Goal: Task Accomplishment & Management: Manage account settings

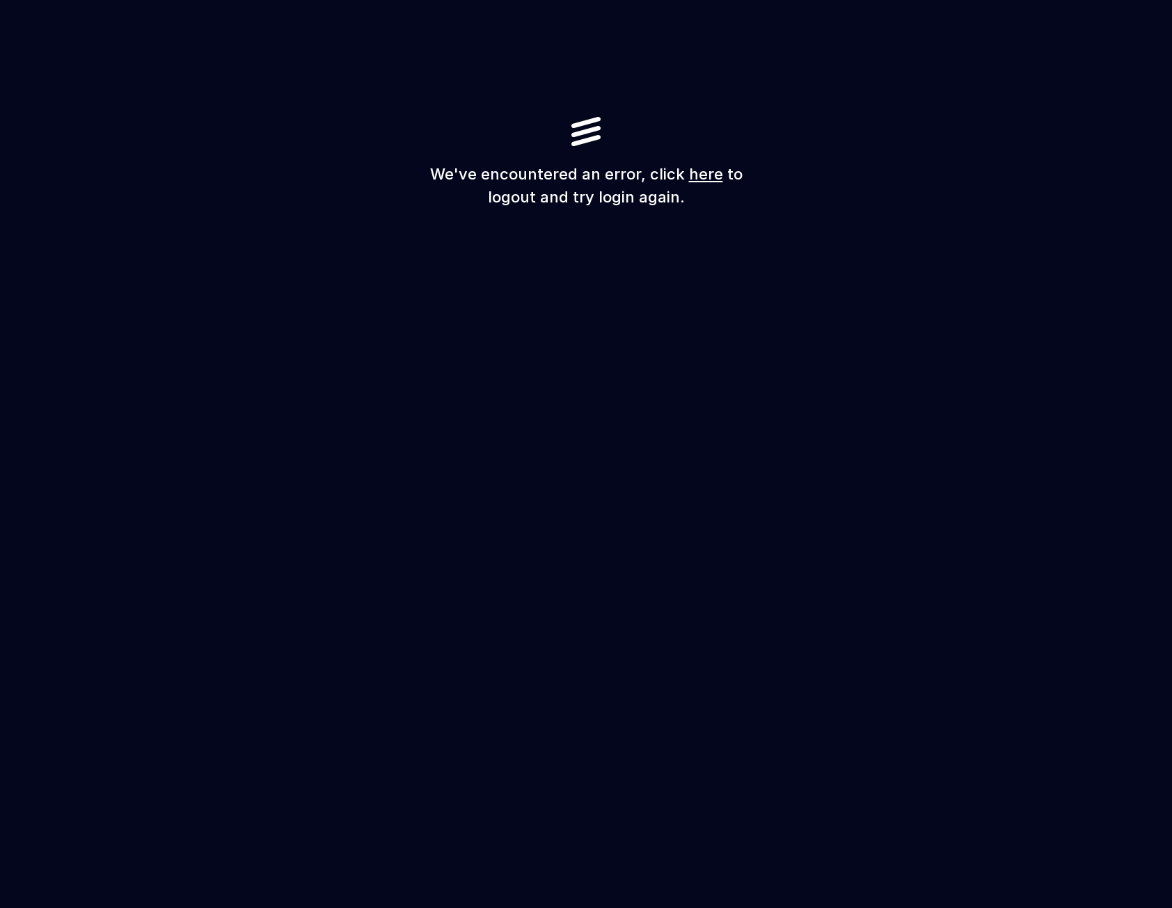
click at [706, 178] on link "here" at bounding box center [706, 174] width 34 height 18
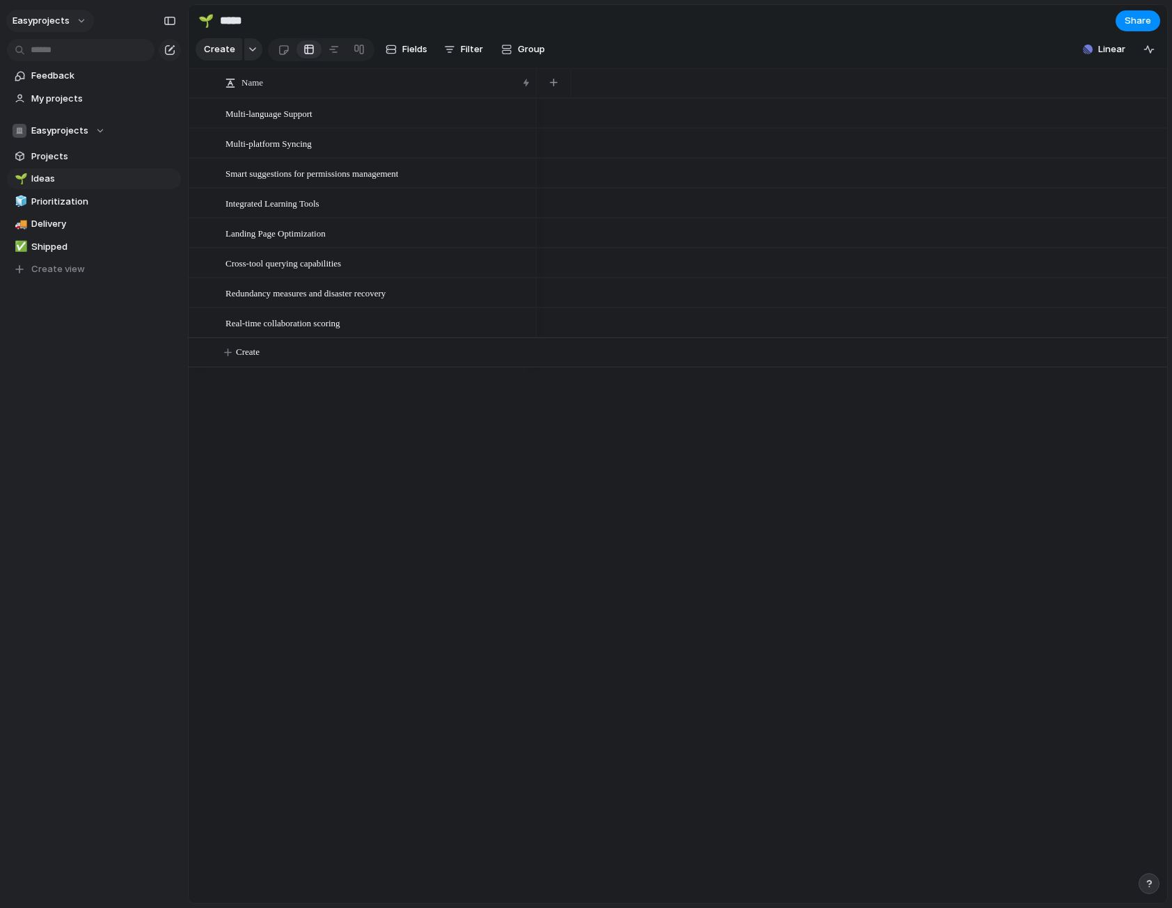
click at [77, 17] on button "easyprojects" at bounding box center [50, 21] width 88 height 22
click at [54, 52] on span "Settings" at bounding box center [51, 52] width 38 height 14
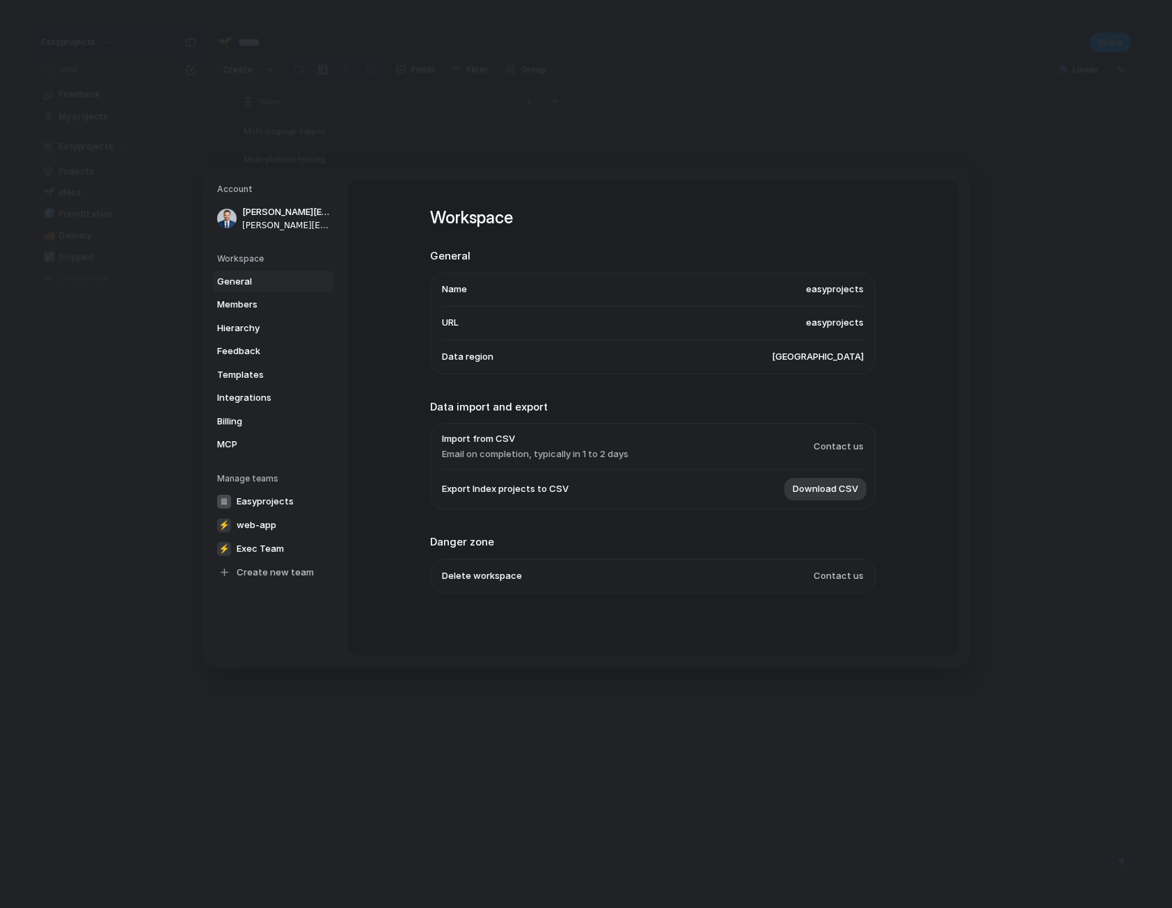
click at [541, 439] on span "Import from CSV" at bounding box center [535, 439] width 187 height 14
click at [586, 537] on h2 "Danger zone" at bounding box center [652, 543] width 445 height 16
click at [482, 578] on span "Delete workspace" at bounding box center [482, 576] width 80 height 14
click at [786, 580] on li "Delete workspace Contact us" at bounding box center [653, 575] width 422 height 33
click at [845, 580] on span "Contact us" at bounding box center [839, 576] width 50 height 14
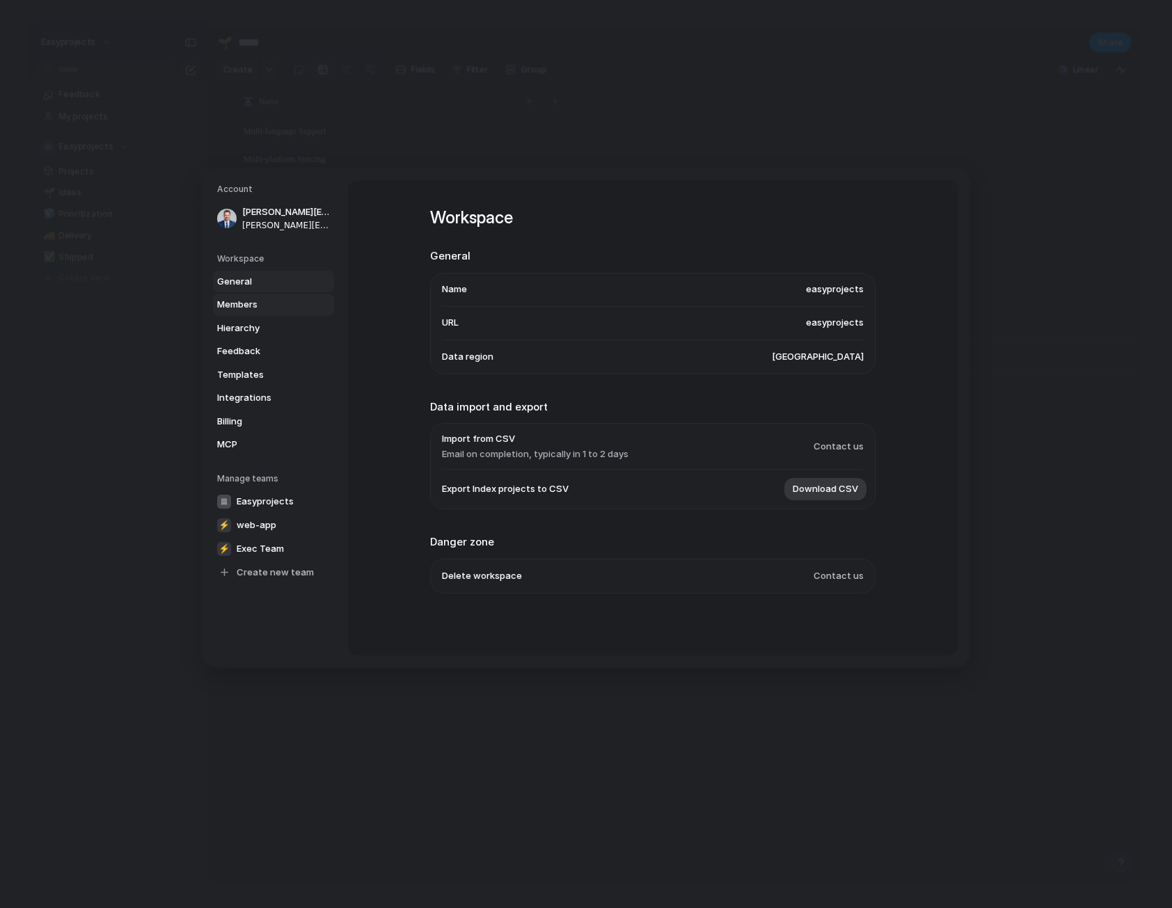
click at [263, 306] on span "Members" at bounding box center [261, 305] width 89 height 14
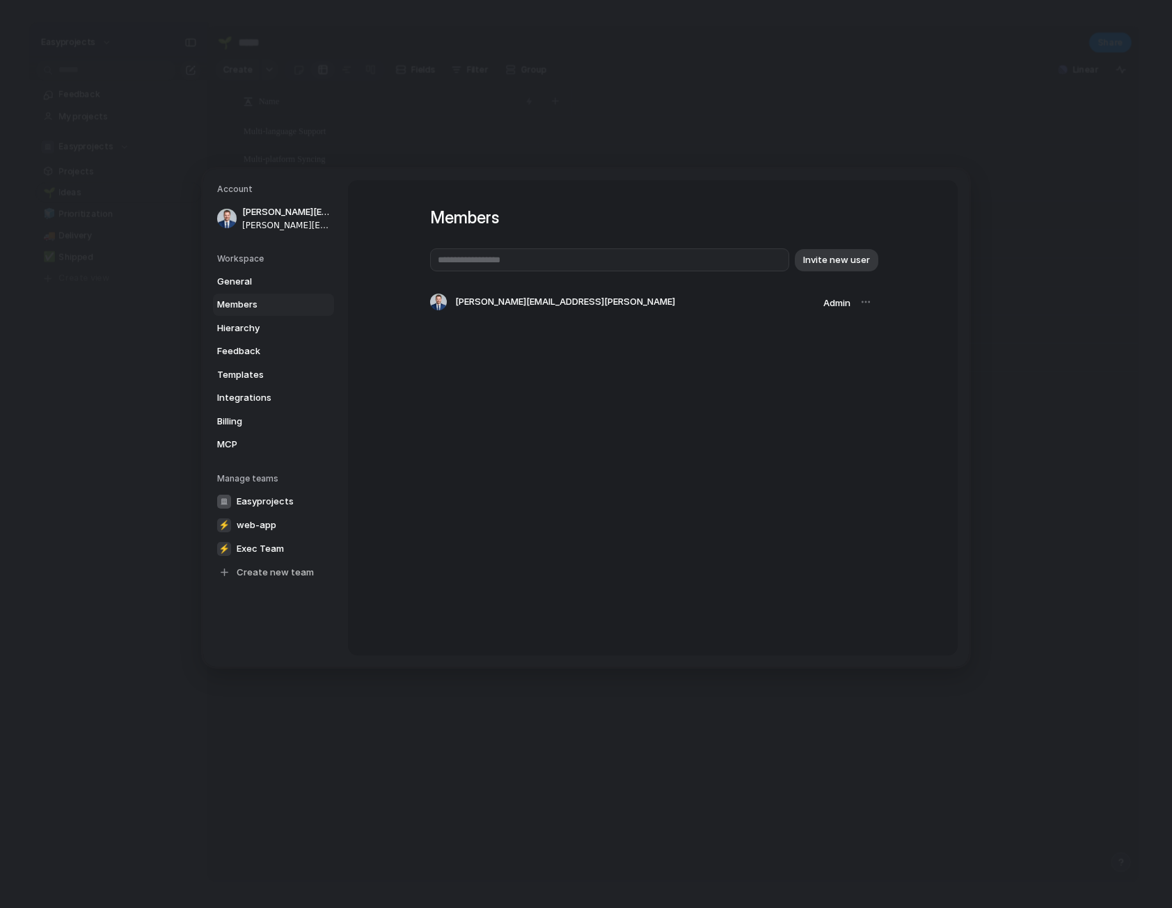
click at [868, 303] on div at bounding box center [865, 301] width 19 height 19
click at [266, 331] on span "Hierarchy" at bounding box center [261, 328] width 89 height 14
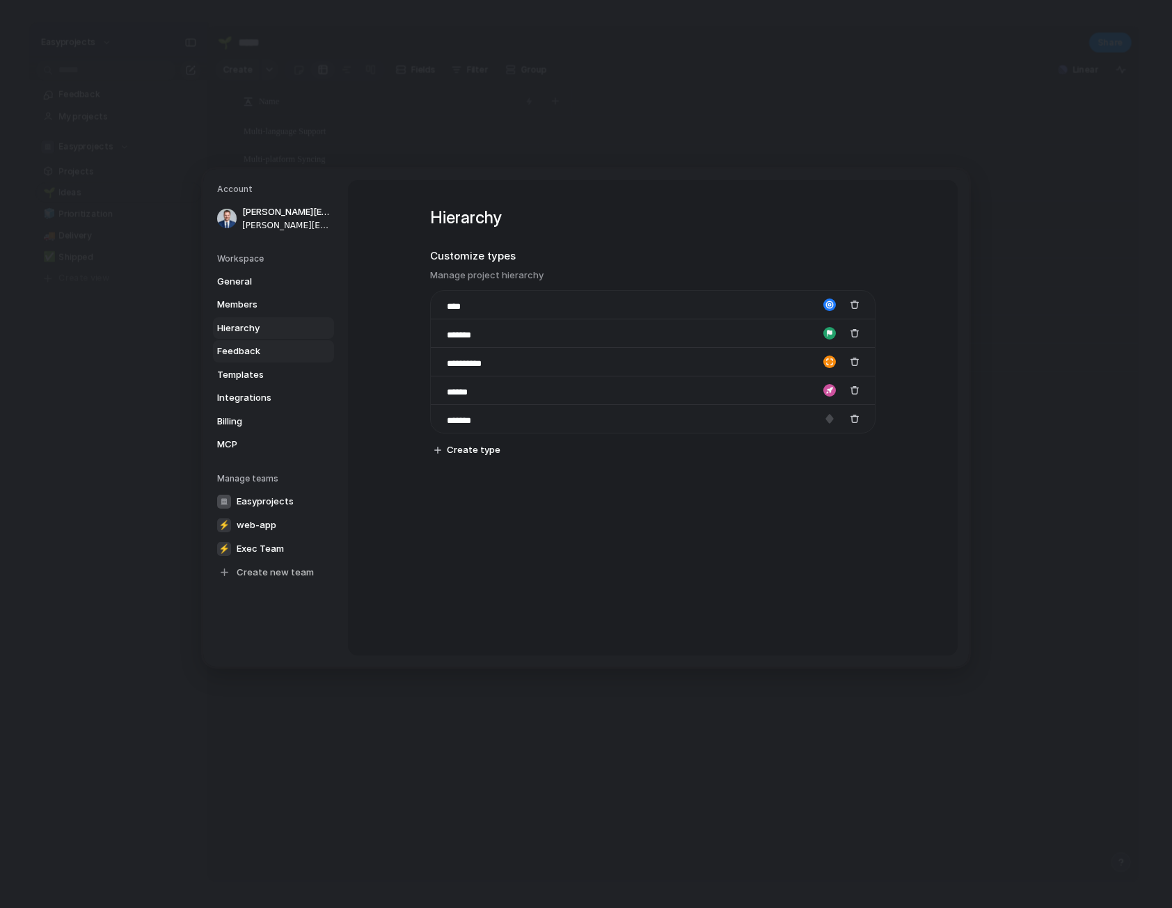
click at [274, 350] on span "Feedback" at bounding box center [261, 352] width 89 height 14
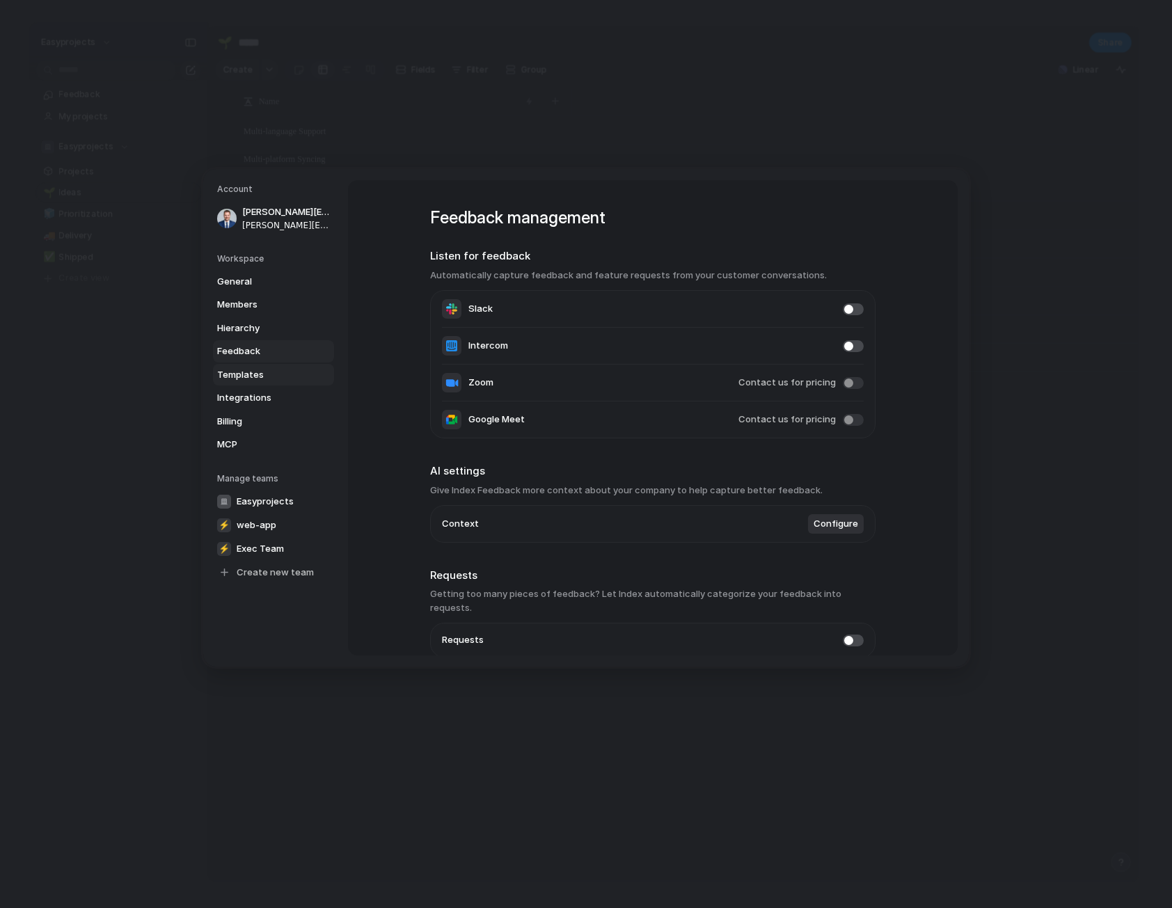
click at [278, 374] on span "Templates" at bounding box center [261, 374] width 89 height 14
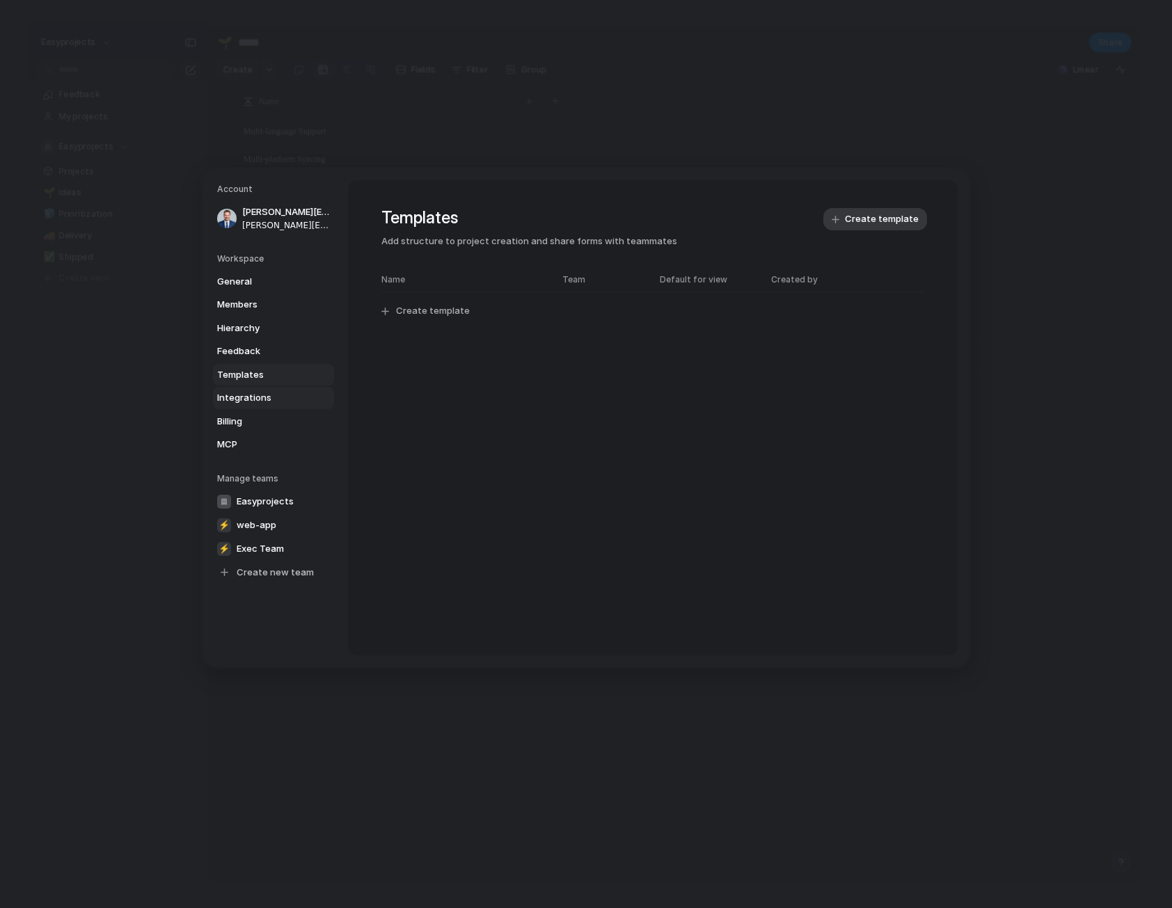
click at [282, 397] on span "Integrations" at bounding box center [261, 398] width 89 height 14
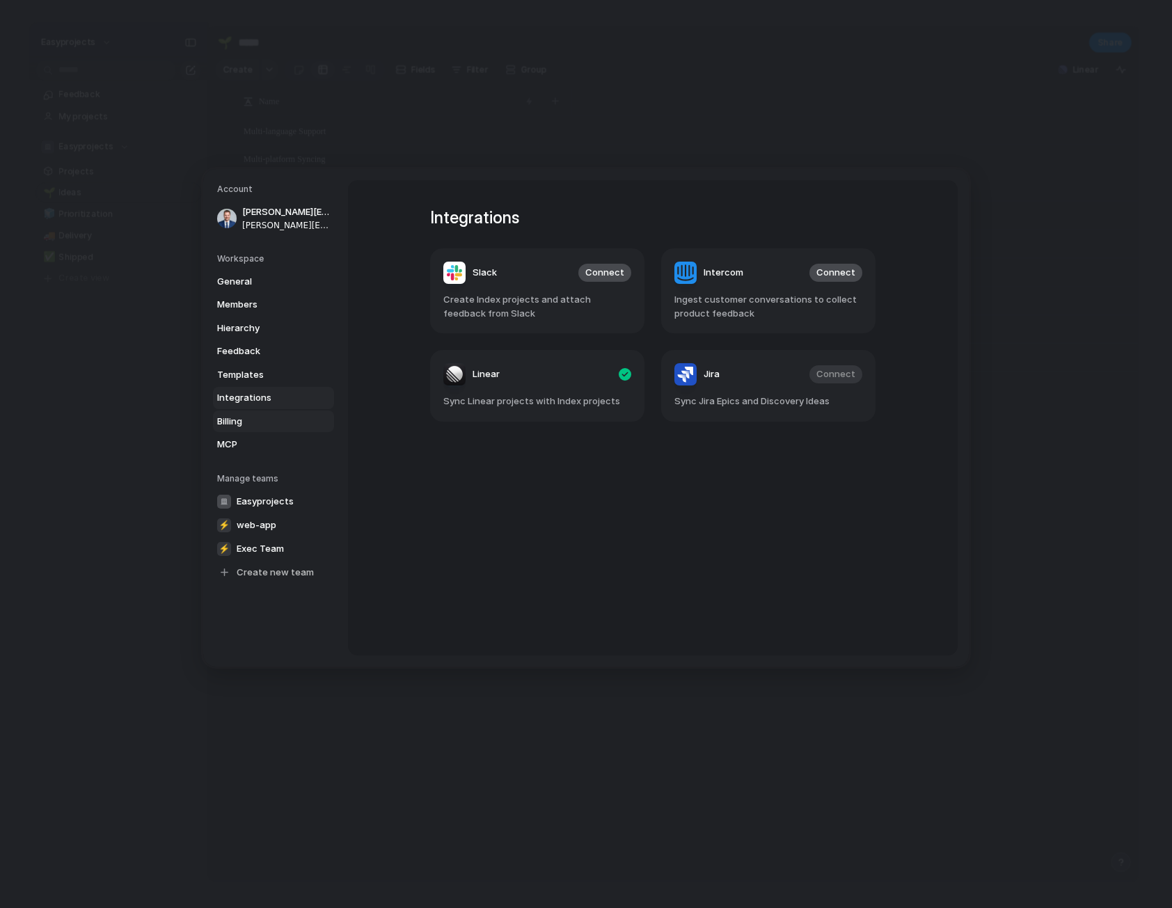
click at [283, 422] on span "Billing" at bounding box center [261, 421] width 89 height 14
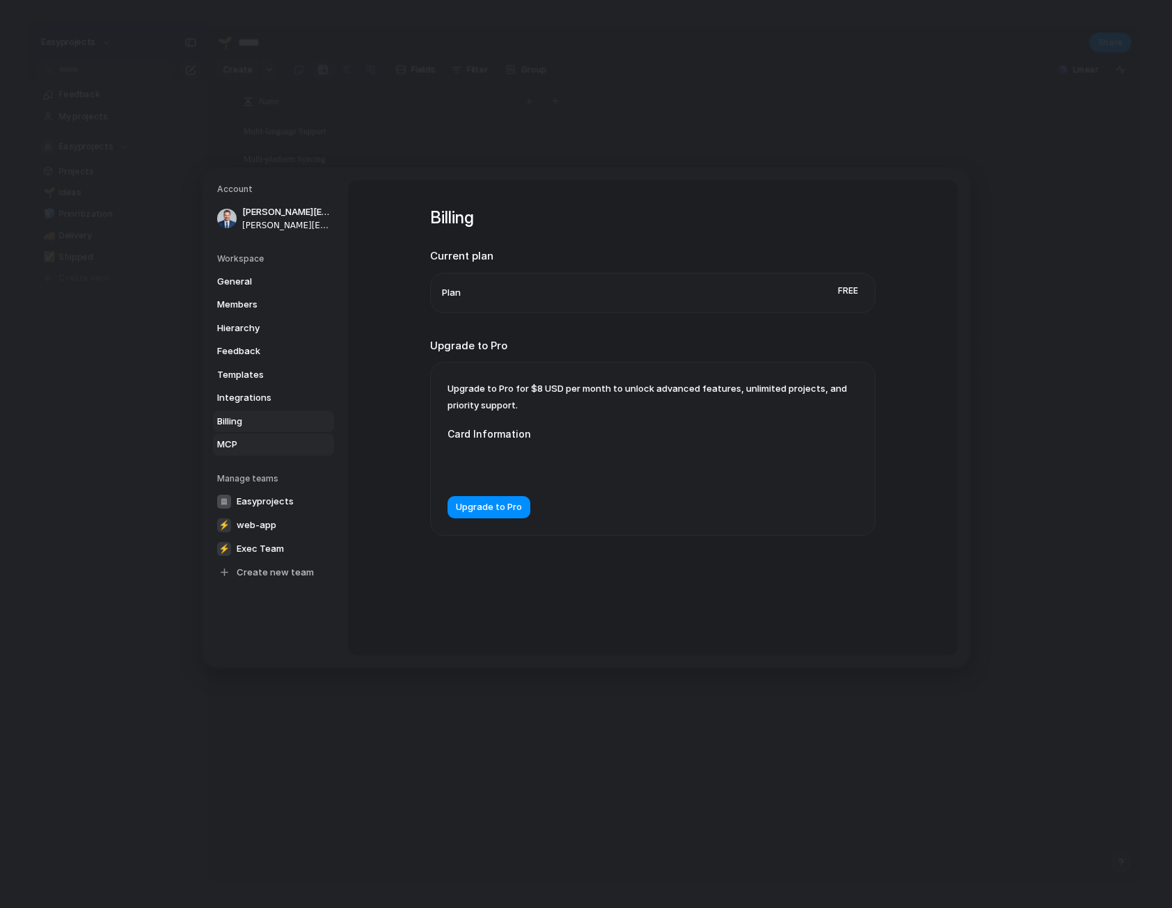
click at [283, 438] on span "MCP" at bounding box center [261, 445] width 89 height 14
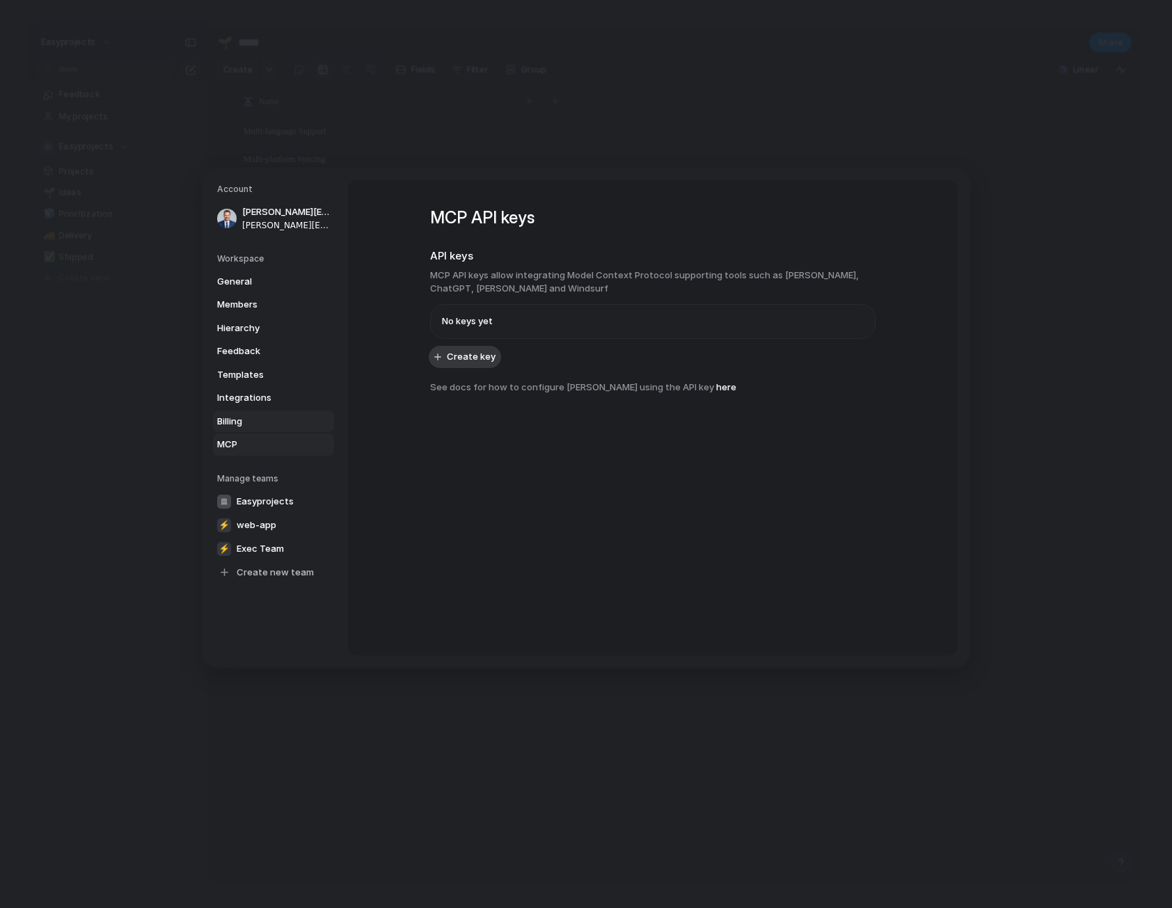
click at [290, 422] on span "Billing" at bounding box center [261, 421] width 89 height 14
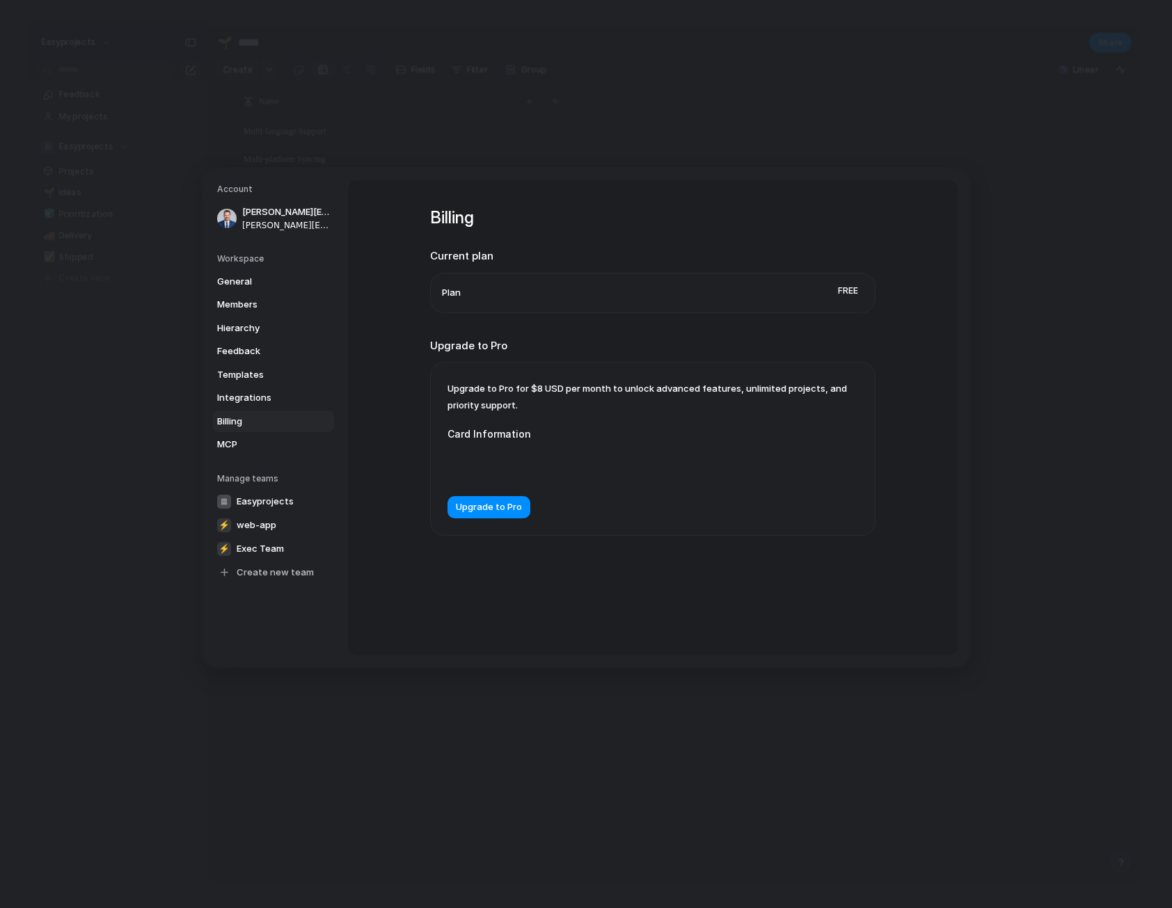
click at [527, 293] on li "Plan Free" at bounding box center [653, 292] width 422 height 39
click at [280, 450] on span "MCP" at bounding box center [261, 445] width 89 height 14
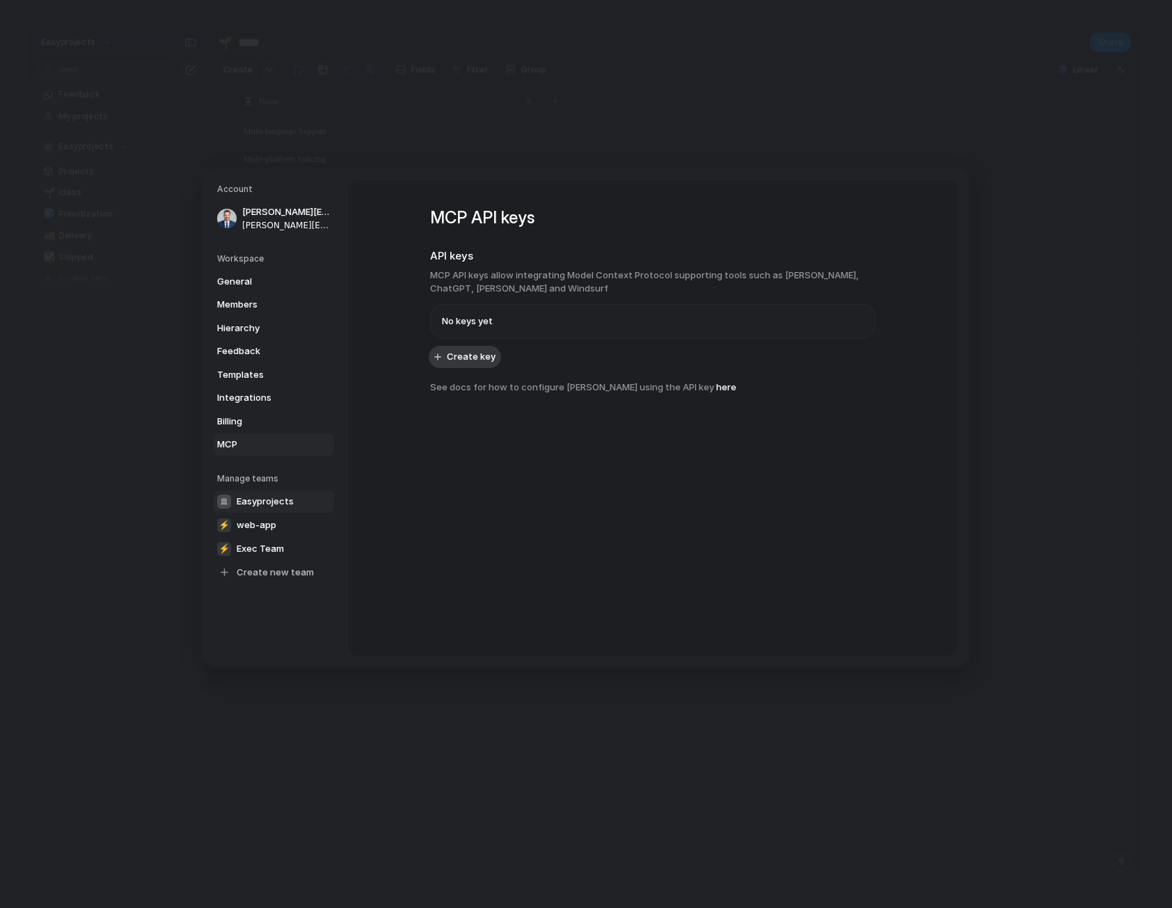
click at [280, 502] on span "Easyprojects" at bounding box center [265, 502] width 57 height 14
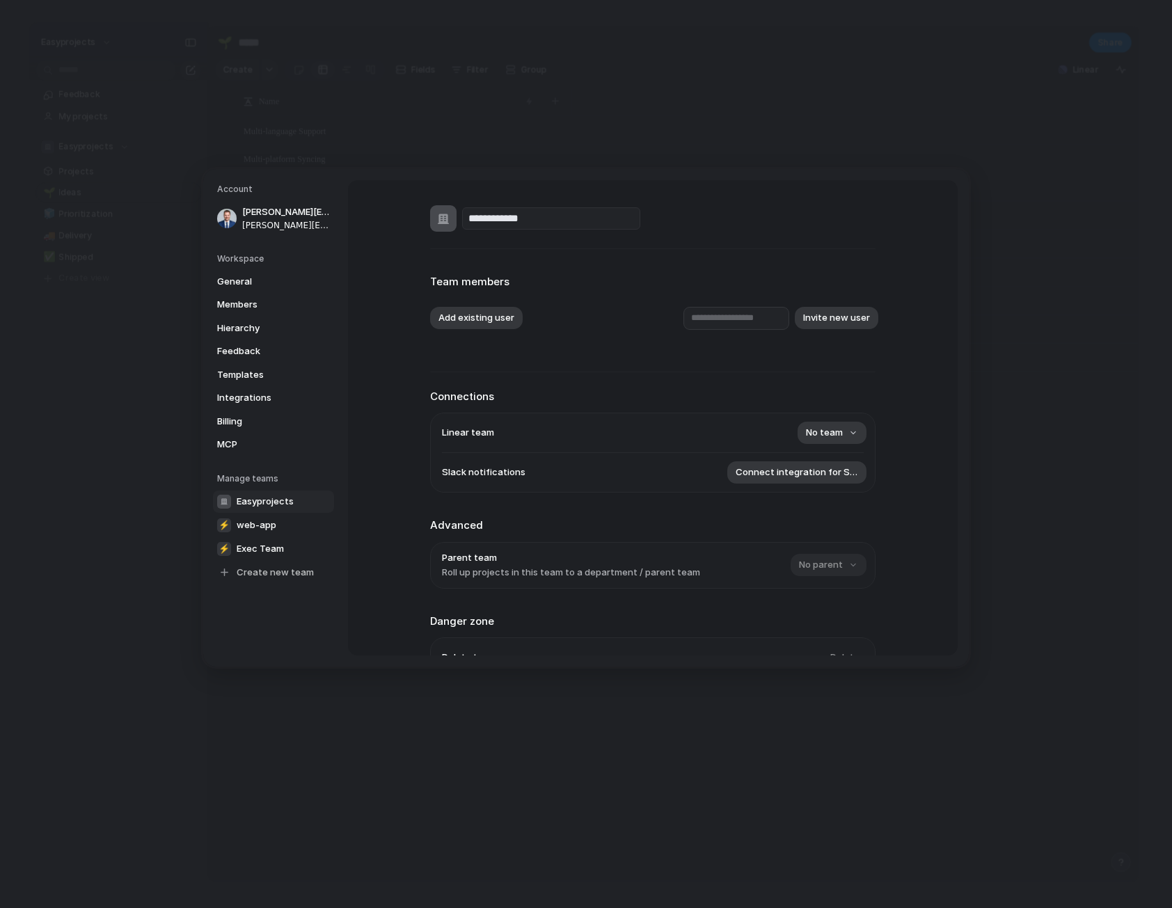
scroll to position [87, 0]
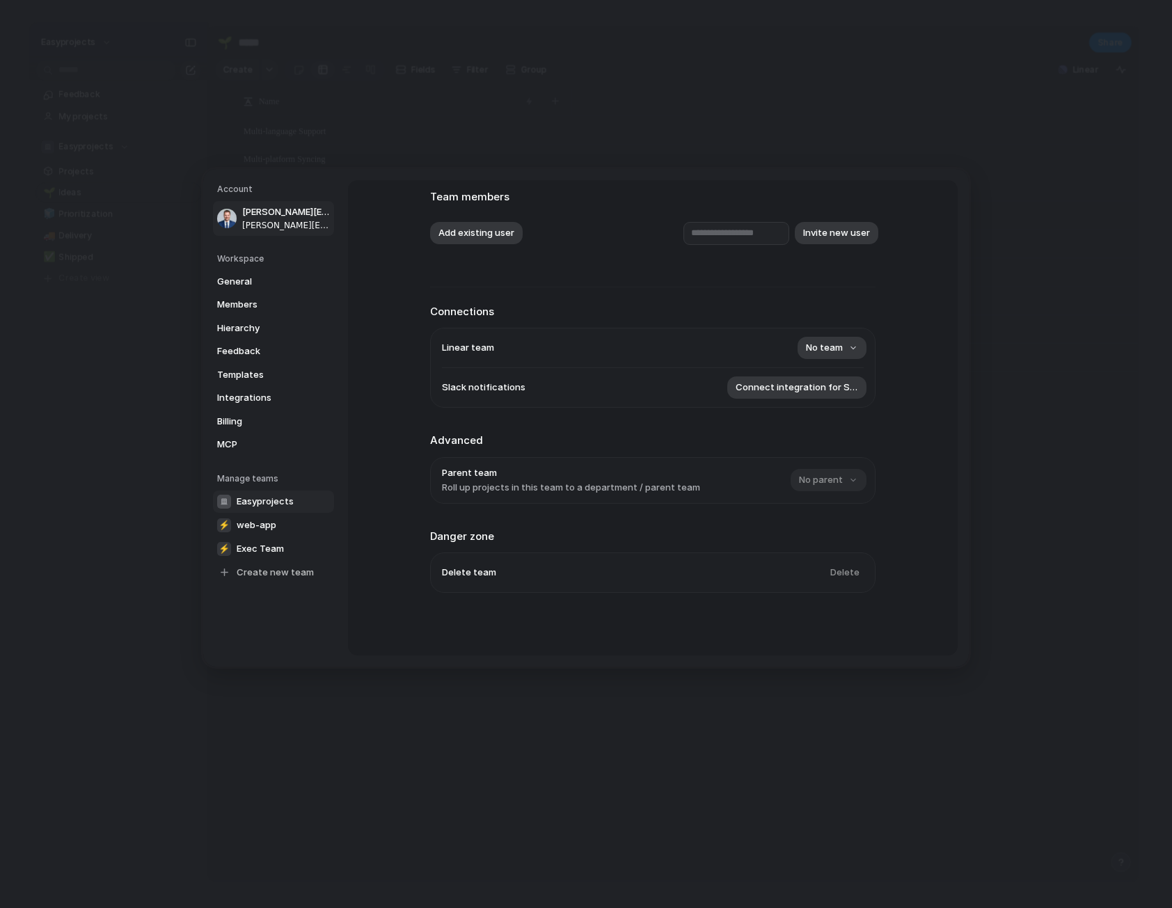
click at [285, 215] on span "[PERSON_NAME][EMAIL_ADDRESS][PERSON_NAME]" at bounding box center [286, 212] width 89 height 14
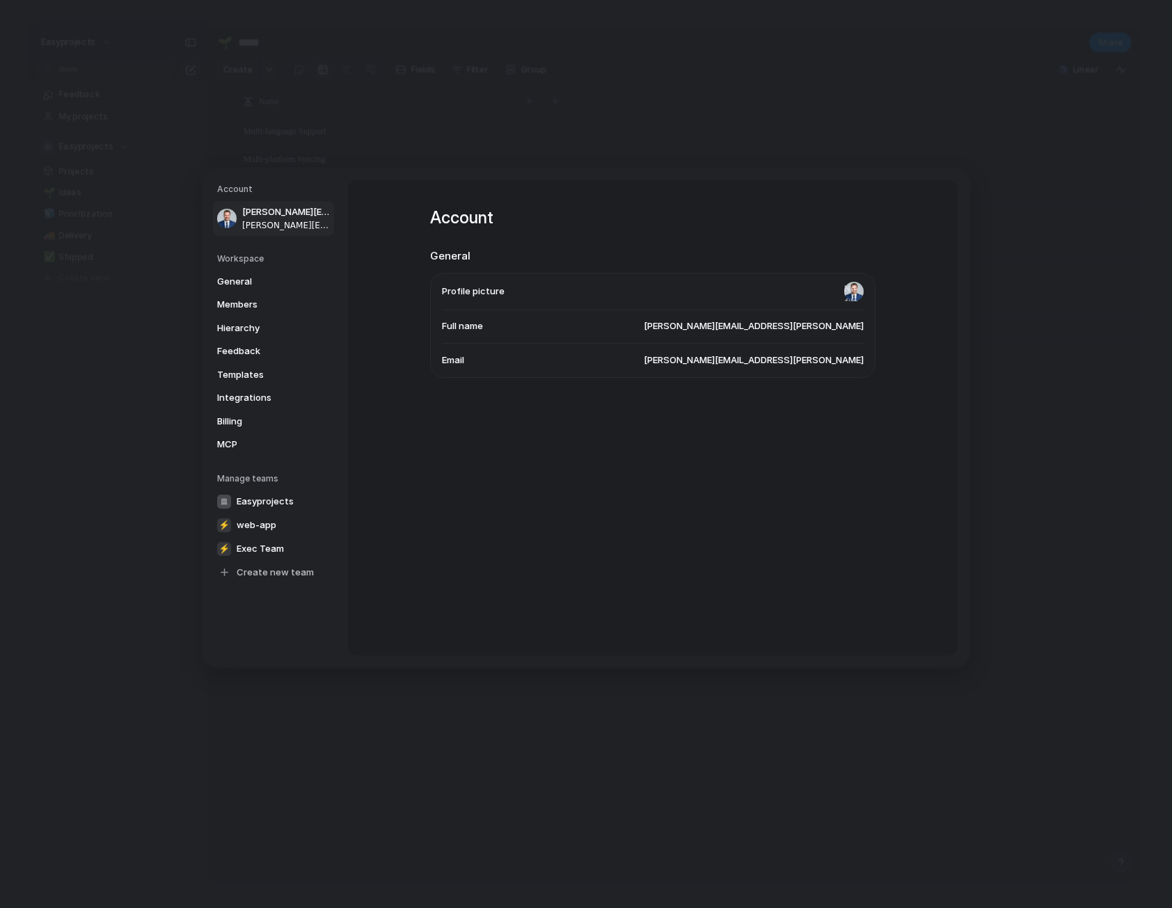
click at [789, 327] on span "[PERSON_NAME][EMAIL_ADDRESS][PERSON_NAME]" at bounding box center [754, 326] width 220 height 14
click at [786, 364] on span "[PERSON_NAME][EMAIL_ADDRESS][PERSON_NAME]" at bounding box center [754, 361] width 220 height 14
click at [253, 254] on h5 "Workspace" at bounding box center [275, 258] width 117 height 13
click at [245, 284] on span "General" at bounding box center [261, 281] width 89 height 14
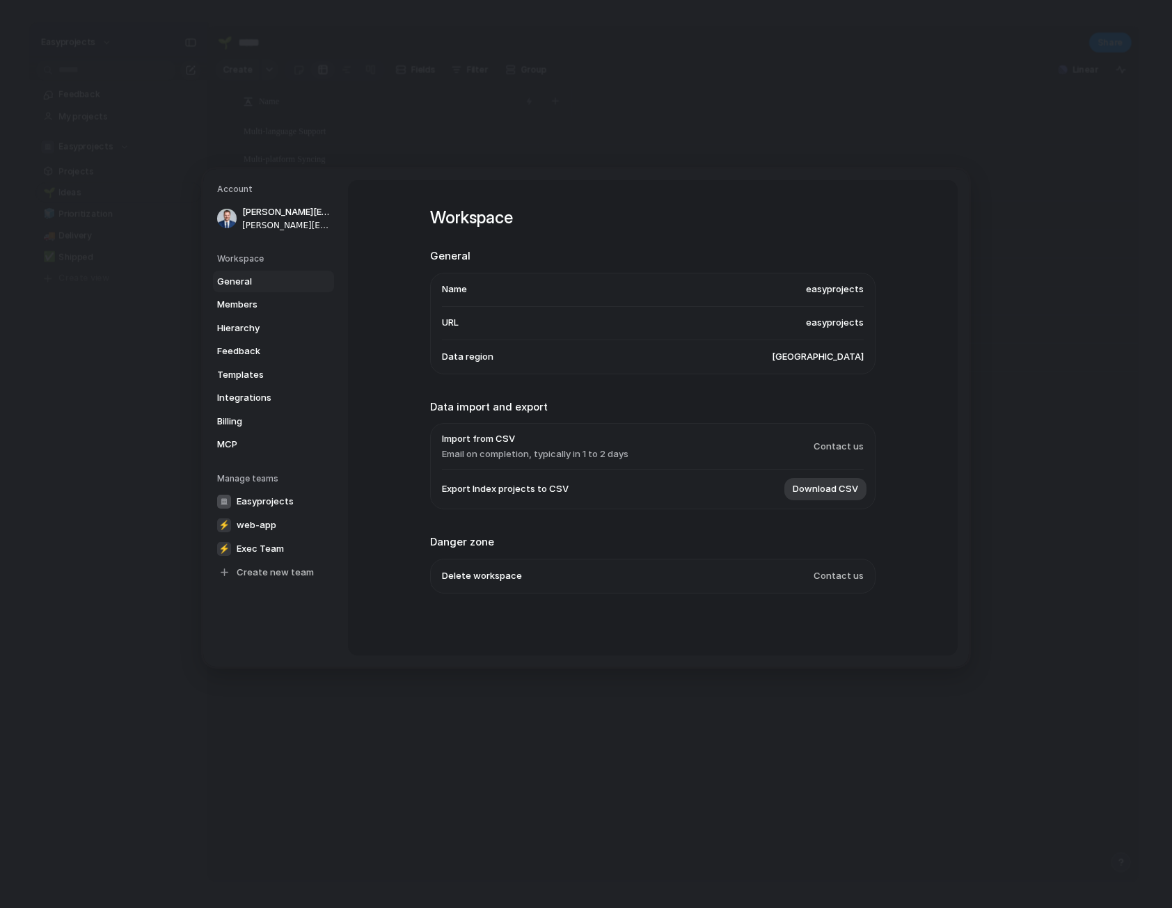
click at [308, 639] on nav "Account [PERSON_NAME][EMAIL_ADDRESS][PERSON_NAME] [PERSON_NAME][EMAIL_ADDRESS][…" at bounding box center [275, 418] width 145 height 498
click at [278, 219] on span "[PERSON_NAME][EMAIL_ADDRESS][PERSON_NAME]" at bounding box center [286, 225] width 89 height 13
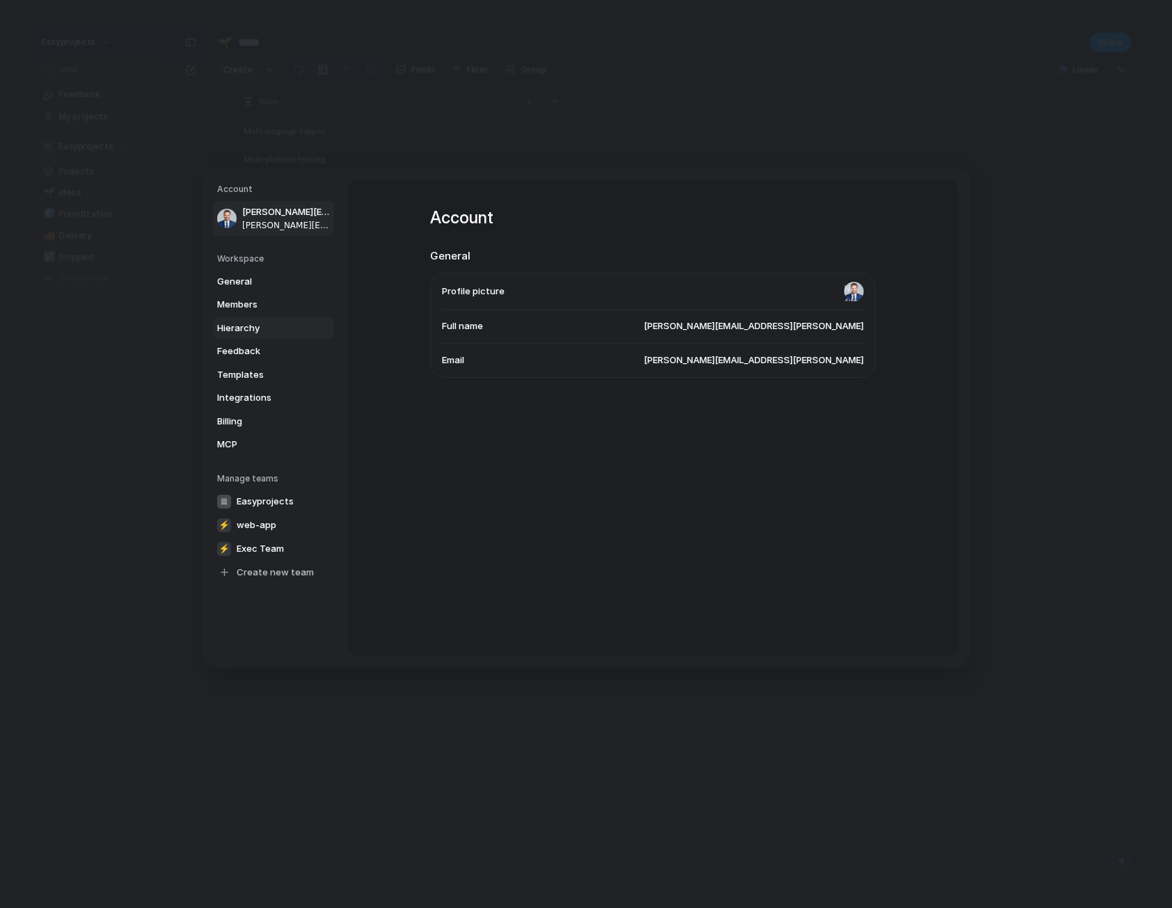
click at [249, 329] on span "Hierarchy" at bounding box center [261, 328] width 89 height 14
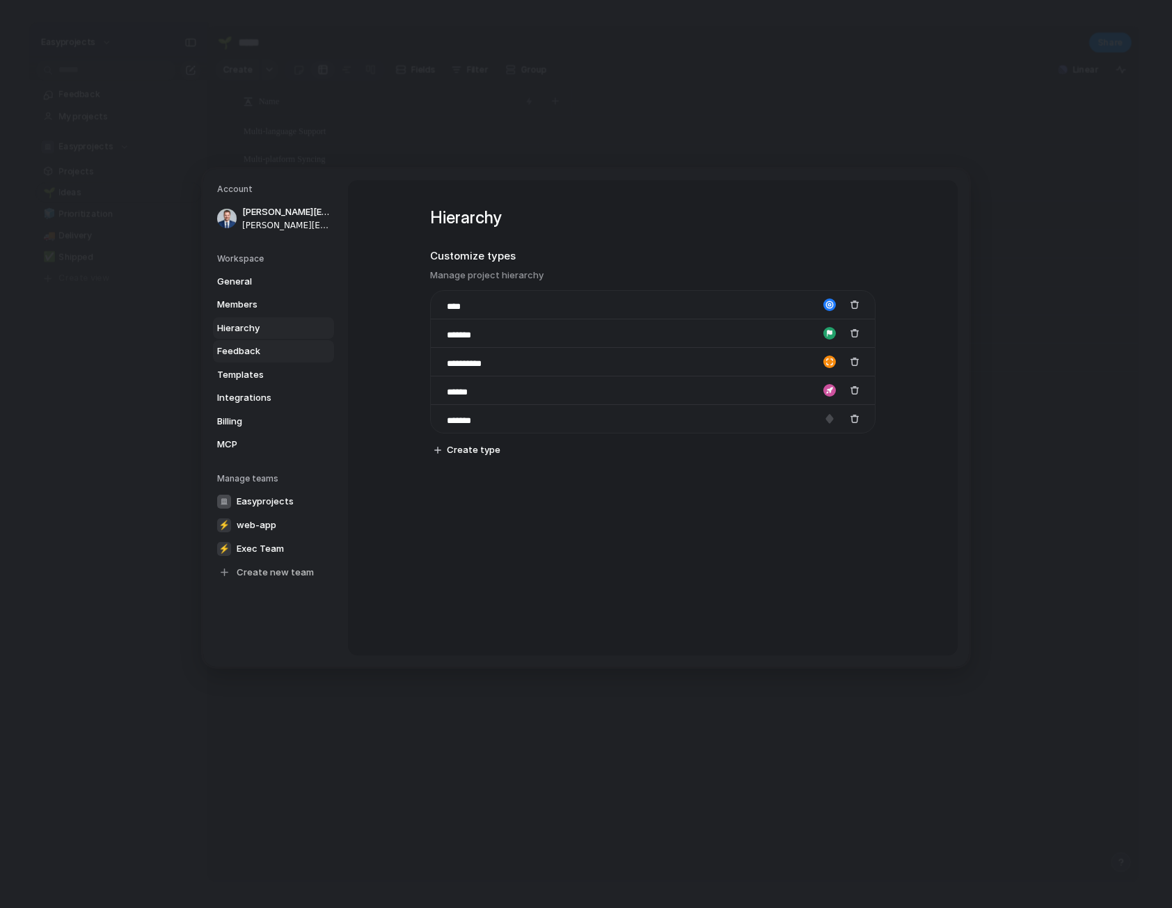
click at [254, 356] on span "Feedback" at bounding box center [261, 352] width 89 height 14
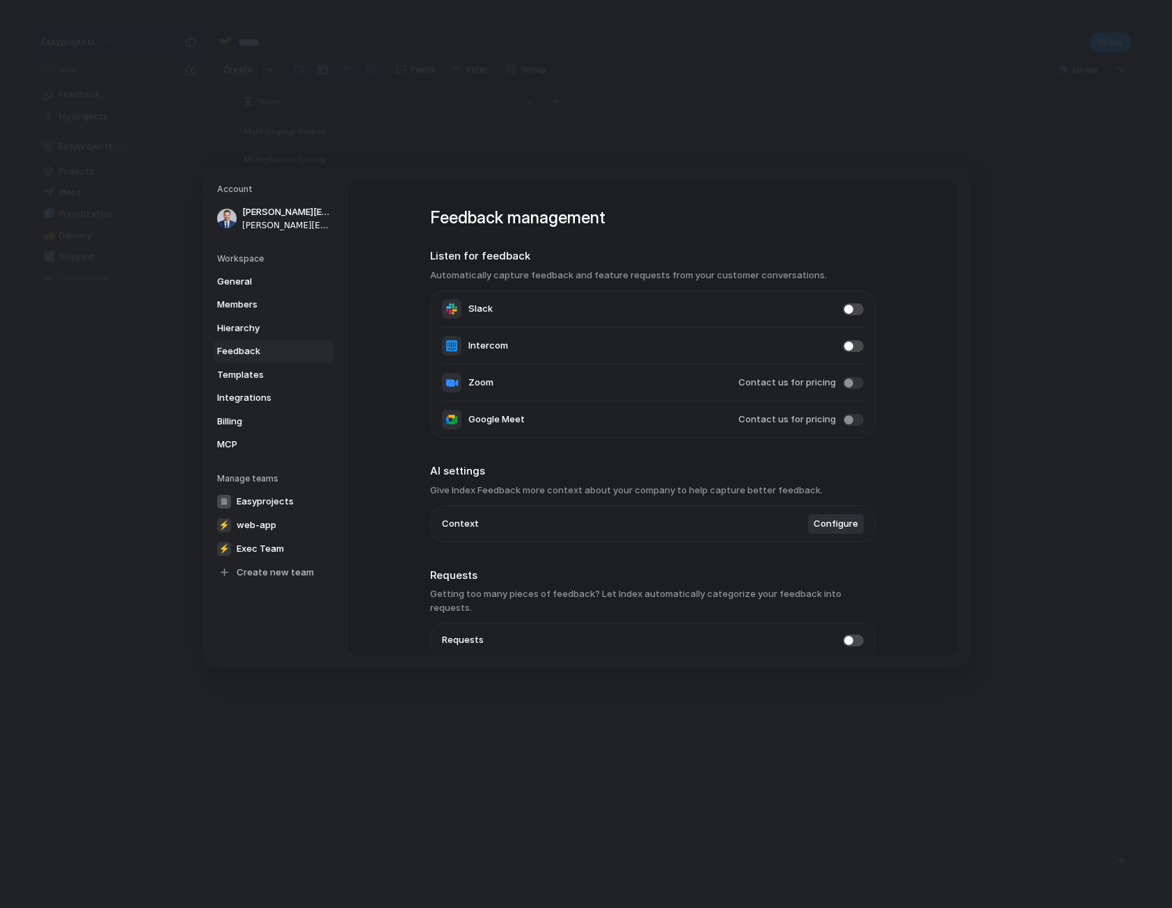
scroll to position [54, 0]
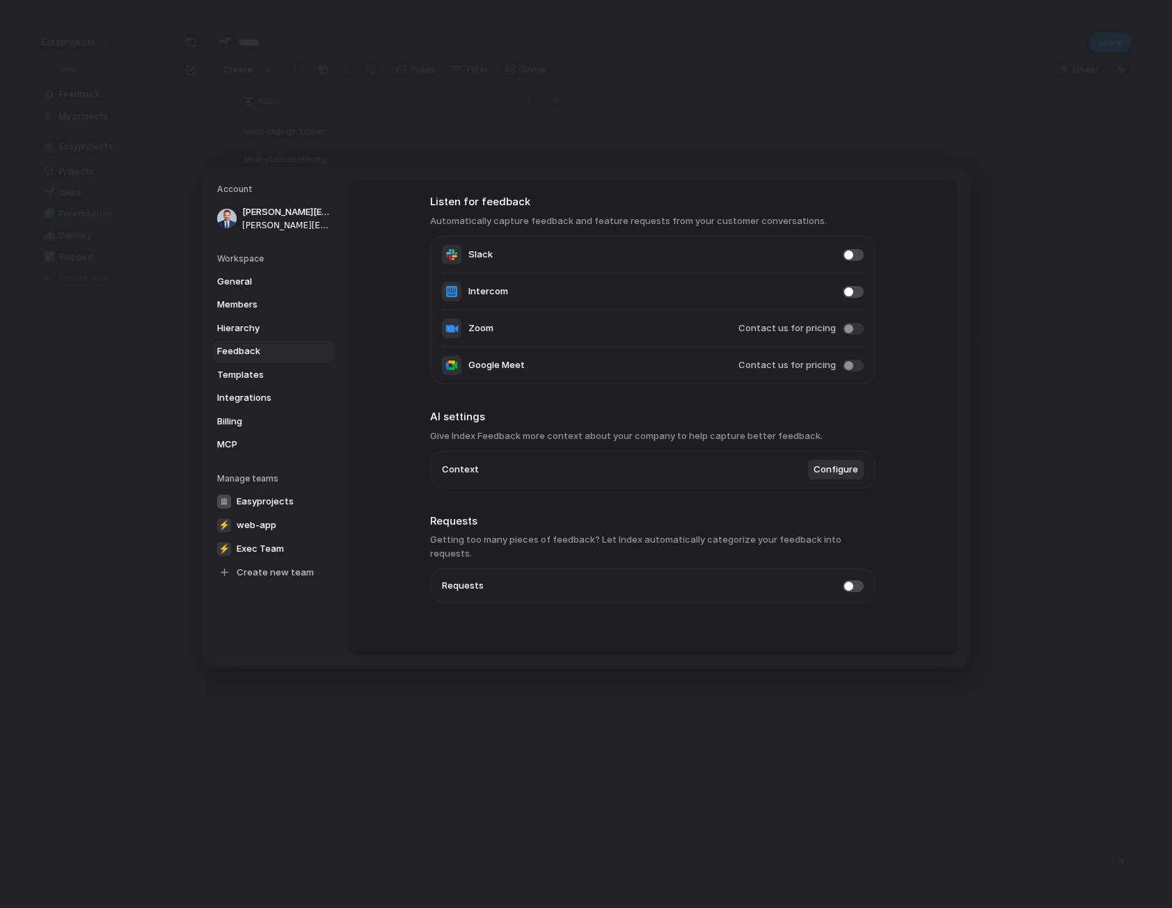
click at [659, 496] on div "Feedback management Listen for feedback Automatically capture feedback and feat…" at bounding box center [652, 396] width 445 height 540
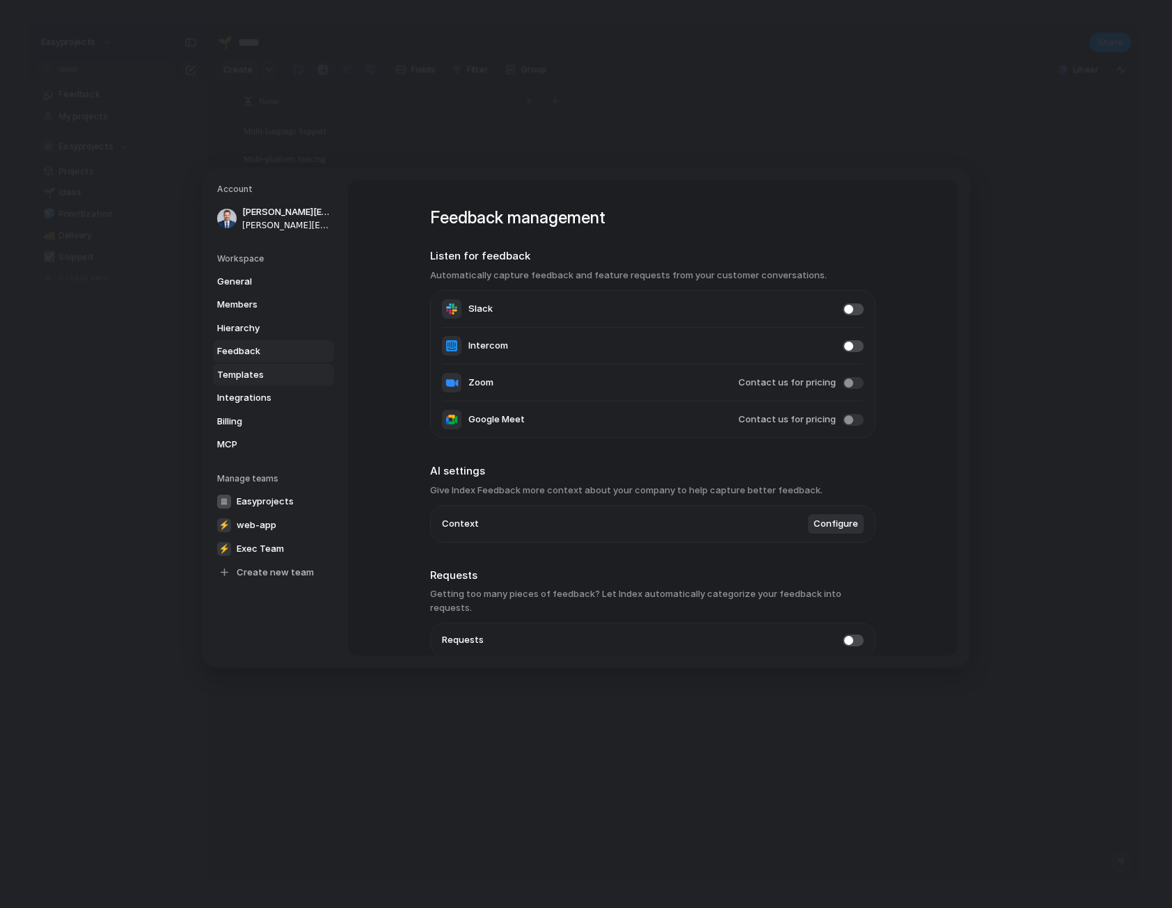
click at [248, 368] on span "Templates" at bounding box center [261, 374] width 89 height 14
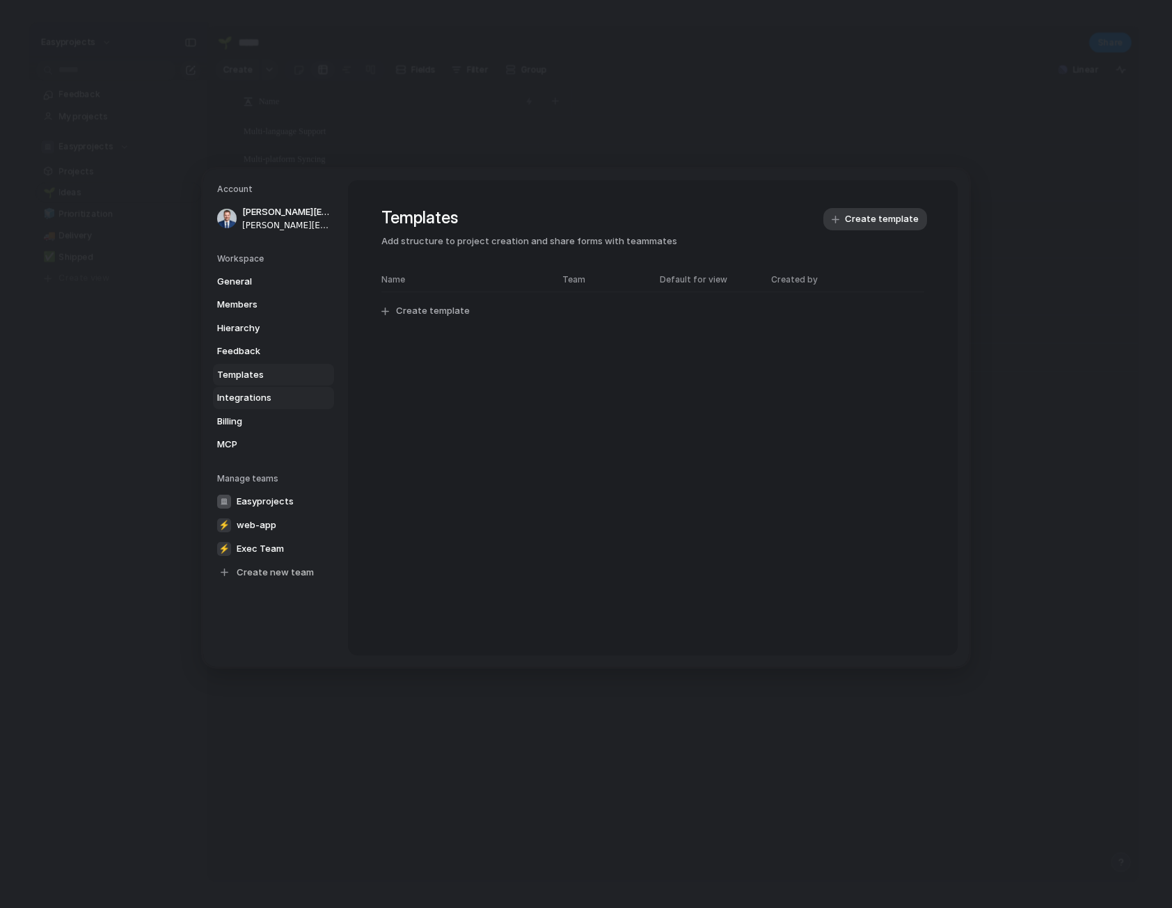
click at [271, 395] on span "Integrations" at bounding box center [261, 398] width 89 height 14
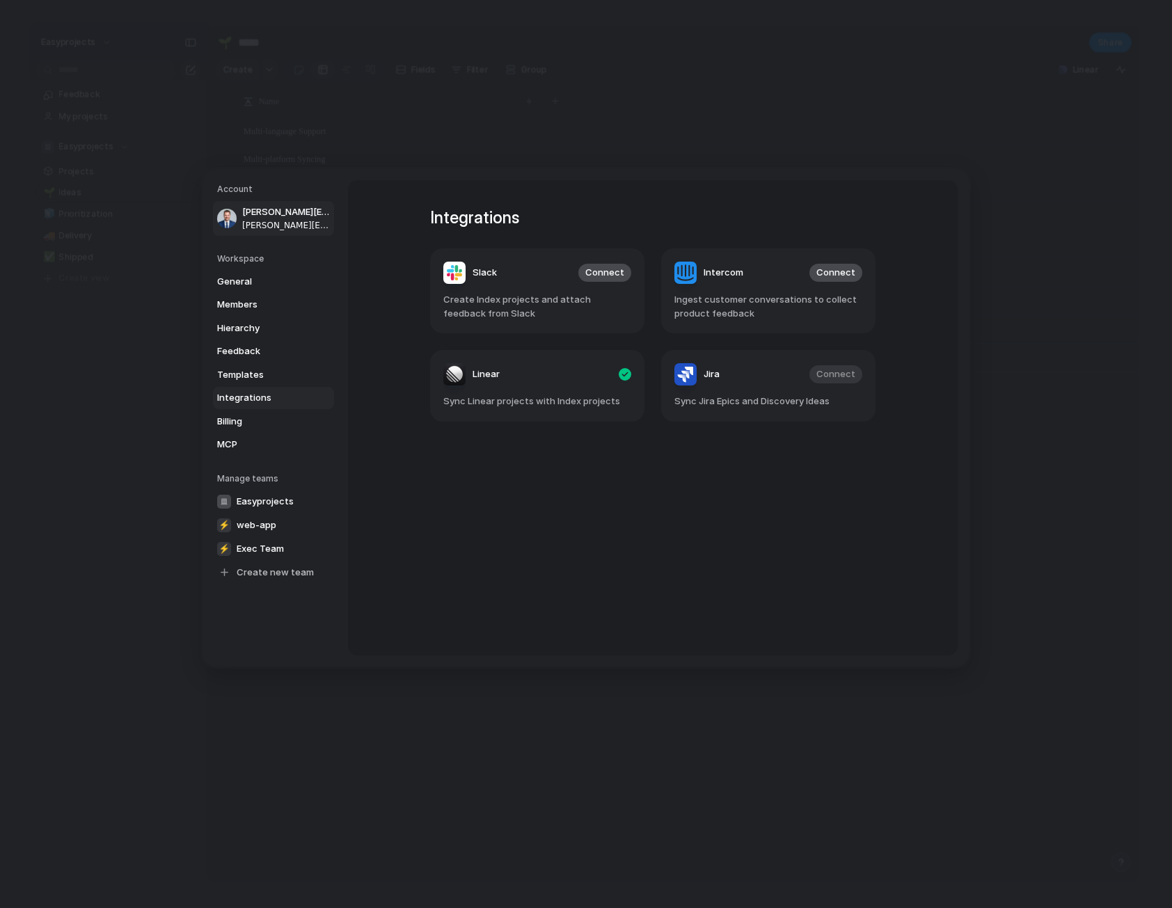
click at [282, 216] on span "[PERSON_NAME][EMAIL_ADDRESS][PERSON_NAME]" at bounding box center [286, 212] width 89 height 14
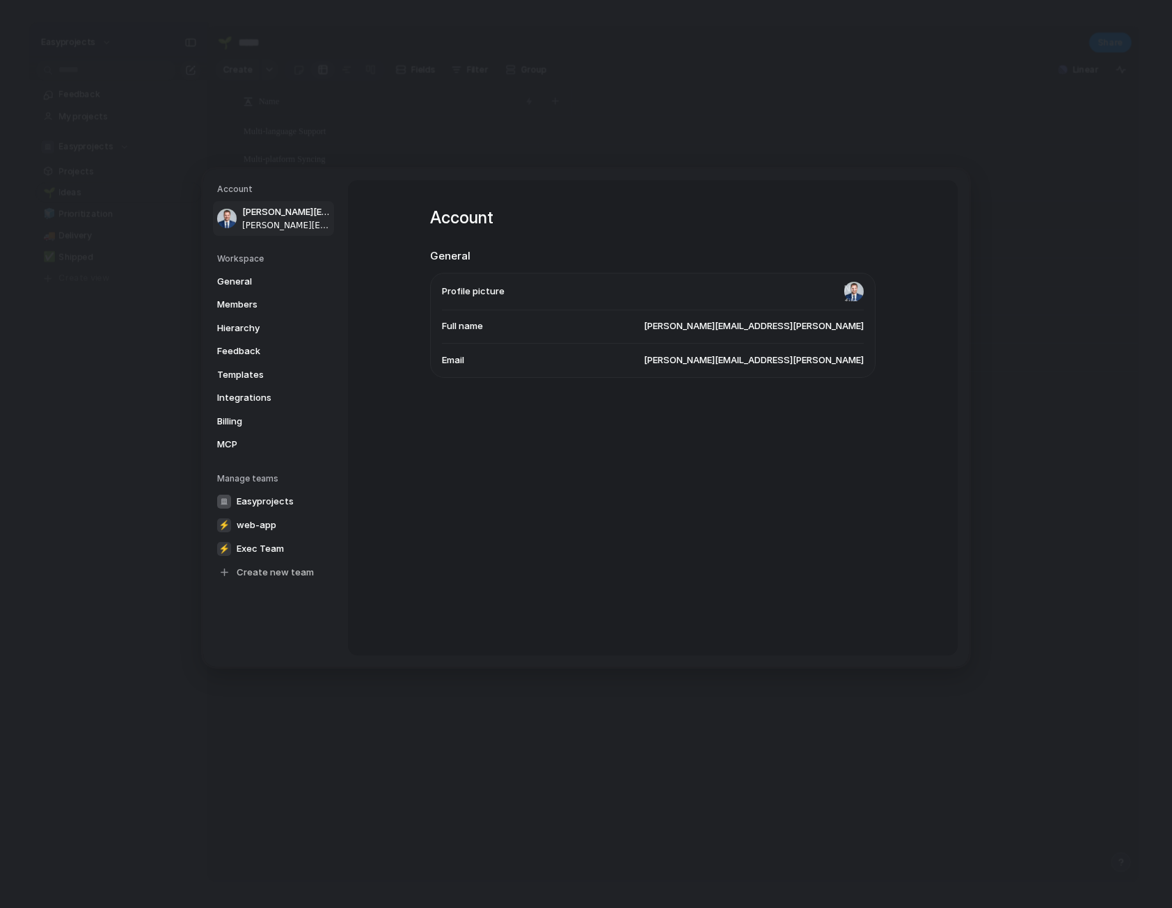
click at [769, 329] on span "[PERSON_NAME][EMAIL_ADDRESS][PERSON_NAME]" at bounding box center [754, 326] width 220 height 14
click at [825, 322] on span "[PERSON_NAME][EMAIL_ADDRESS][PERSON_NAME]" at bounding box center [754, 326] width 220 height 14
click at [240, 379] on span "Templates" at bounding box center [261, 374] width 89 height 14
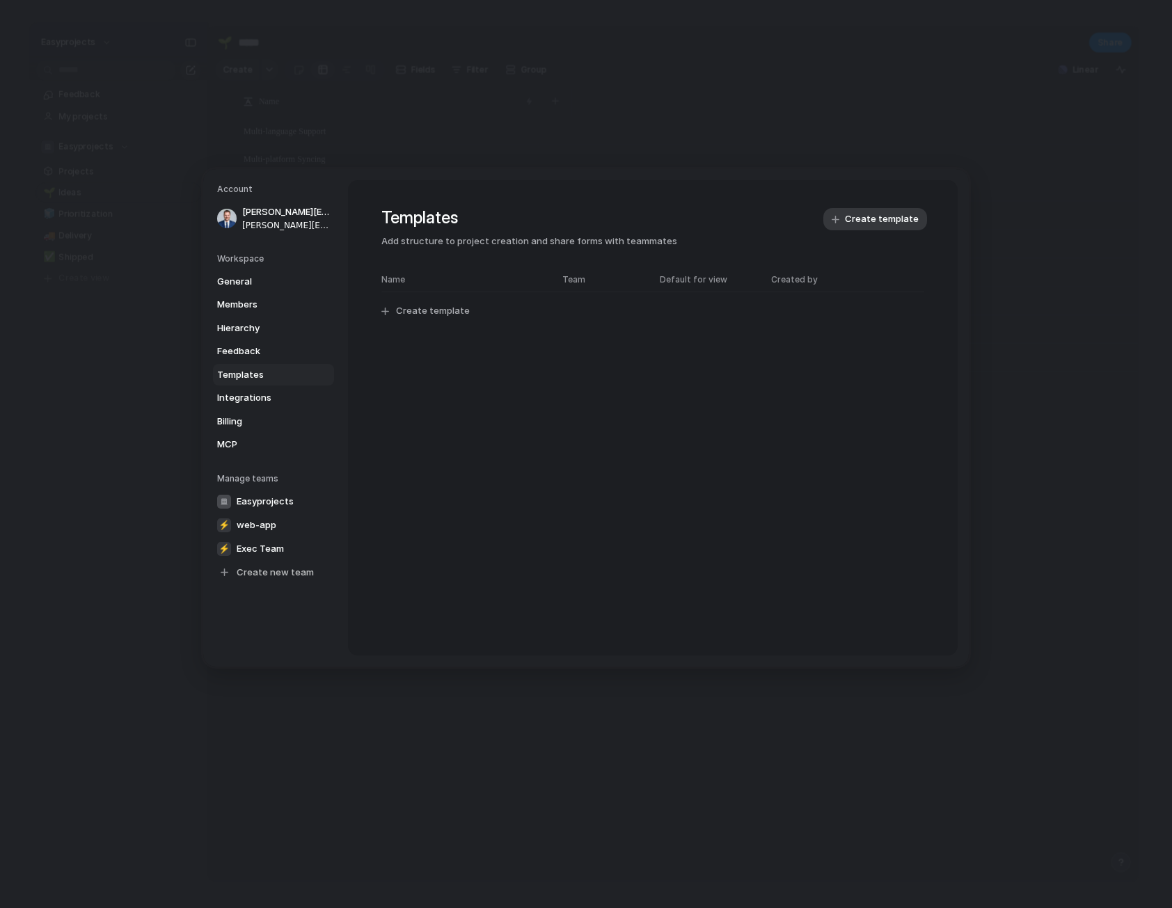
click at [418, 313] on span "Create template" at bounding box center [433, 311] width 74 height 14
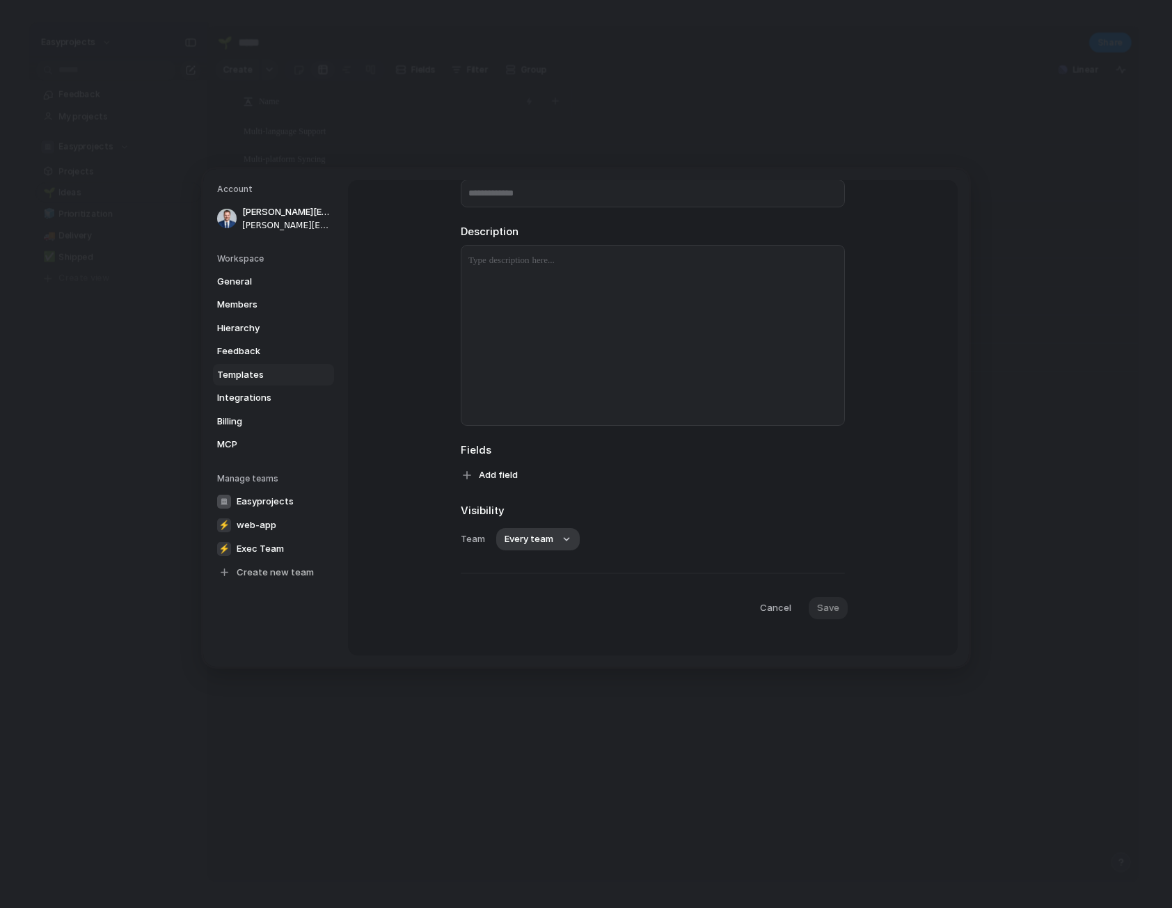
scroll to position [120, 0]
click at [498, 464] on span "Add field" at bounding box center [498, 461] width 39 height 14
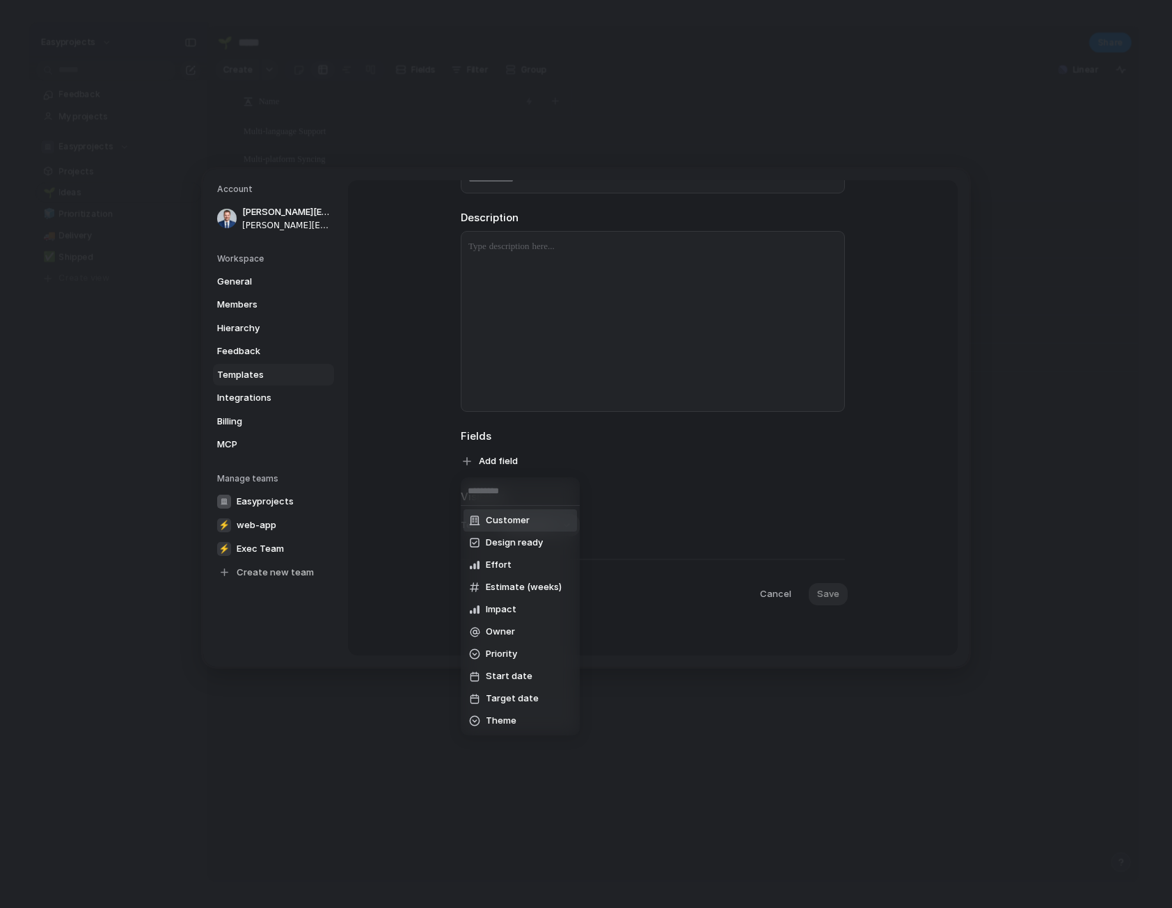
click at [596, 462] on div "Customer Design ready Effort Estimate (weeks) Impact Owner Priority Start date …" at bounding box center [586, 454] width 1172 height 908
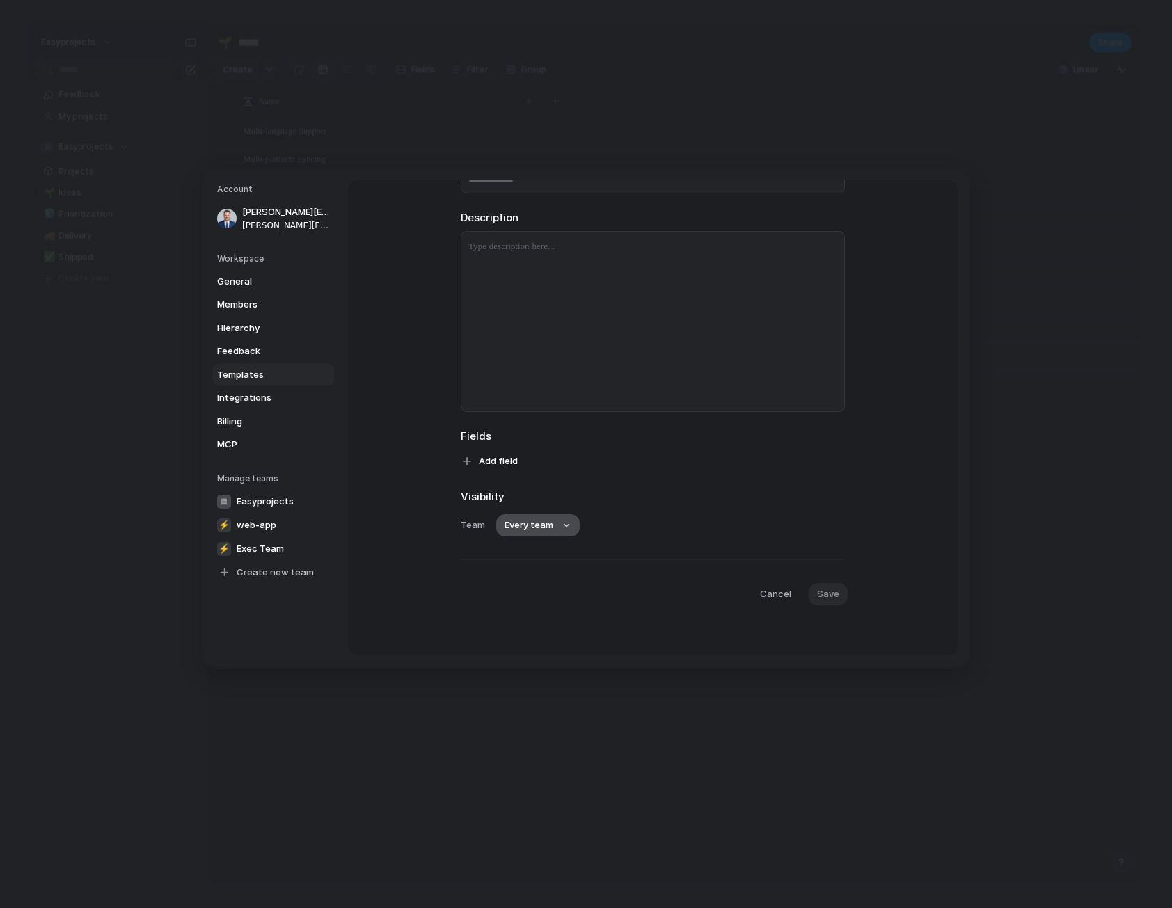
click at [541, 521] on span "Every team" at bounding box center [529, 526] width 49 height 14
click at [631, 508] on div "Every team Easyprojects ⚡ web-app ⚡ Exec Team" at bounding box center [586, 454] width 1172 height 908
click at [768, 591] on span "Cancel" at bounding box center [775, 594] width 31 height 14
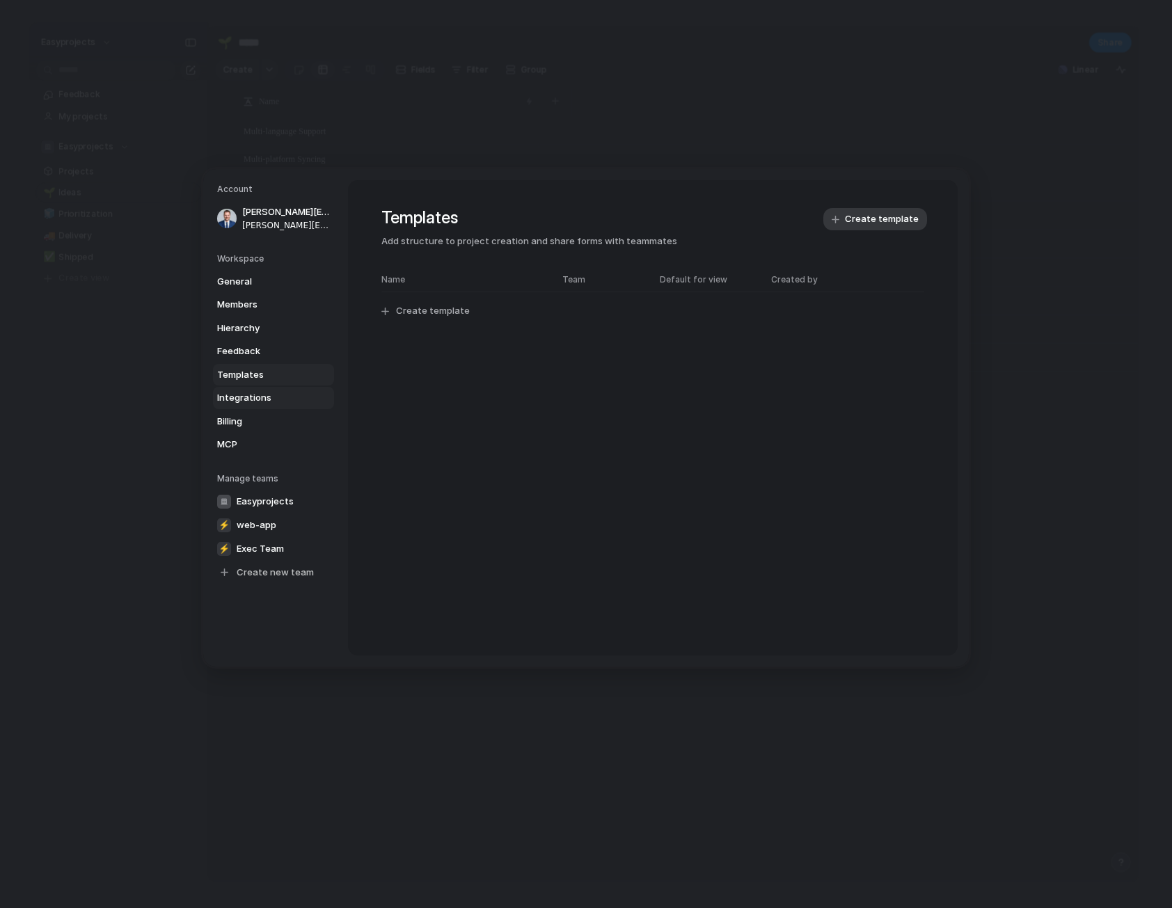
click at [248, 397] on span "Integrations" at bounding box center [261, 398] width 89 height 14
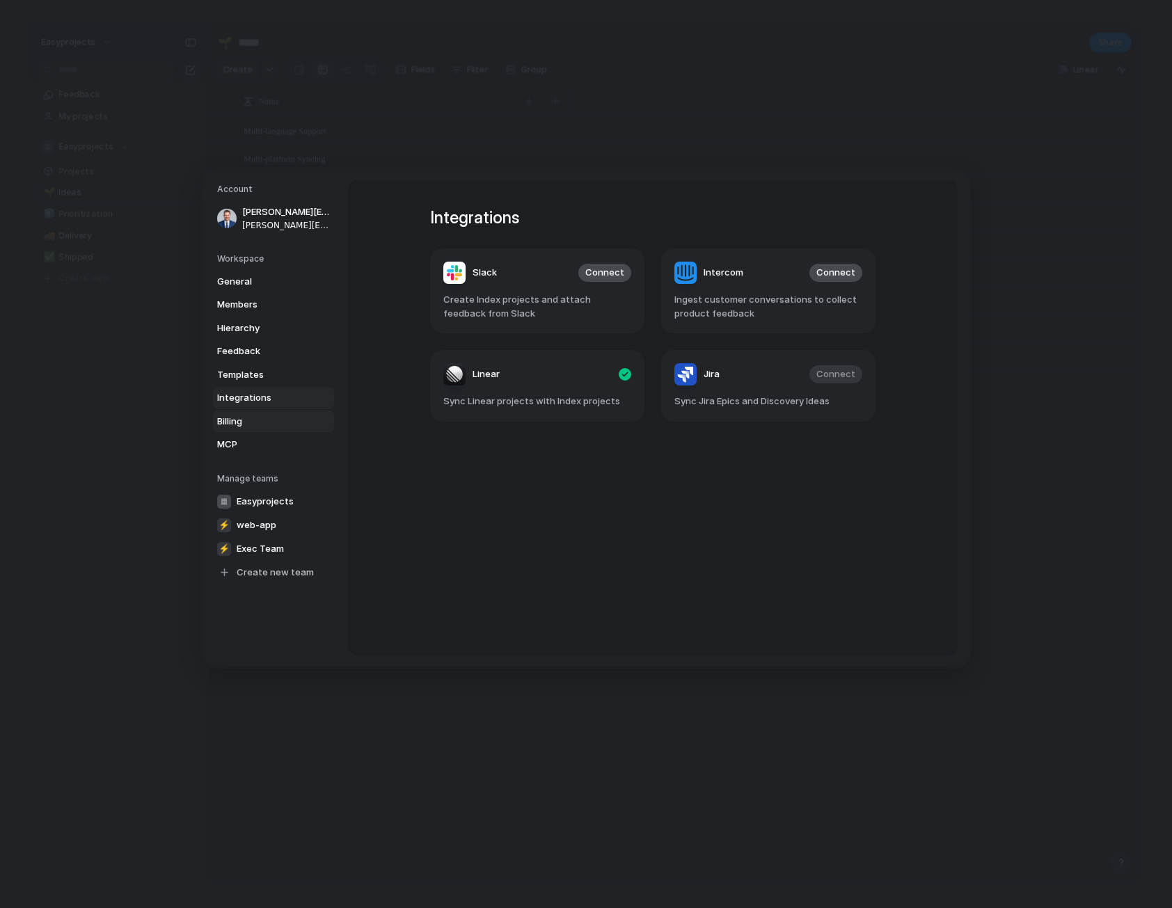
click at [262, 413] on link "Billing" at bounding box center [273, 421] width 121 height 22
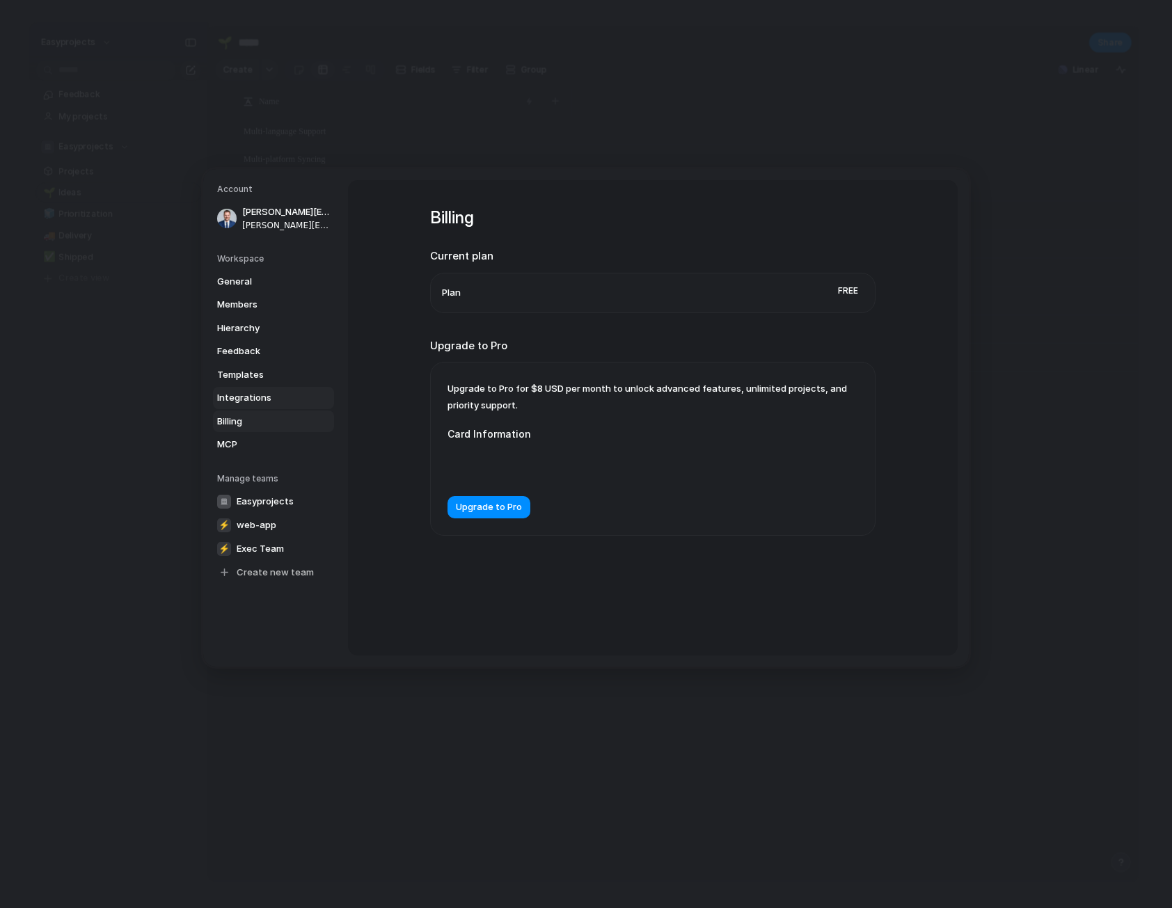
click at [278, 395] on span "Integrations" at bounding box center [261, 398] width 89 height 14
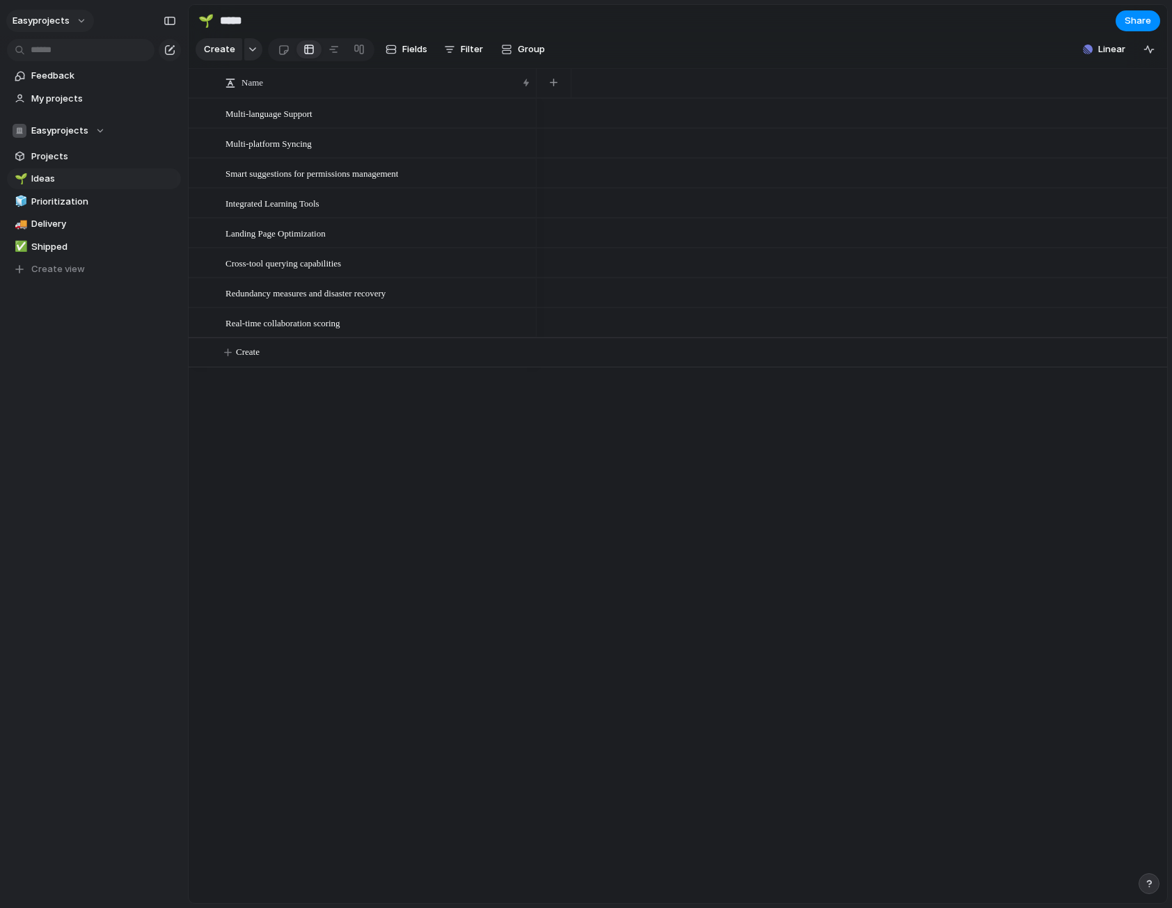
click at [62, 17] on span "easyprojects" at bounding box center [41, 21] width 57 height 14
click at [61, 78] on span "Invite members" at bounding box center [65, 75] width 67 height 14
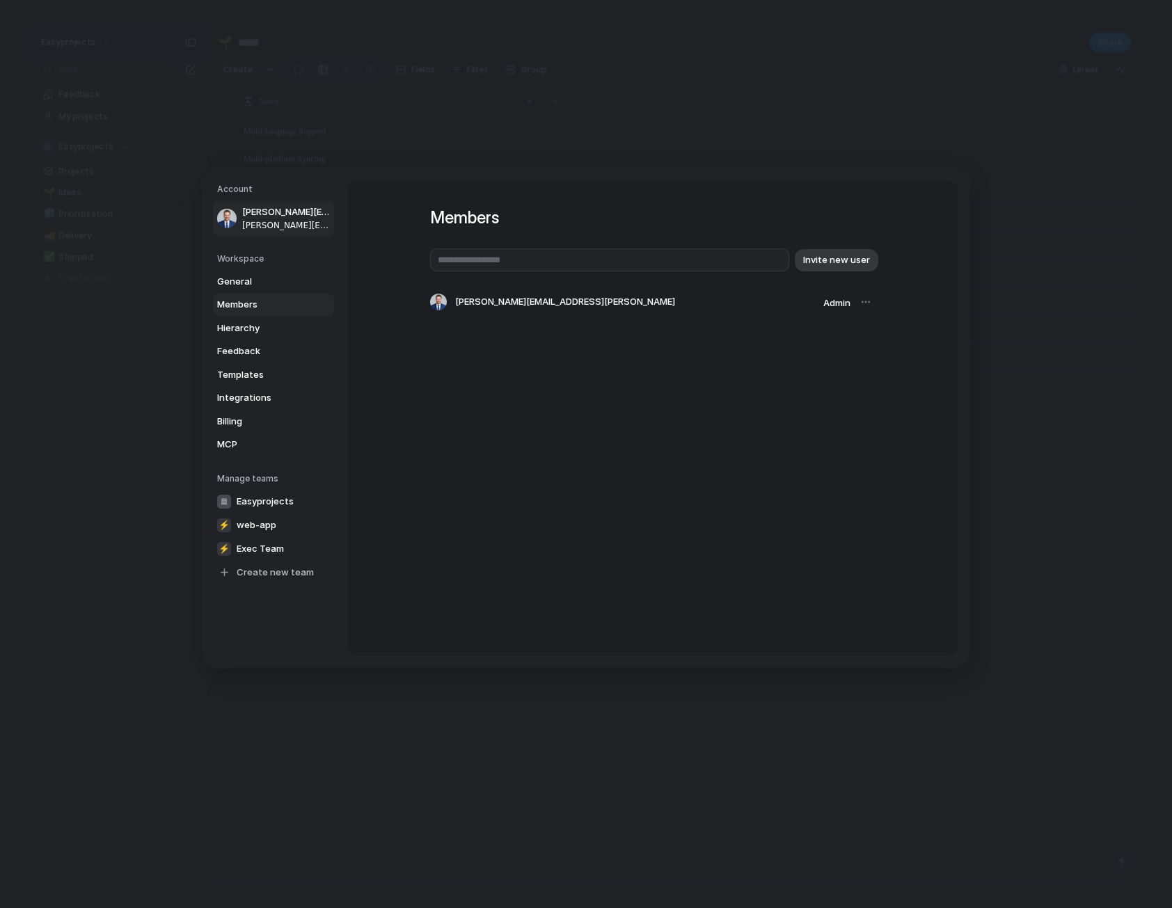
click at [272, 215] on span "[PERSON_NAME][EMAIL_ADDRESS][PERSON_NAME]" at bounding box center [286, 212] width 89 height 14
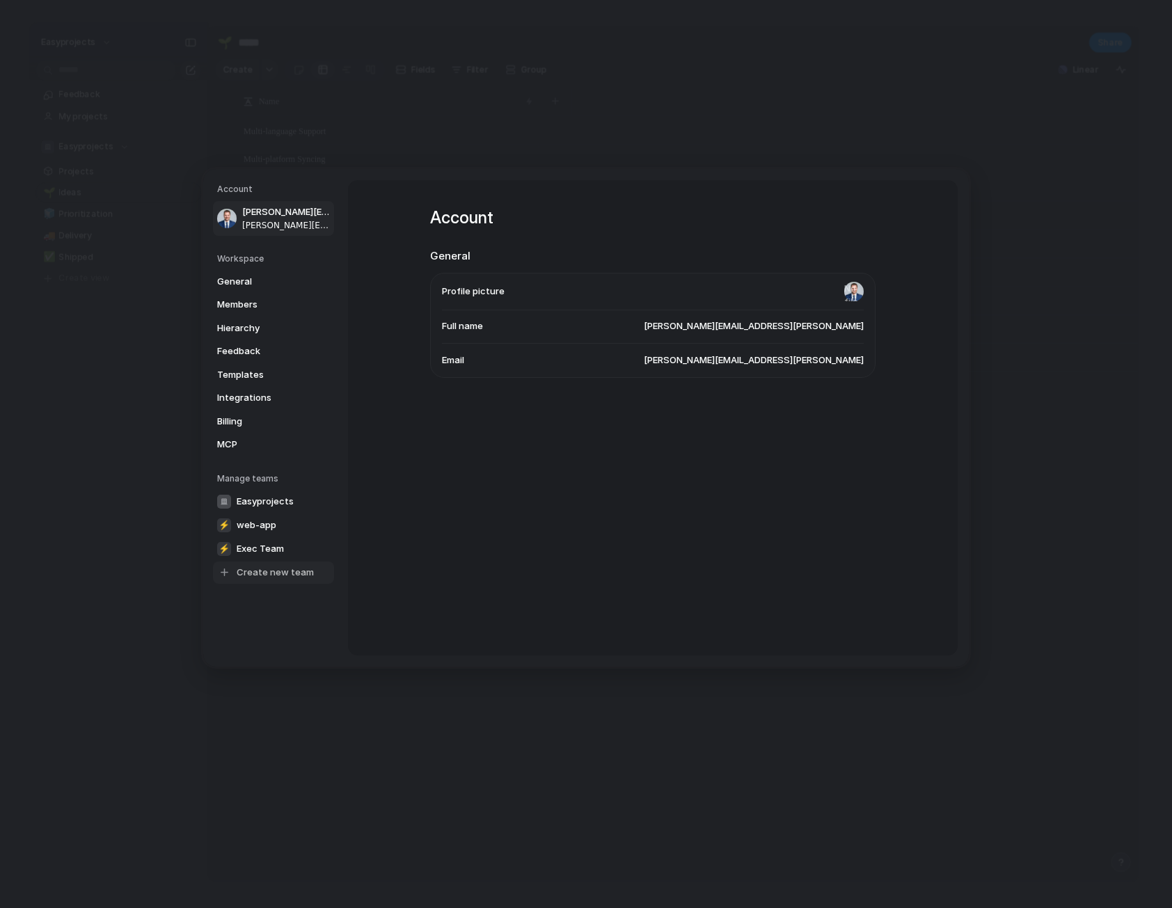
click at [273, 572] on span "Create new team" at bounding box center [275, 573] width 77 height 14
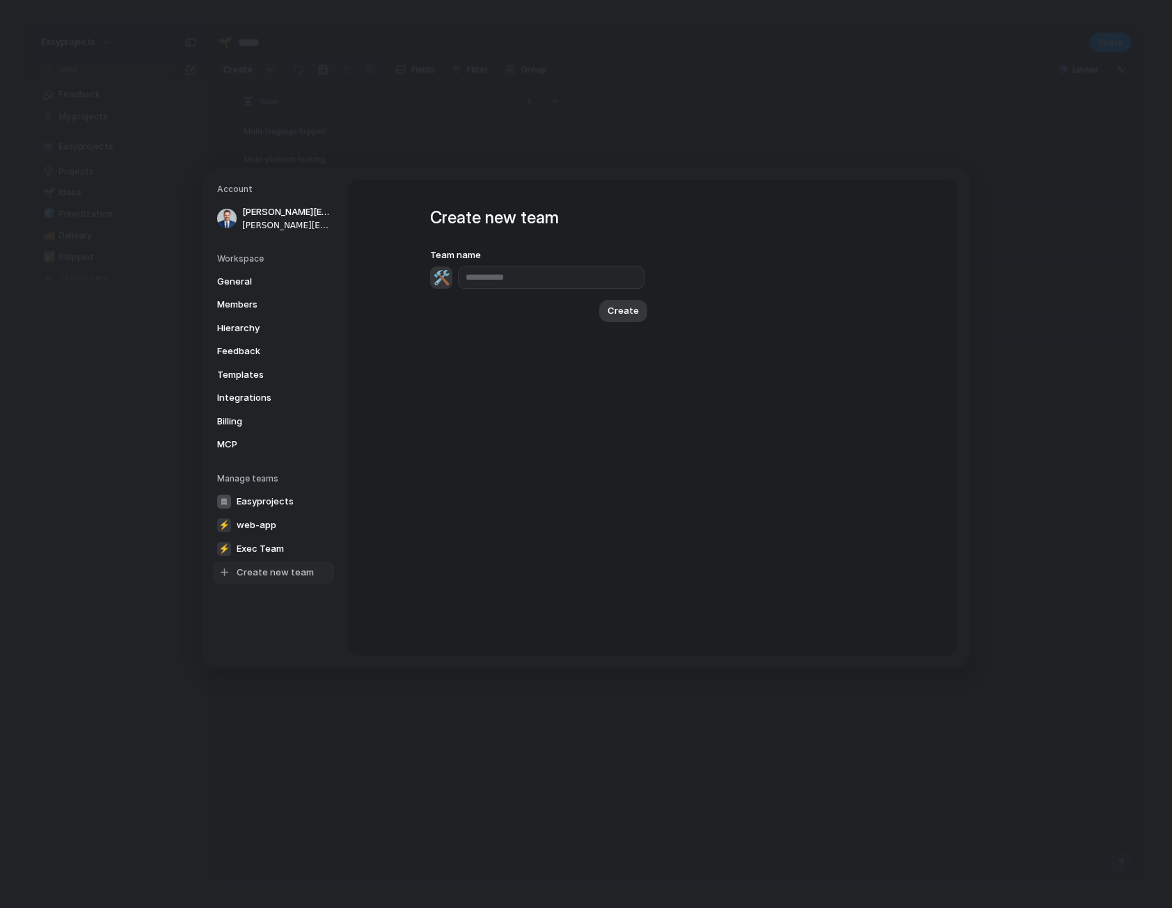
click at [448, 251] on label "Team name" at bounding box center [537, 255] width 214 height 14
click at [440, 283] on div "🛠️" at bounding box center [441, 277] width 22 height 22
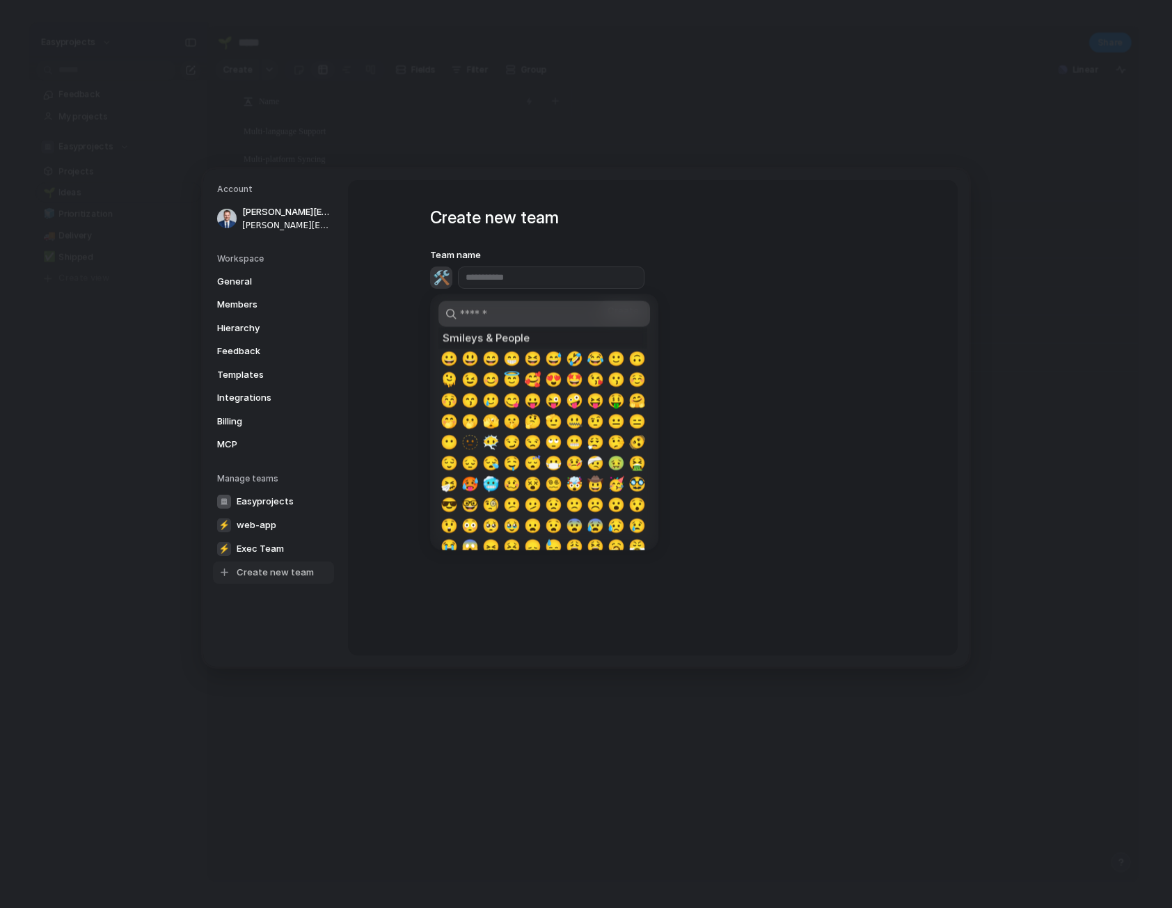
click at [445, 351] on span "😀" at bounding box center [449, 359] width 17 height 17
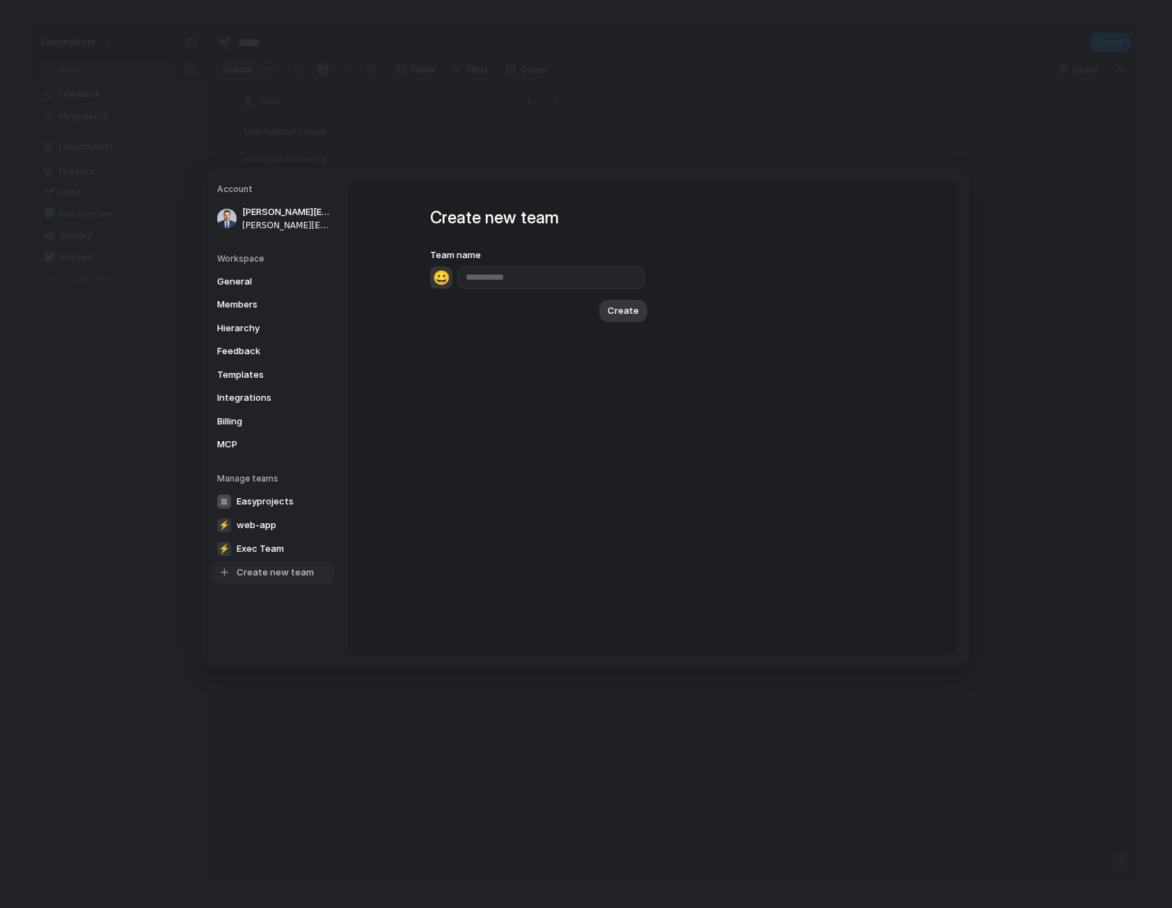
click at [429, 283] on div "Create new team Team name 😀 Create" at bounding box center [653, 417] width 496 height 475
click at [443, 281] on div "😀" at bounding box center [441, 277] width 22 height 22
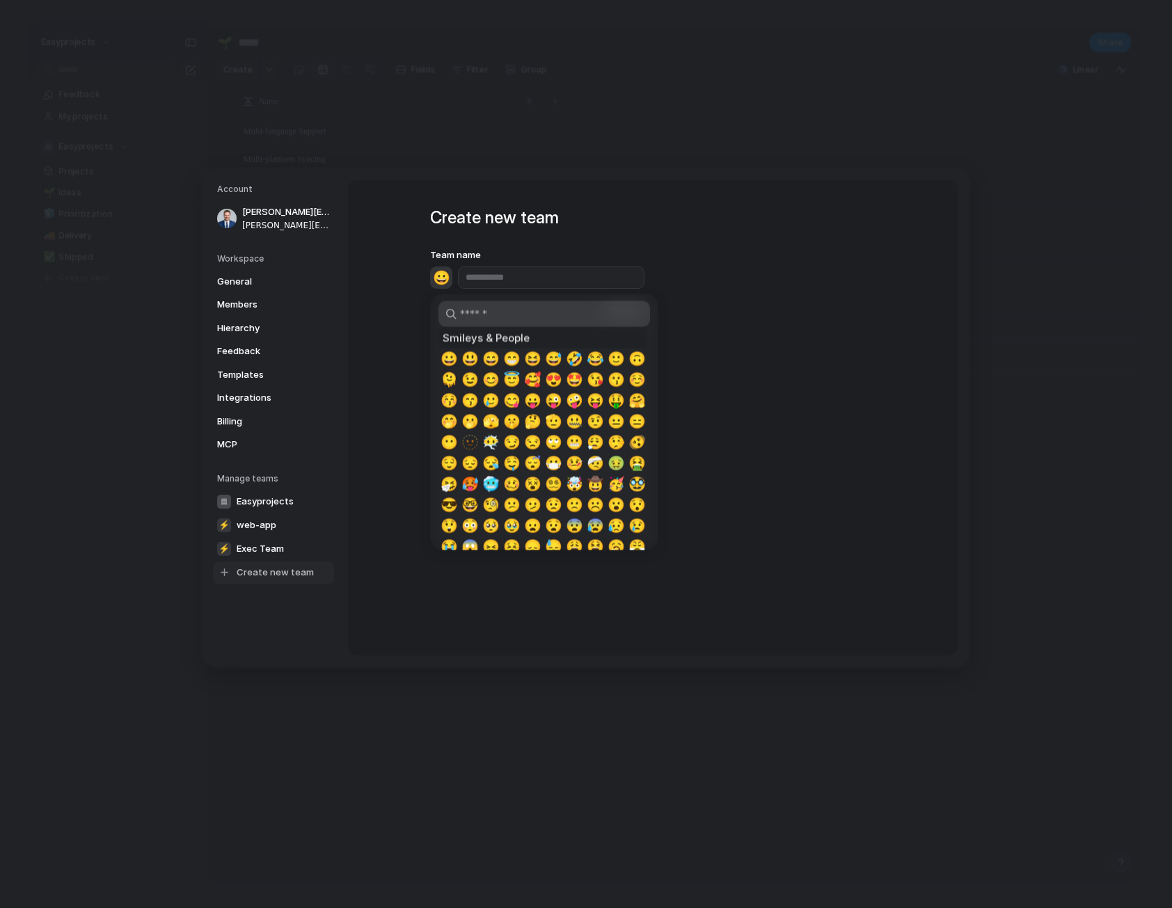
click at [392, 337] on div at bounding box center [586, 454] width 1172 height 908
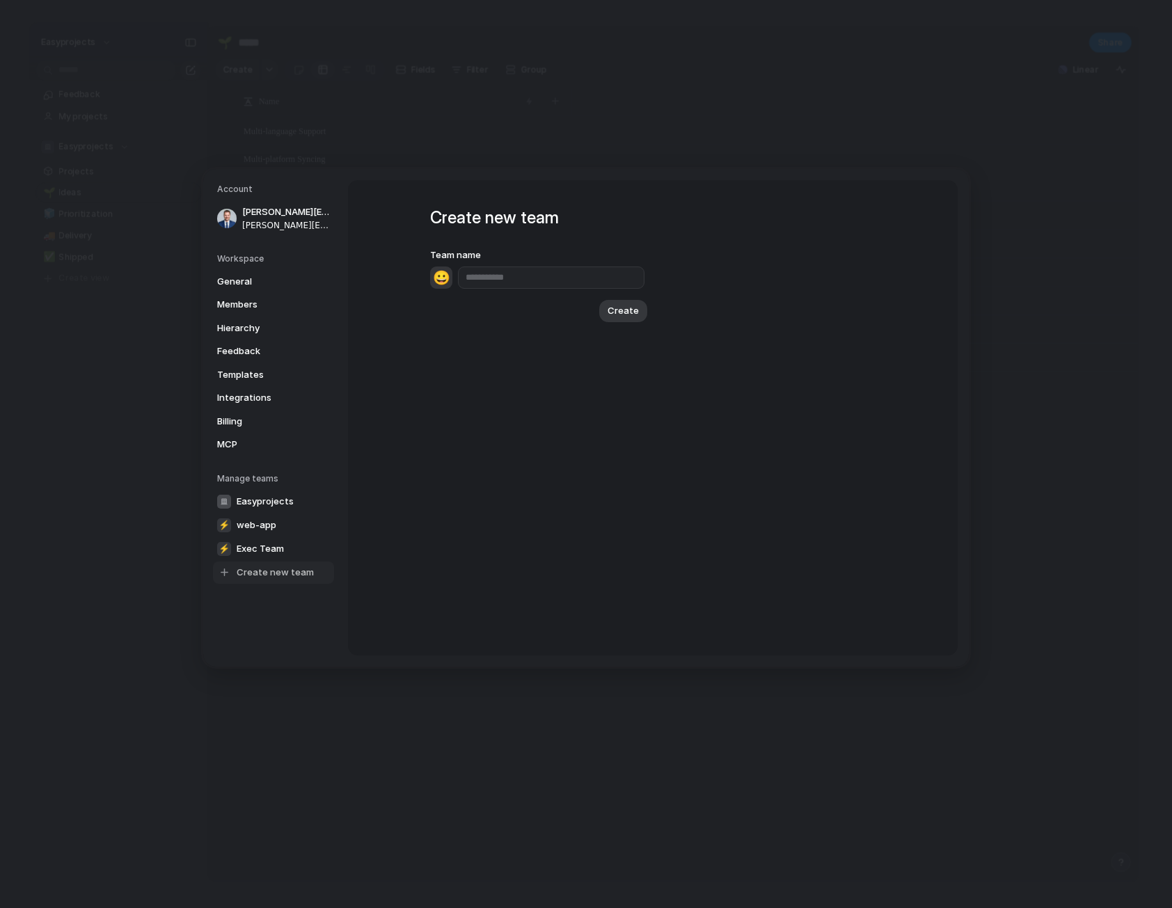
click at [279, 456] on nav "Account [PERSON_NAME][EMAIL_ADDRESS][PERSON_NAME] [PERSON_NAME][EMAIL_ADDRESS][…" at bounding box center [275, 418] width 145 height 498
click at [278, 395] on span "Integrations" at bounding box center [261, 398] width 89 height 14
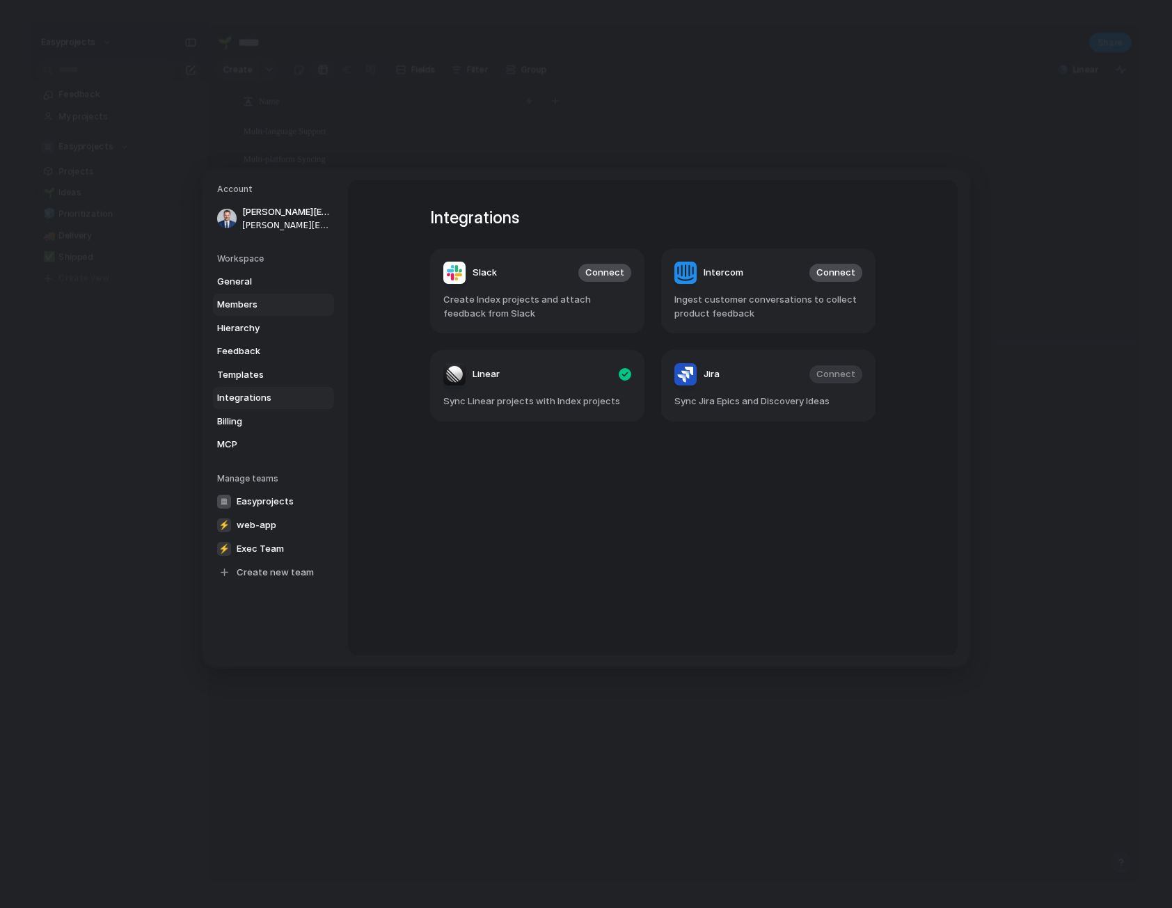
click at [285, 303] on span "Members" at bounding box center [261, 305] width 89 height 14
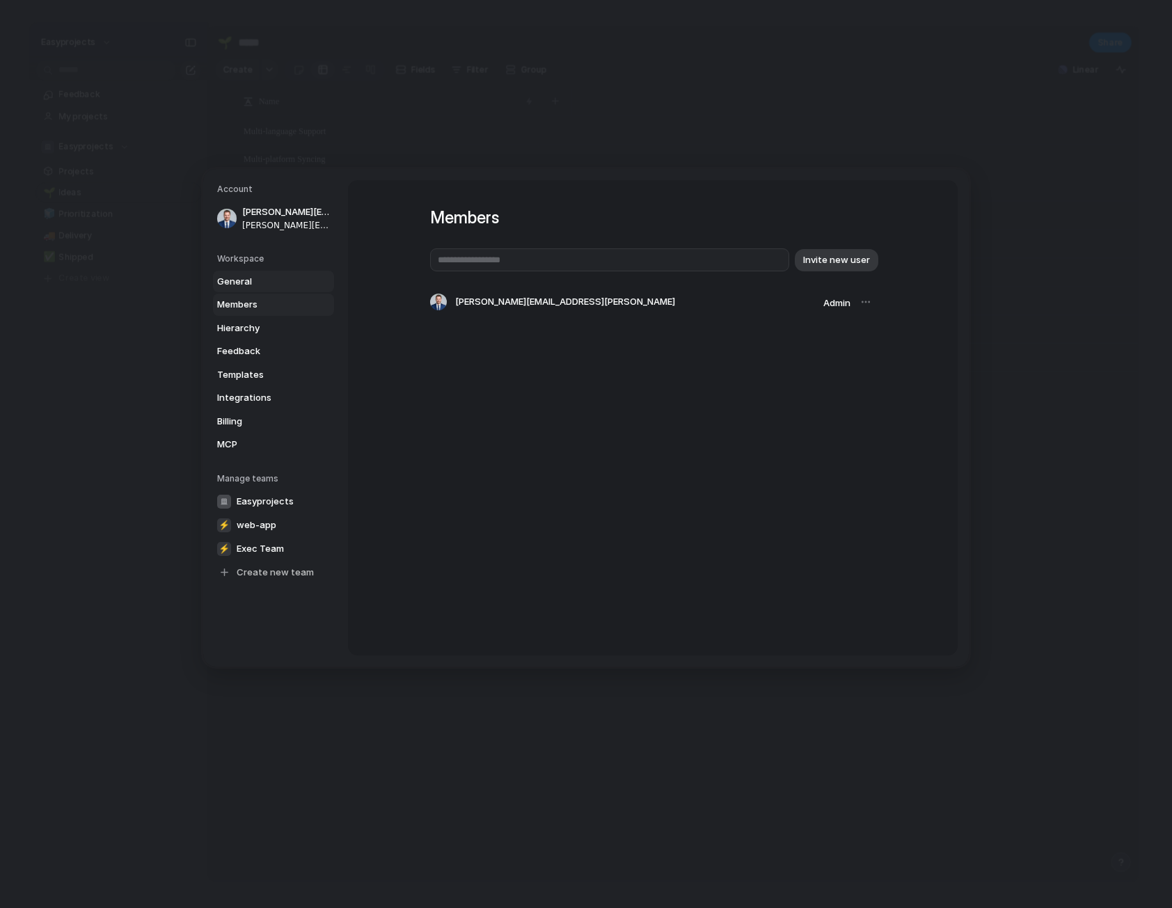
click at [285, 282] on span "General" at bounding box center [261, 281] width 89 height 14
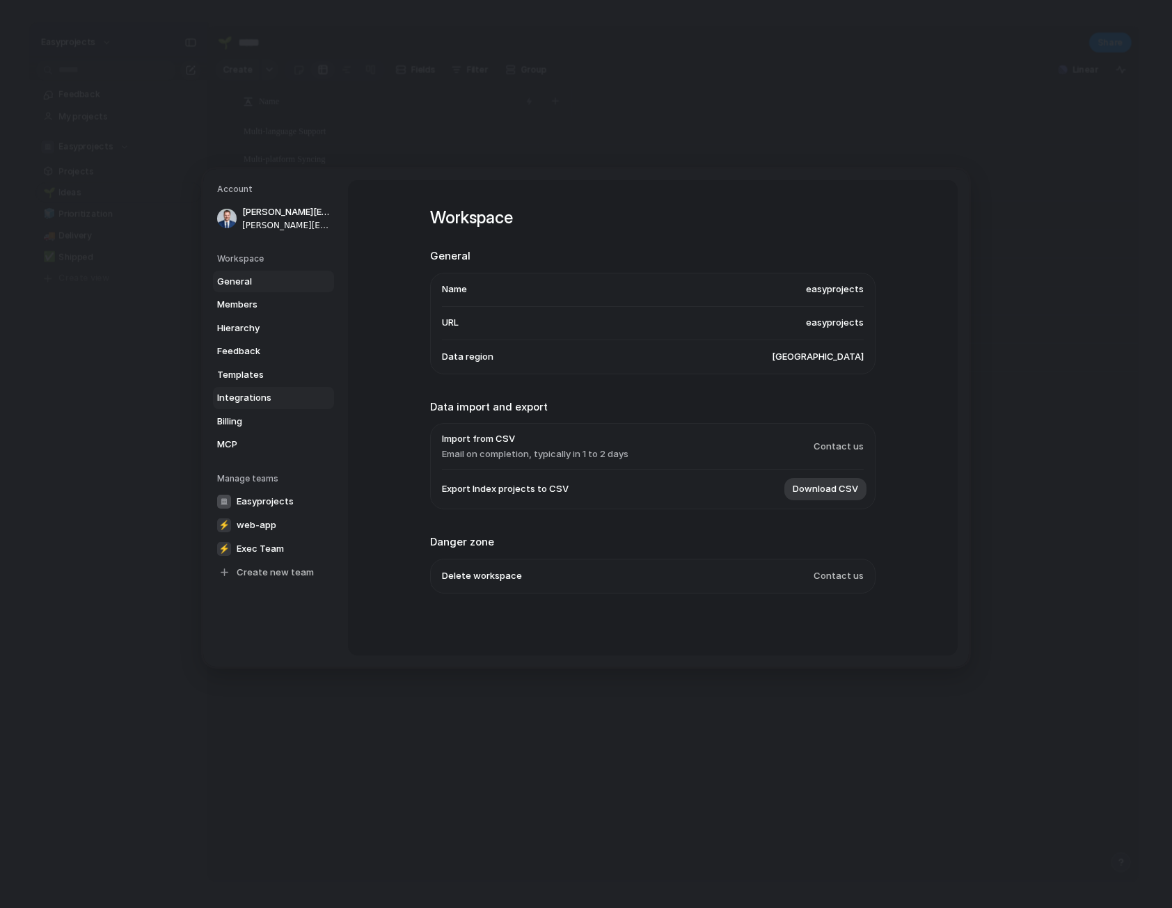
click at [292, 402] on span "Integrations" at bounding box center [261, 398] width 89 height 14
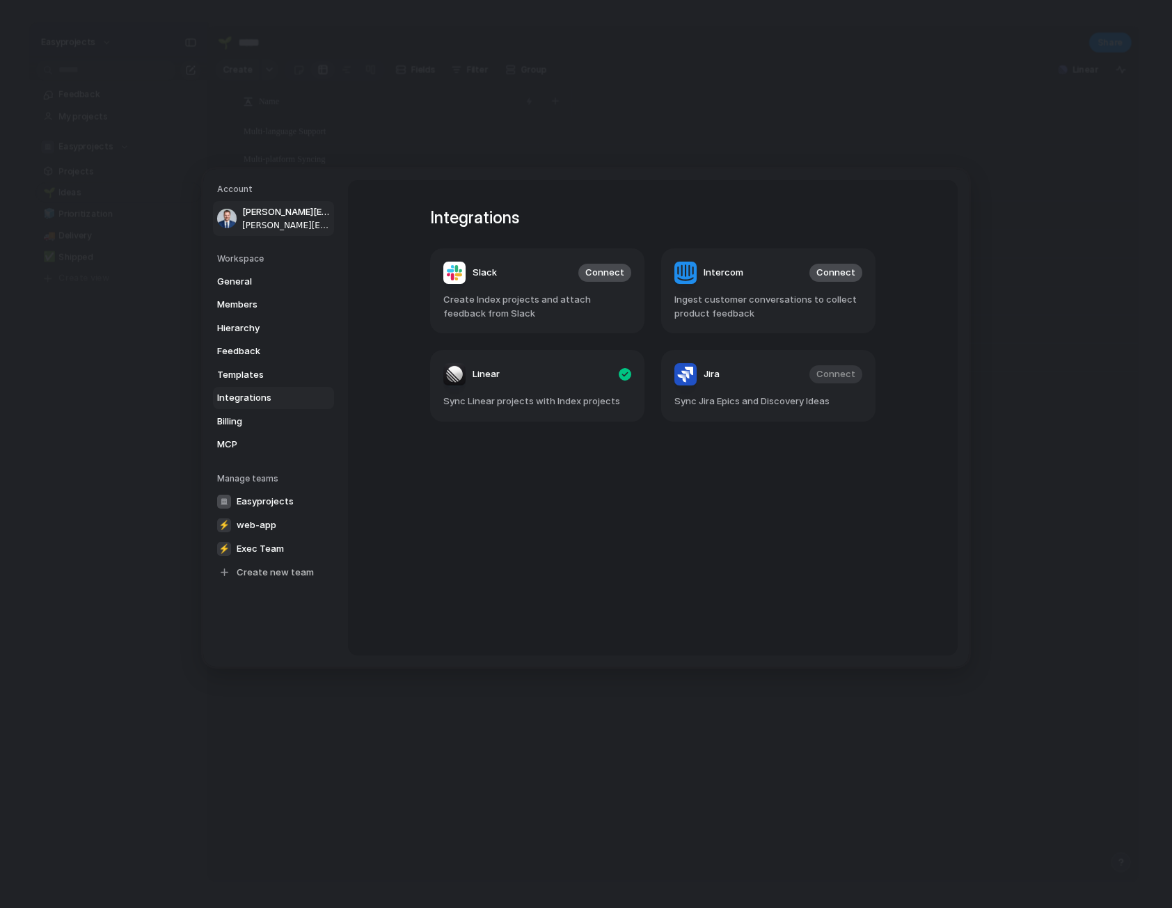
click at [299, 222] on span "[PERSON_NAME][EMAIL_ADDRESS][PERSON_NAME]" at bounding box center [286, 225] width 89 height 13
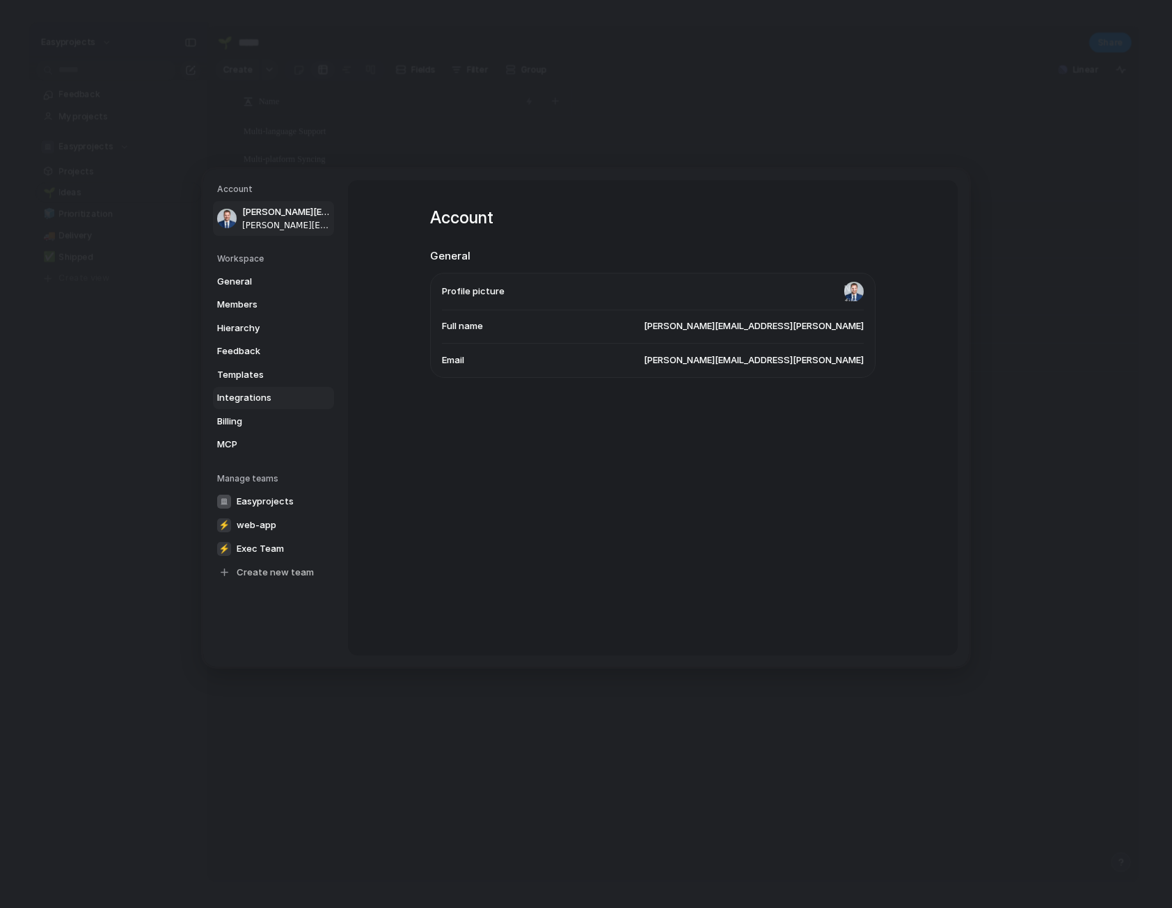
click at [290, 395] on span "Integrations" at bounding box center [261, 398] width 89 height 14
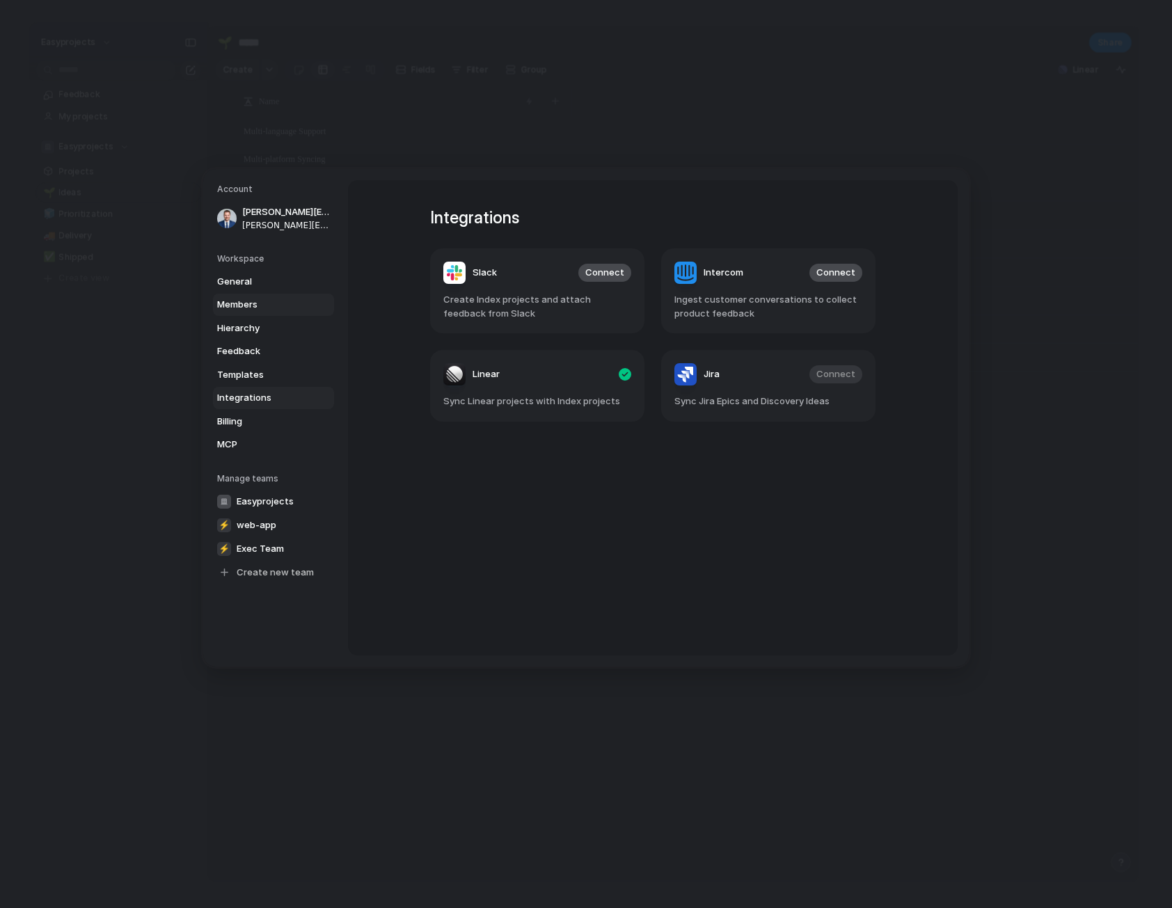
click at [260, 302] on span "Members" at bounding box center [261, 305] width 89 height 14
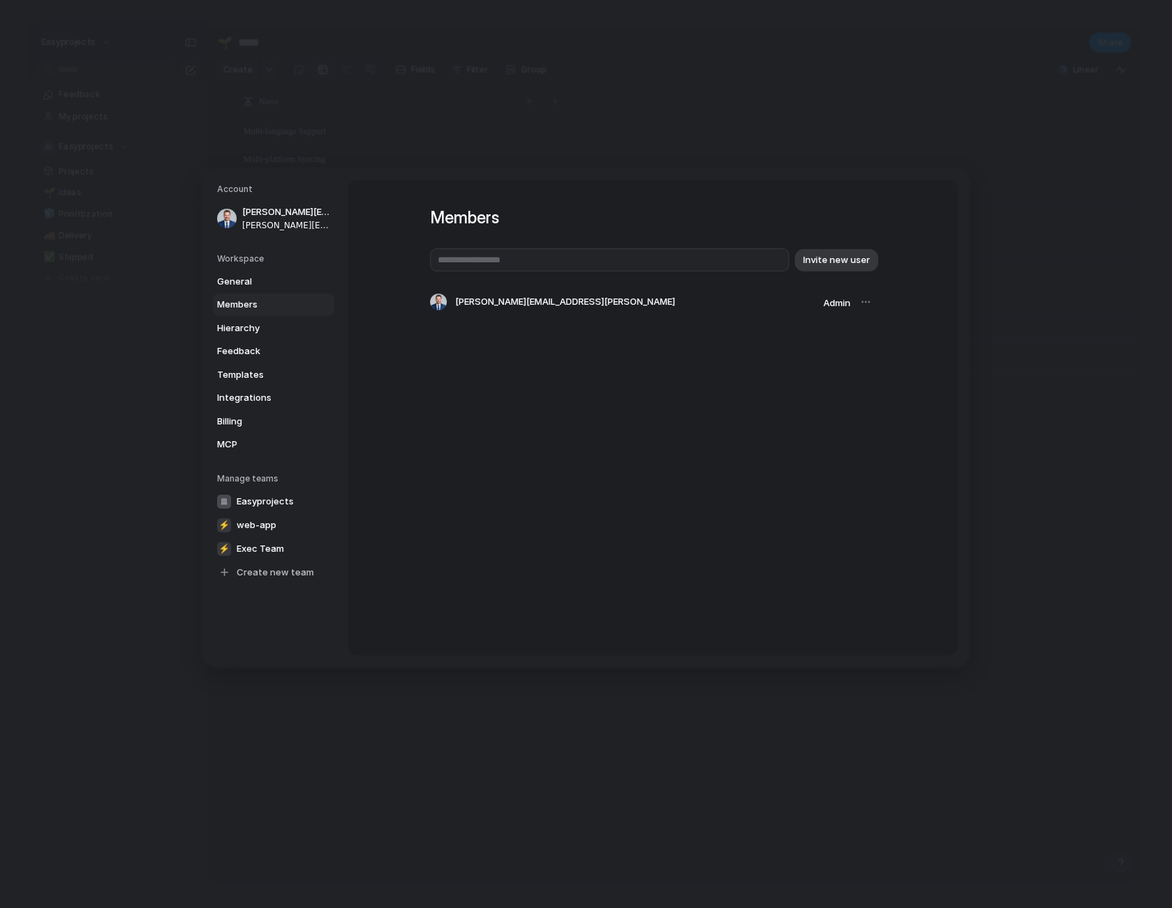
click at [834, 303] on span "Admin" at bounding box center [836, 302] width 27 height 11
click at [872, 296] on div at bounding box center [865, 301] width 19 height 19
click at [867, 310] on div at bounding box center [865, 301] width 19 height 19
click at [864, 301] on div at bounding box center [865, 301] width 19 height 19
click at [824, 306] on span "Admin" at bounding box center [836, 302] width 27 height 11
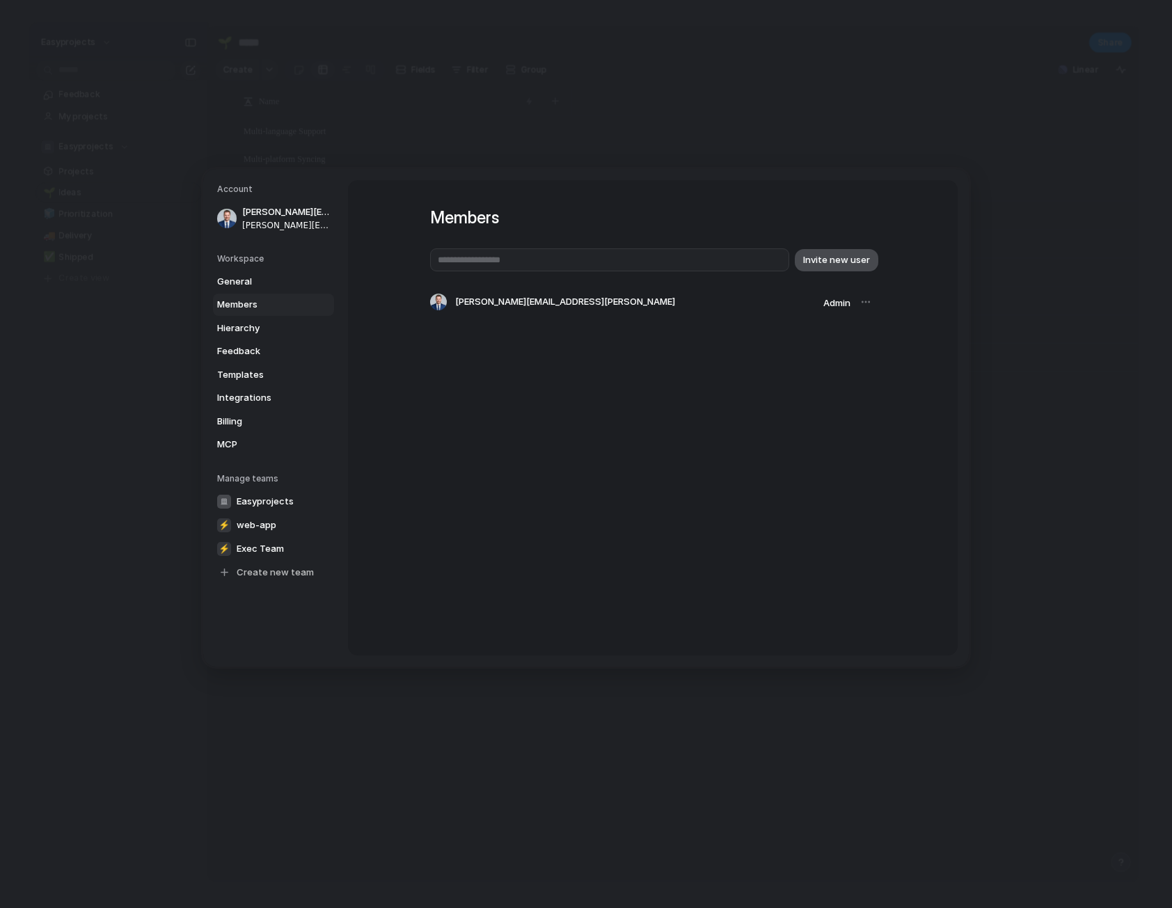
click at [830, 260] on span "Invite new user" at bounding box center [836, 260] width 67 height 14
click at [613, 263] on input "text" at bounding box center [609, 259] width 359 height 23
click at [560, 301] on span "[PERSON_NAME][EMAIL_ADDRESS][PERSON_NAME]" at bounding box center [565, 302] width 220 height 14
click at [833, 306] on span "Admin" at bounding box center [836, 302] width 27 height 11
click at [867, 306] on div at bounding box center [865, 301] width 19 height 19
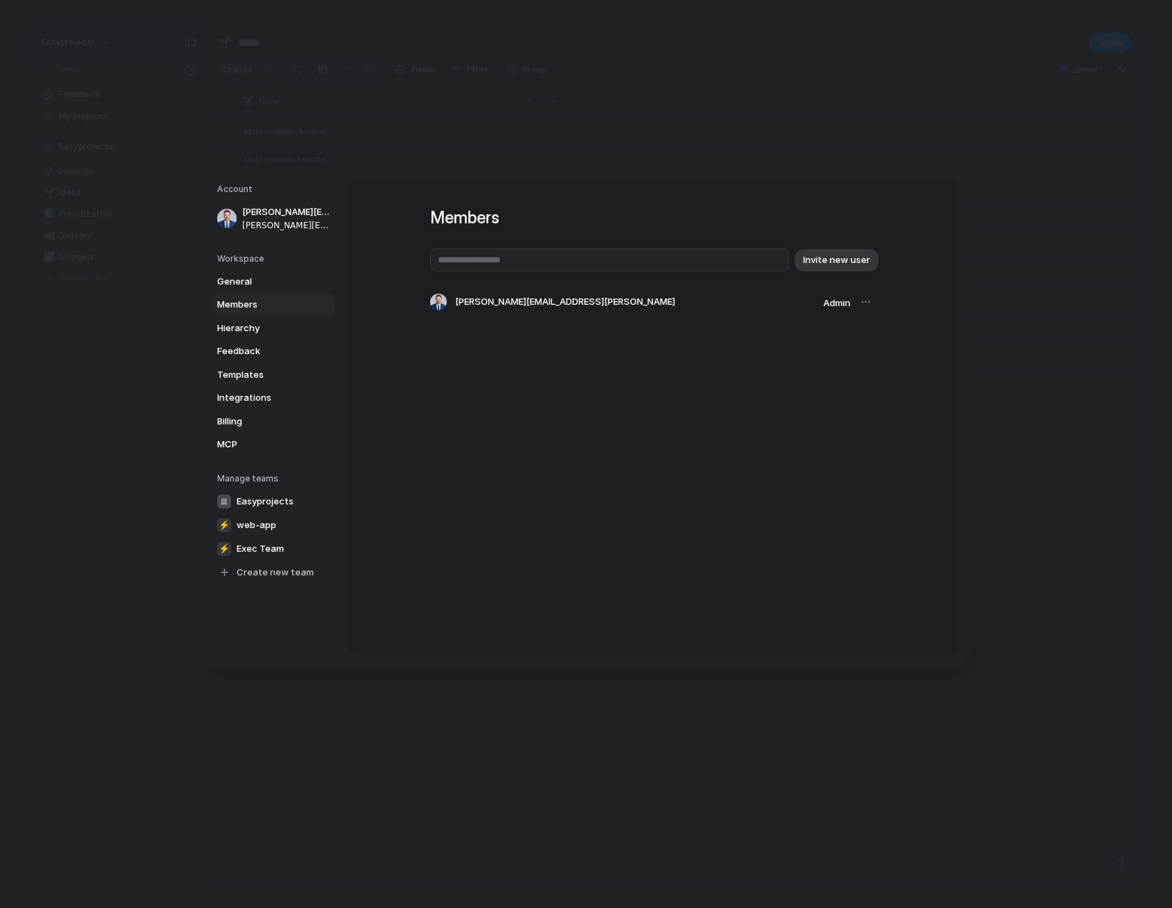
click at [838, 306] on span "Admin" at bounding box center [836, 302] width 27 height 11
click at [842, 305] on span "Admin" at bounding box center [836, 302] width 27 height 11
click at [881, 302] on div "Members Invite new user [PERSON_NAME][EMAIL_ADDRESS][PERSON_NAME] Admin" at bounding box center [653, 417] width 610 height 475
click at [733, 264] on input "text" at bounding box center [609, 259] width 359 height 23
type input "**********"
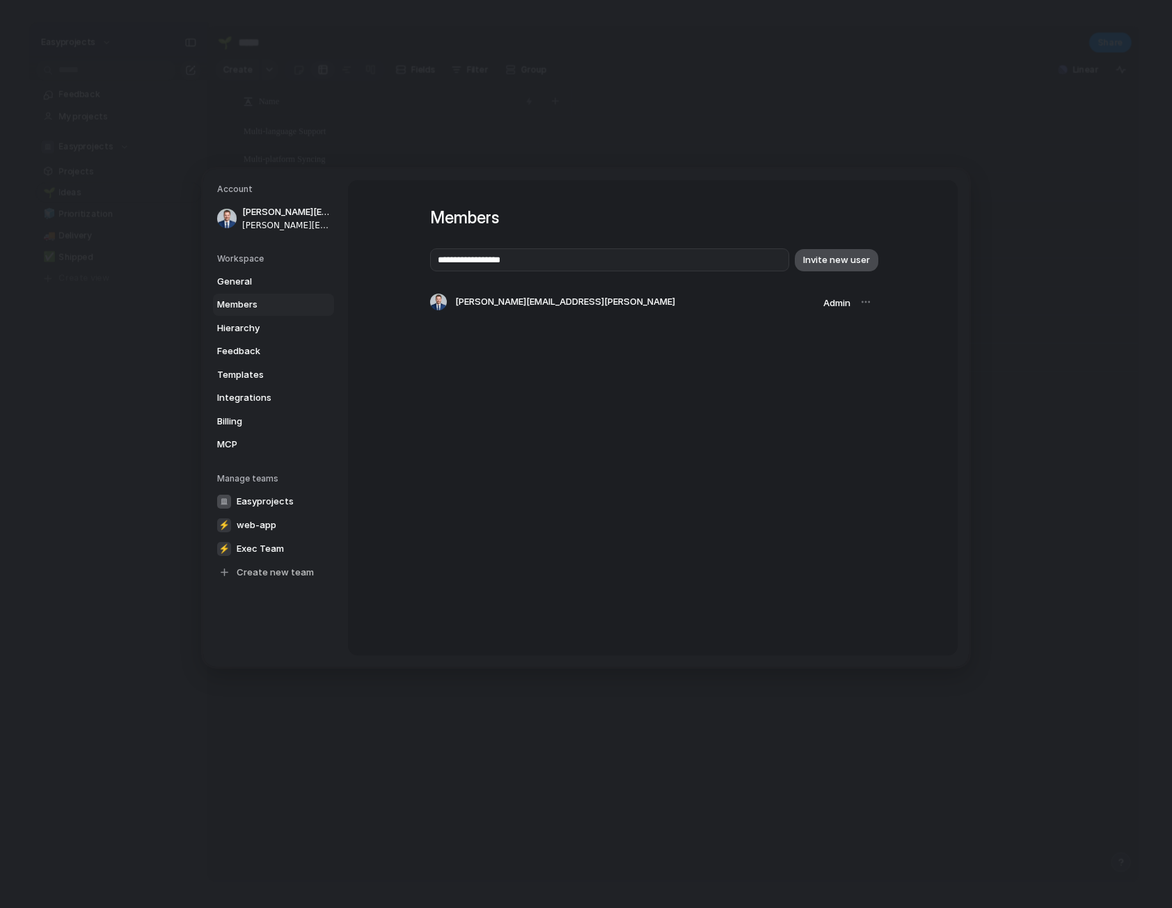
click at [857, 261] on span "Invite new user" at bounding box center [836, 260] width 67 height 14
click at [554, 333] on span "Invited: [EMAIL_ADDRESS][DOMAIN_NAME]" at bounding box center [545, 331] width 181 height 14
click at [865, 331] on div "button" at bounding box center [867, 330] width 13 height 17
click at [863, 304] on div at bounding box center [865, 301] width 19 height 19
click at [878, 306] on div "Members Invite new user [PERSON_NAME][EMAIL_ADDRESS][PERSON_NAME] Admin" at bounding box center [653, 417] width 610 height 475
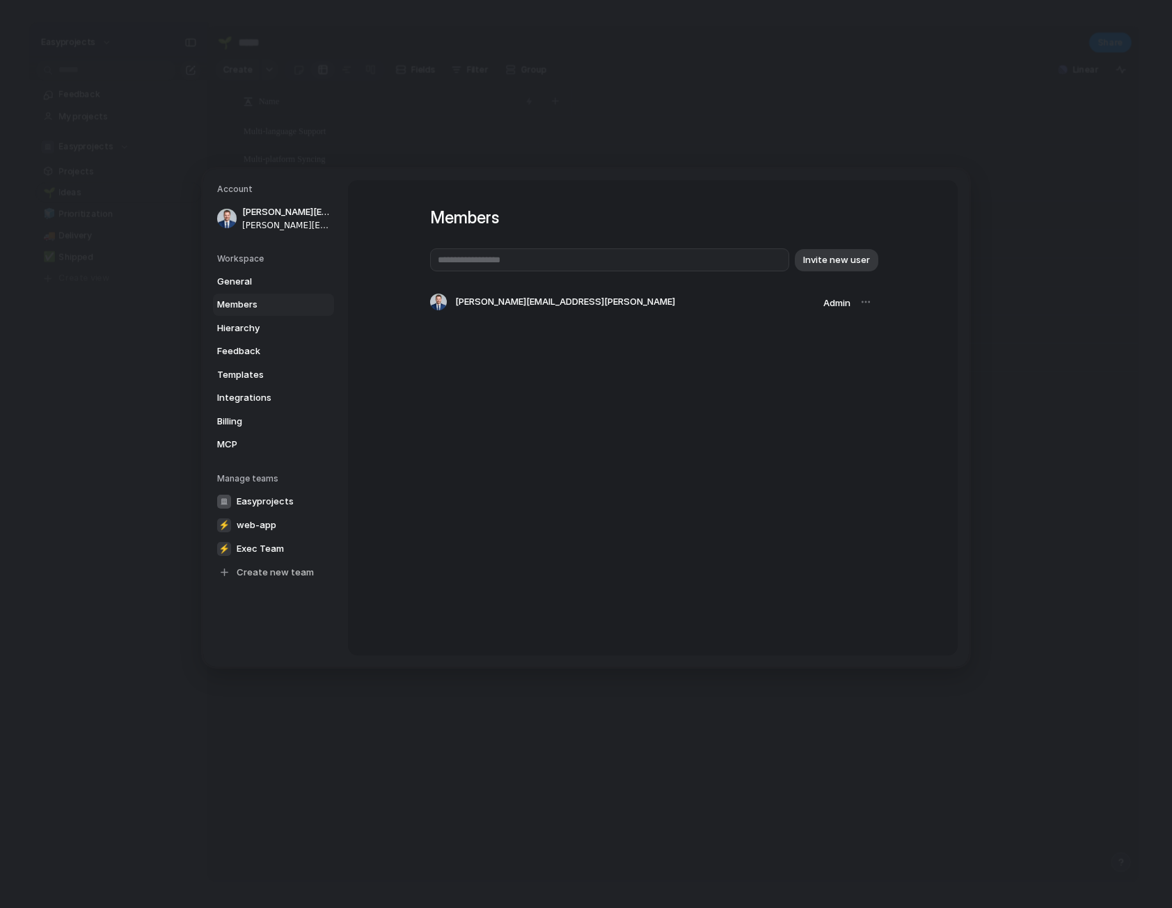
click at [842, 307] on span "Admin" at bounding box center [836, 302] width 27 height 11
click at [864, 306] on div at bounding box center [865, 301] width 19 height 19
click at [246, 280] on span "General" at bounding box center [261, 281] width 89 height 14
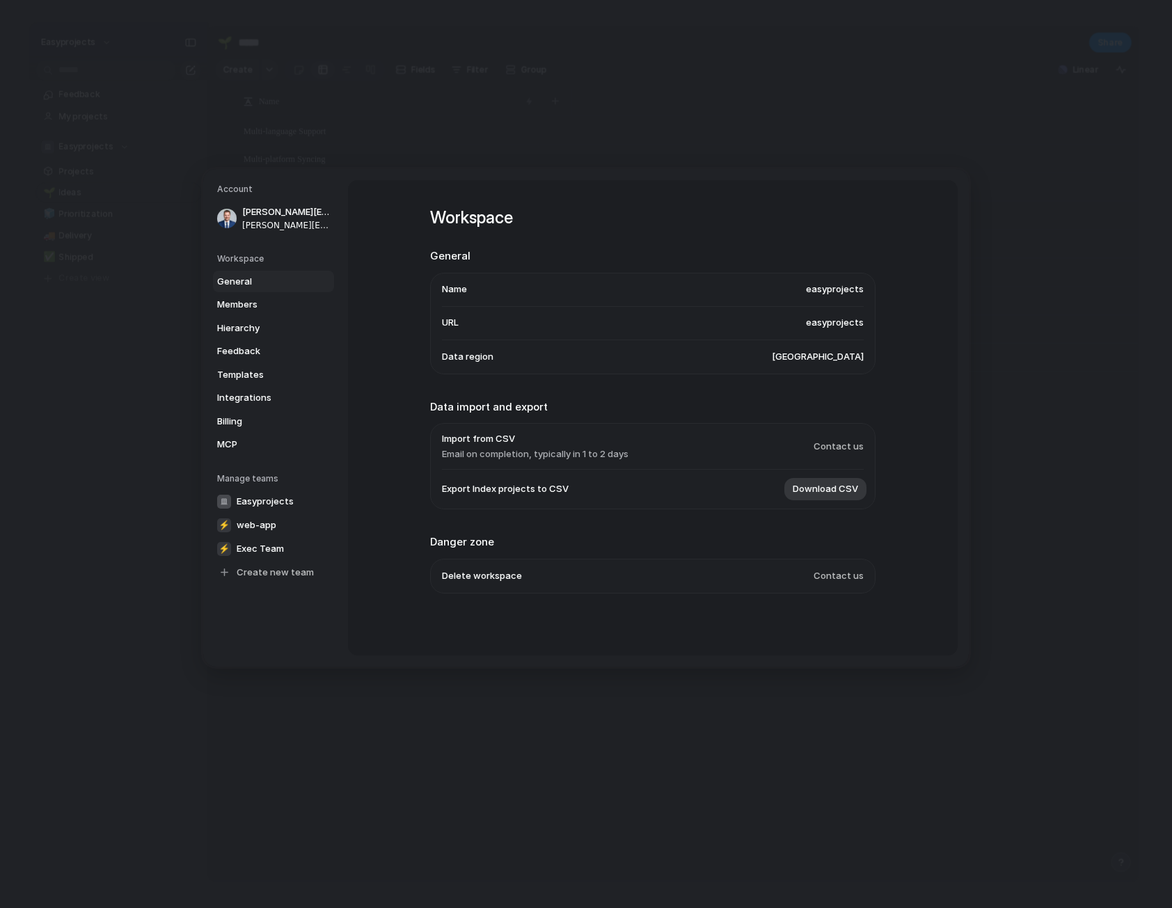
click at [253, 260] on h5 "Workspace" at bounding box center [275, 258] width 117 height 13
click at [277, 309] on span "Members" at bounding box center [261, 305] width 89 height 14
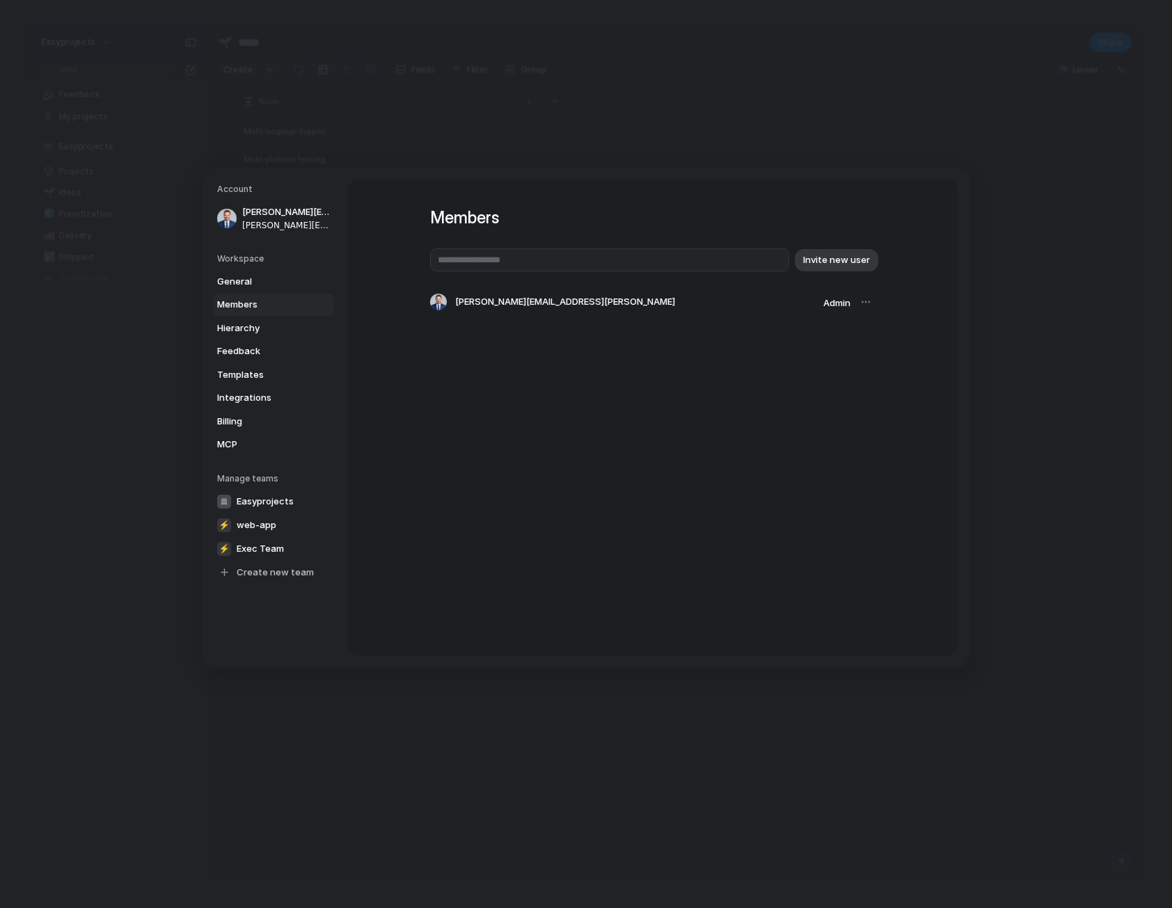
click at [864, 303] on div at bounding box center [865, 301] width 19 height 19
click at [246, 331] on span "Hierarchy" at bounding box center [261, 328] width 89 height 14
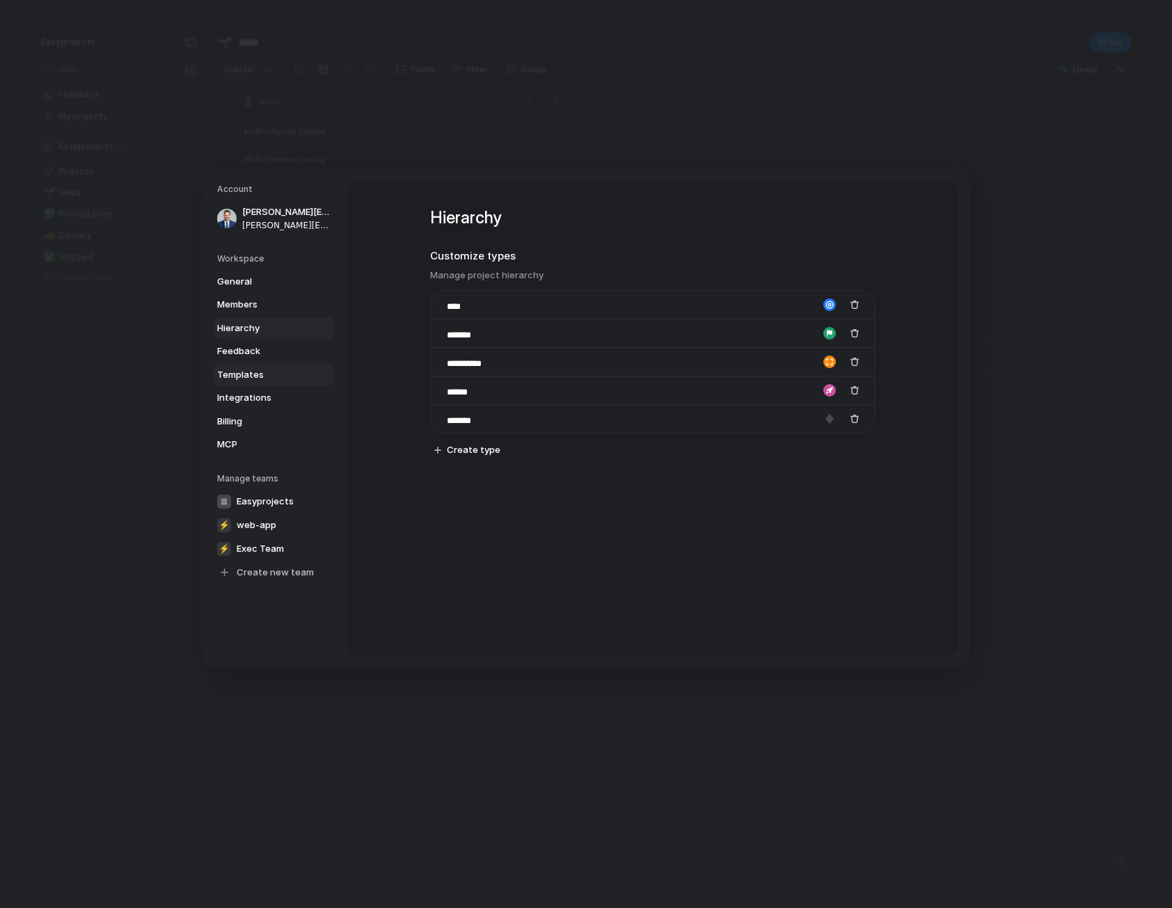
click at [246, 367] on span "Templates" at bounding box center [261, 374] width 89 height 14
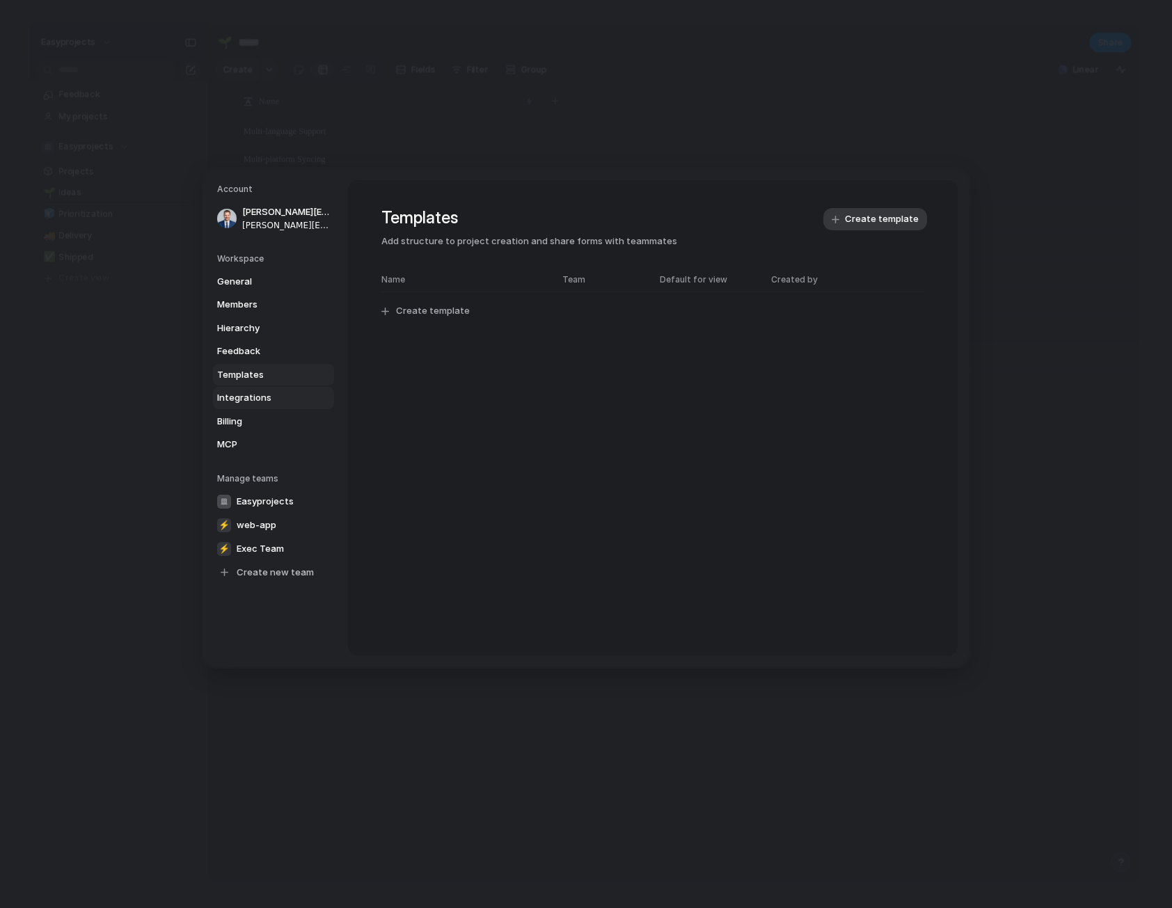
click at [265, 403] on span "Integrations" at bounding box center [261, 398] width 89 height 14
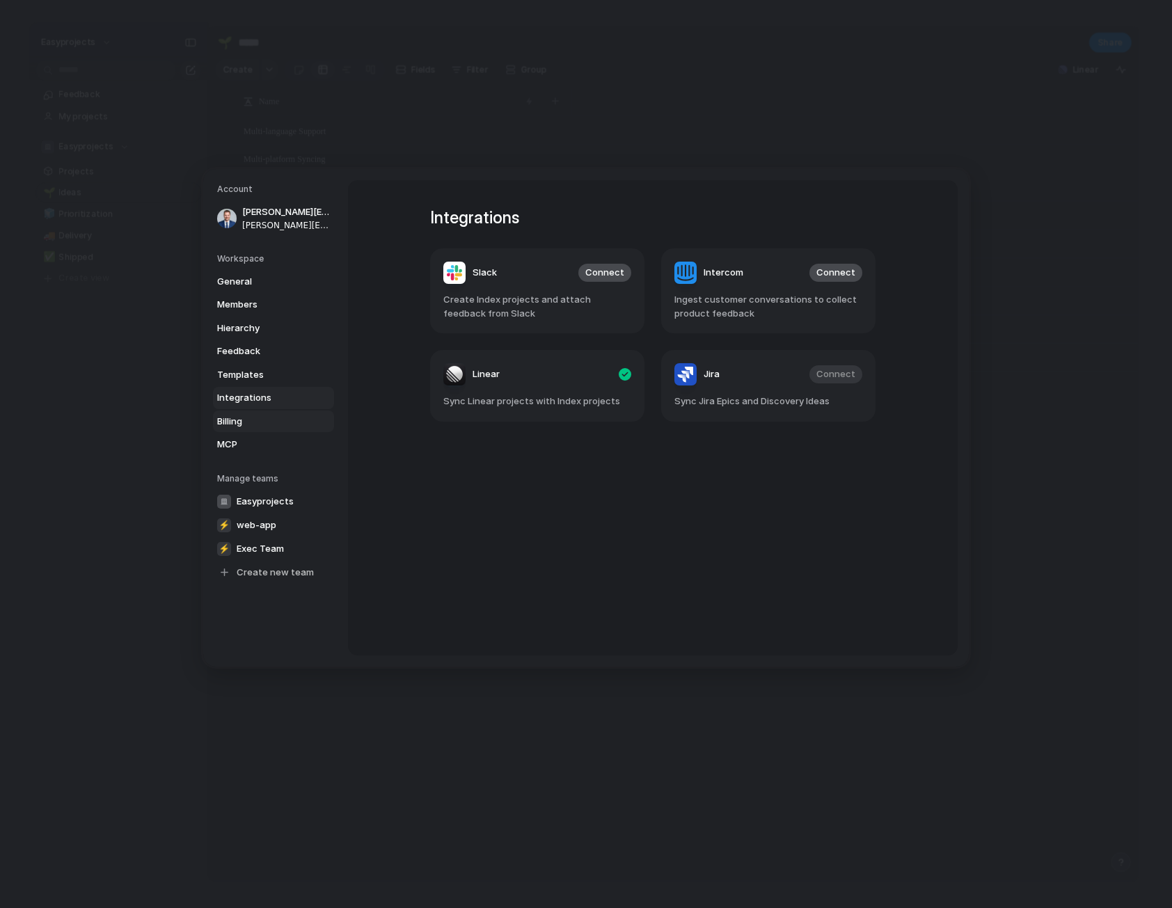
click at [260, 427] on span "Billing" at bounding box center [261, 421] width 89 height 14
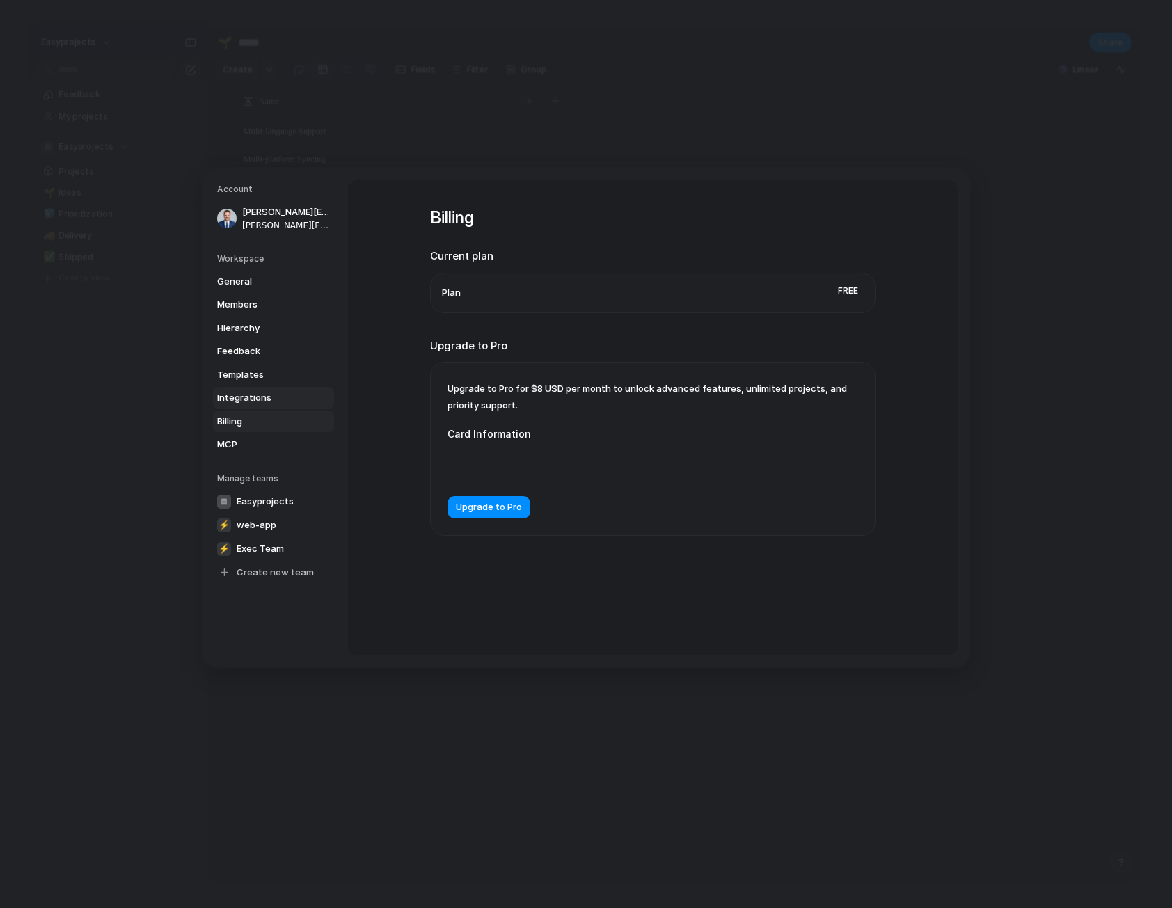
click at [281, 404] on span "Integrations" at bounding box center [261, 398] width 89 height 14
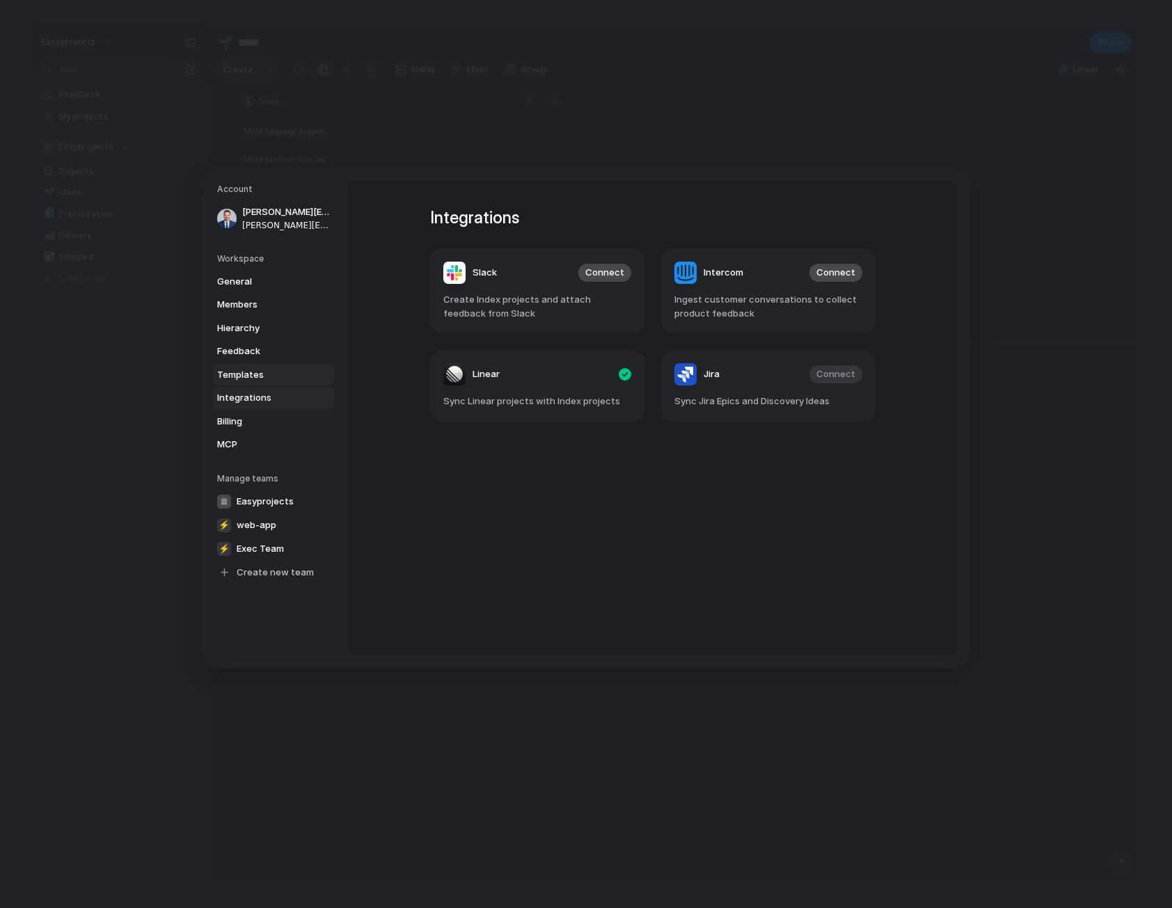
click at [260, 375] on span "Templates" at bounding box center [261, 374] width 89 height 14
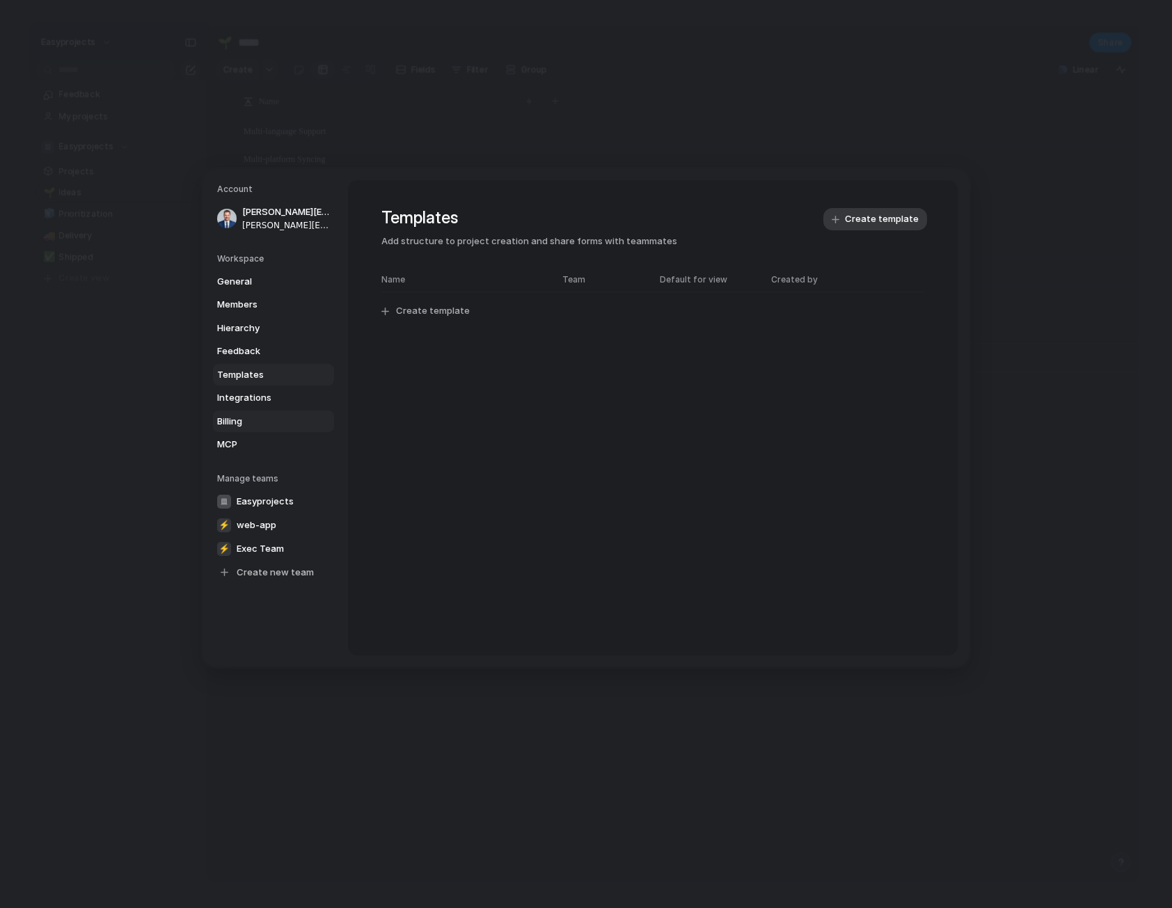
click at [242, 421] on span "Billing" at bounding box center [261, 421] width 89 height 14
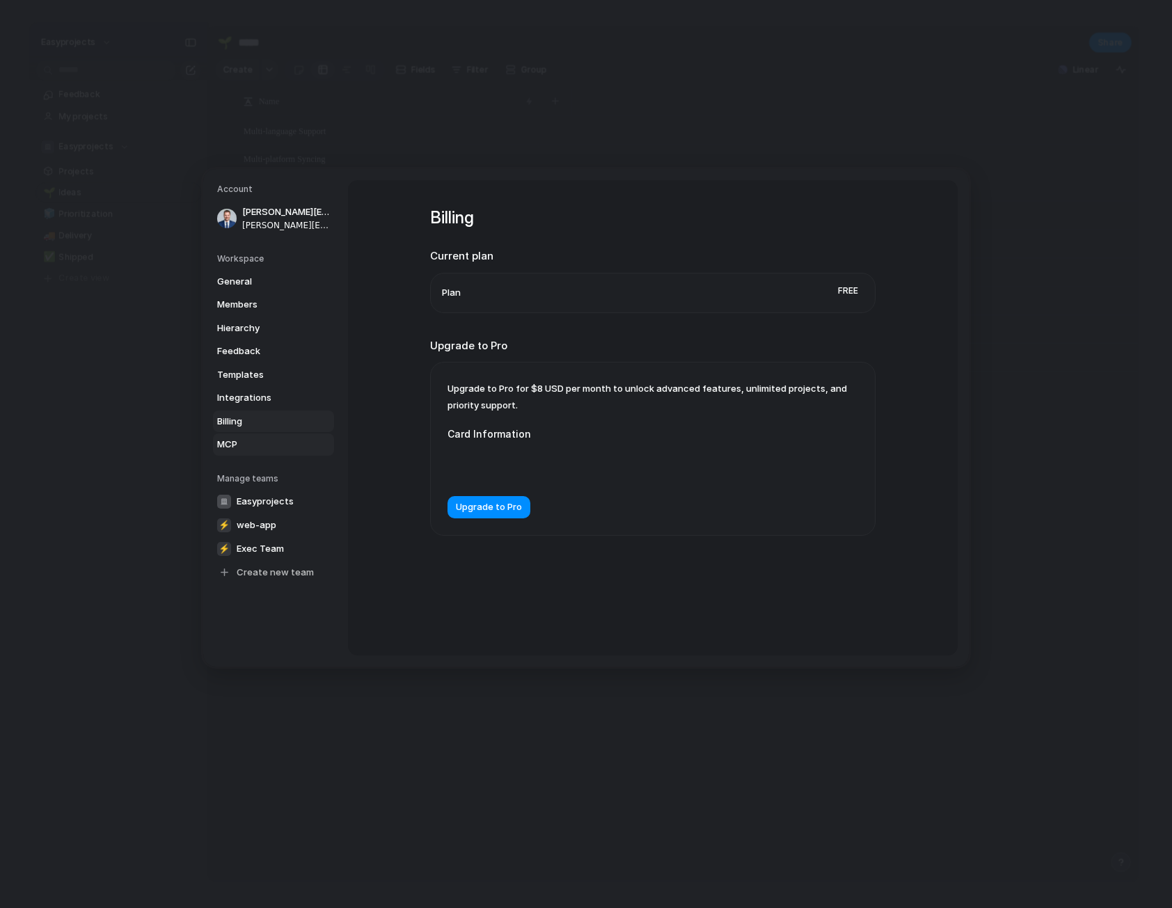
click at [238, 439] on span "MCP" at bounding box center [261, 445] width 89 height 14
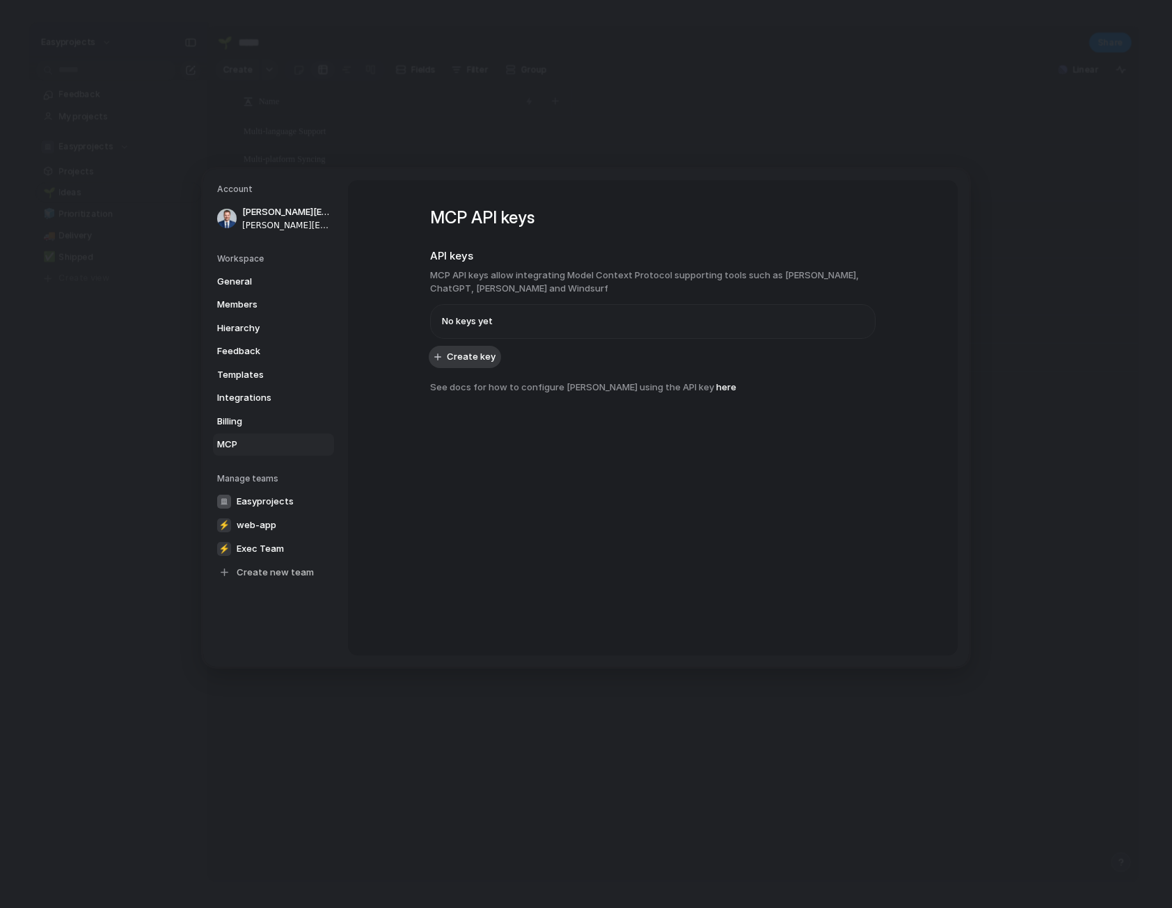
click at [481, 317] on span "No keys yet" at bounding box center [467, 322] width 51 height 14
click at [452, 257] on h2 "API keys" at bounding box center [652, 256] width 445 height 16
click at [264, 333] on span "Hierarchy" at bounding box center [261, 328] width 89 height 14
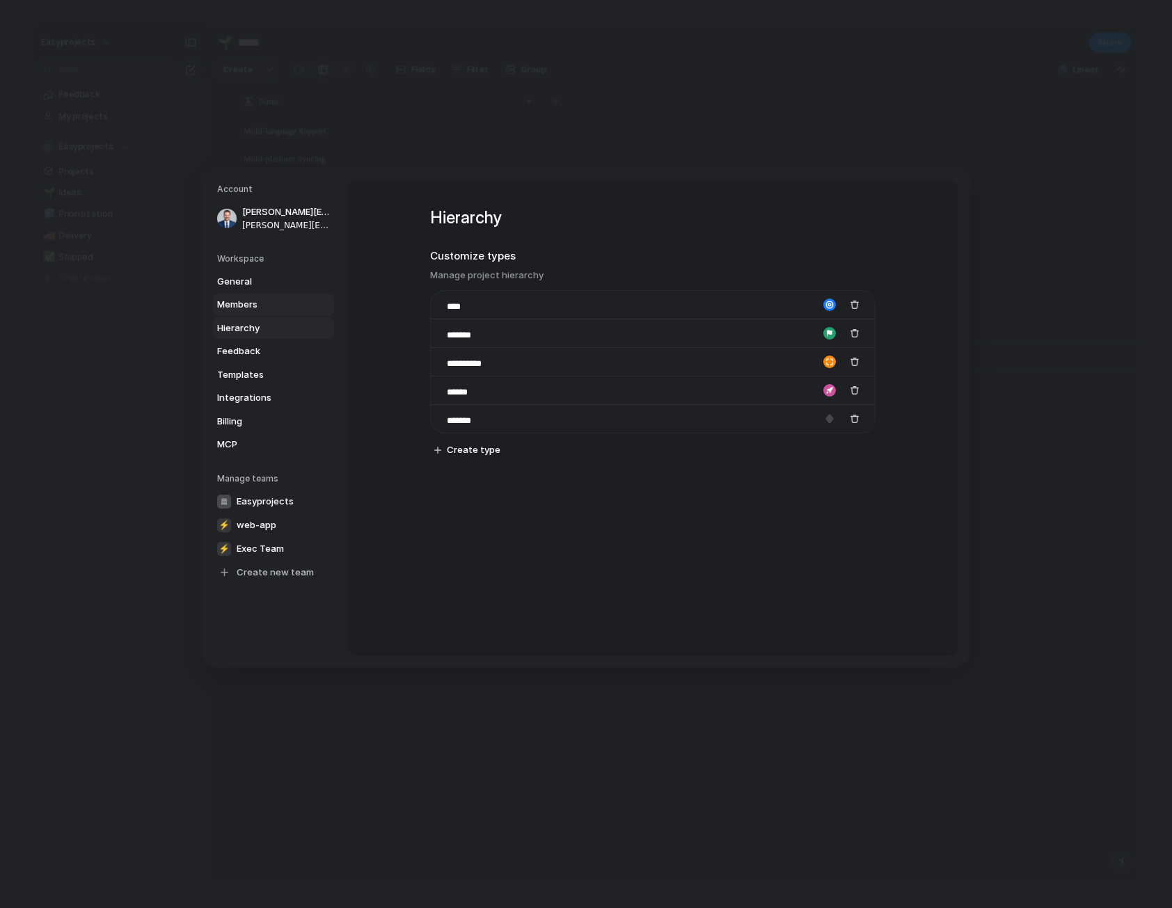
click at [269, 307] on span "Members" at bounding box center [261, 305] width 89 height 14
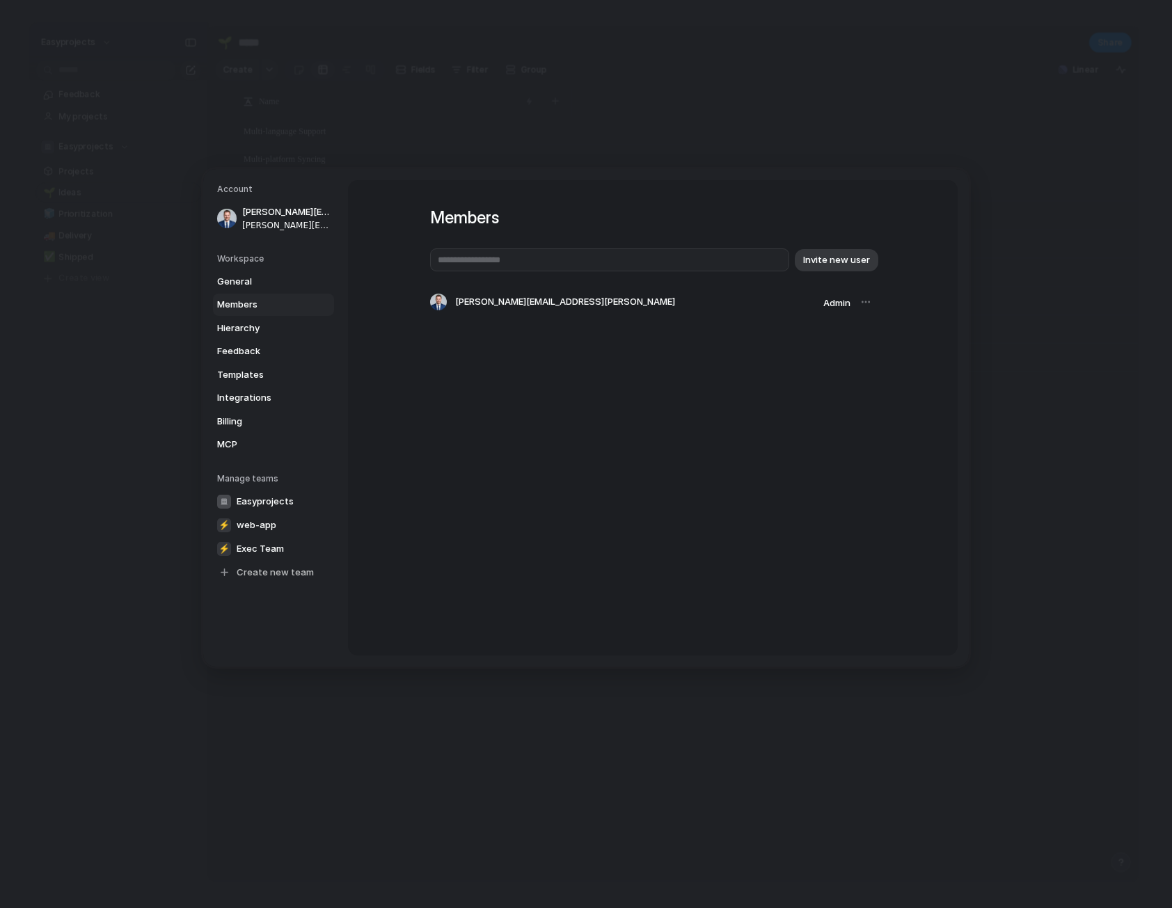
click at [577, 303] on span "[PERSON_NAME][EMAIL_ADDRESS][PERSON_NAME]" at bounding box center [565, 302] width 220 height 14
click at [872, 303] on div at bounding box center [865, 301] width 19 height 19
click at [863, 305] on div at bounding box center [865, 301] width 19 height 19
click at [869, 307] on div at bounding box center [865, 301] width 19 height 19
click at [654, 262] on input "text" at bounding box center [609, 259] width 359 height 23
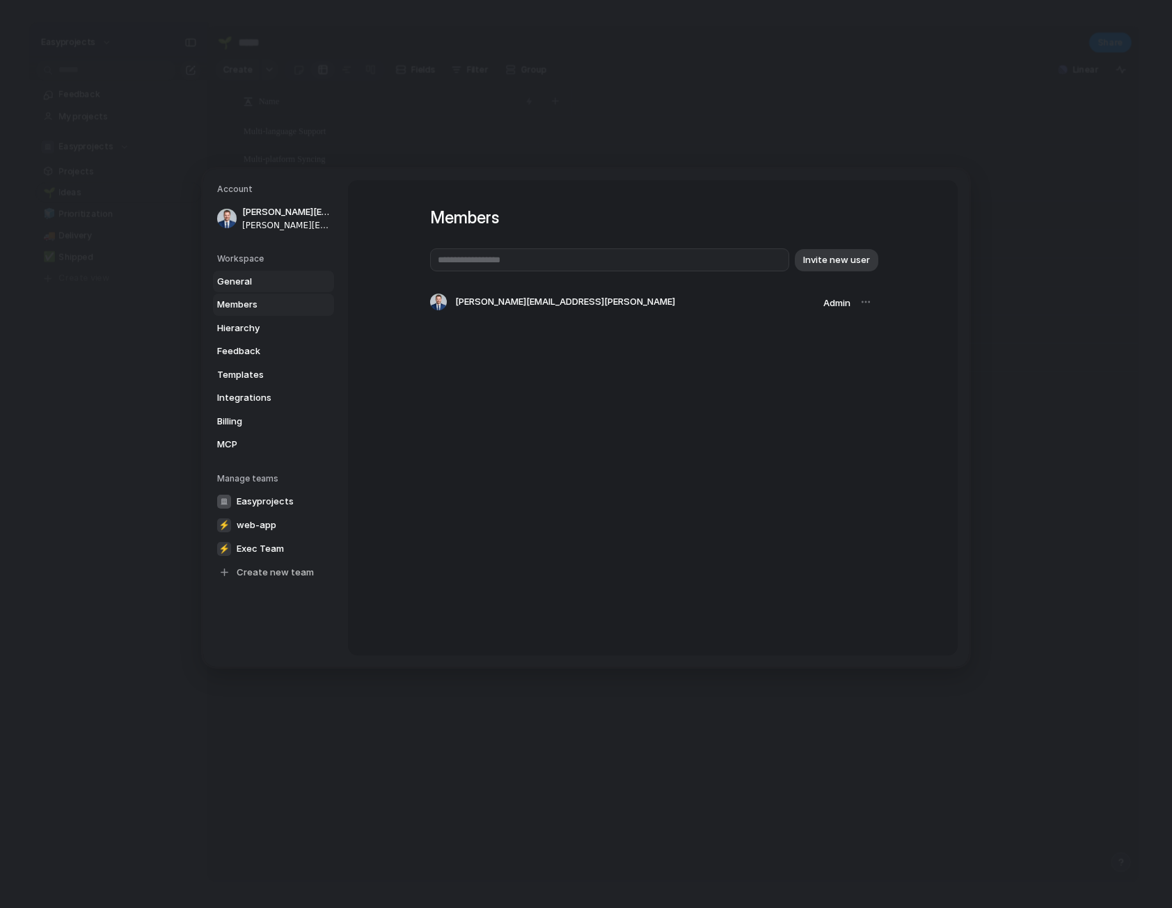
click at [284, 282] on span "General" at bounding box center [261, 281] width 89 height 14
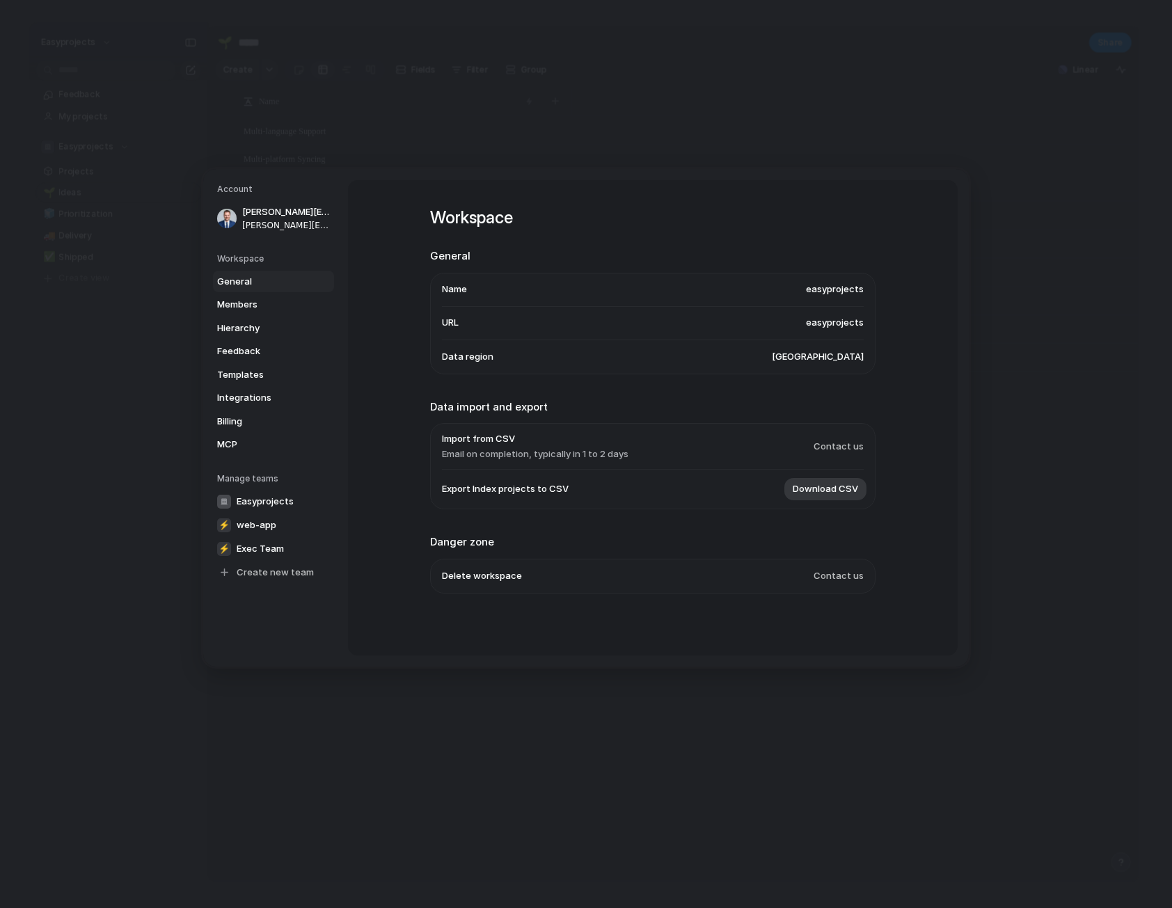
click at [481, 283] on li "Name easyprojects" at bounding box center [653, 289] width 422 height 33
click at [476, 330] on li "URL easyprojects" at bounding box center [653, 322] width 422 height 33
click at [481, 363] on span "Data region" at bounding box center [468, 357] width 52 height 14
click at [816, 324] on span "easyprojects" at bounding box center [835, 323] width 58 height 14
click at [838, 280] on li "Name easyprojects" at bounding box center [653, 289] width 422 height 33
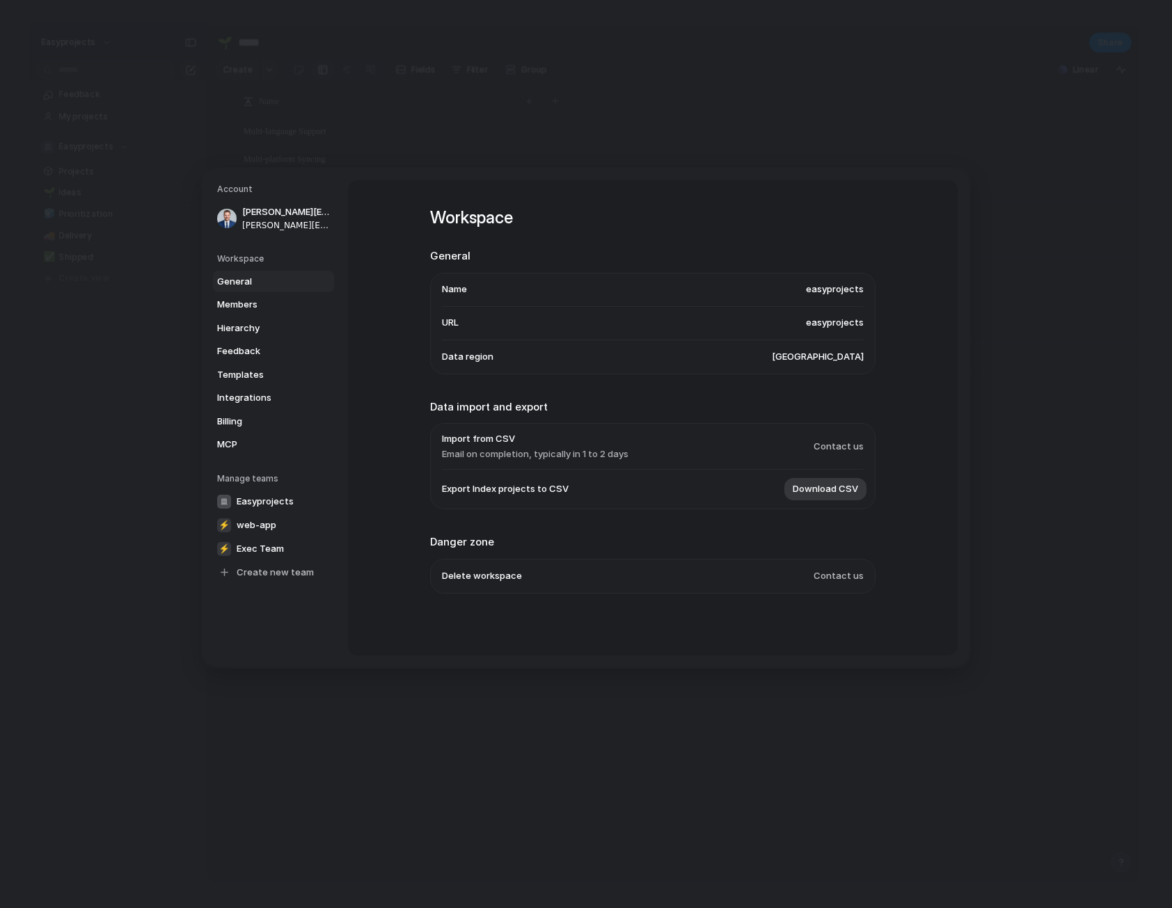
click at [837, 329] on span "easyprojects" at bounding box center [835, 323] width 58 height 14
click at [829, 448] on span "Contact us" at bounding box center [839, 447] width 50 height 14
click at [368, 288] on div "Workspace General Name easyprojects URL easyprojects Data region [GEOGRAPHIC_DA…" at bounding box center [653, 417] width 610 height 475
click at [265, 254] on h5 "Workspace" at bounding box center [275, 258] width 117 height 13
click at [246, 264] on h5 "Workspace" at bounding box center [275, 258] width 117 height 13
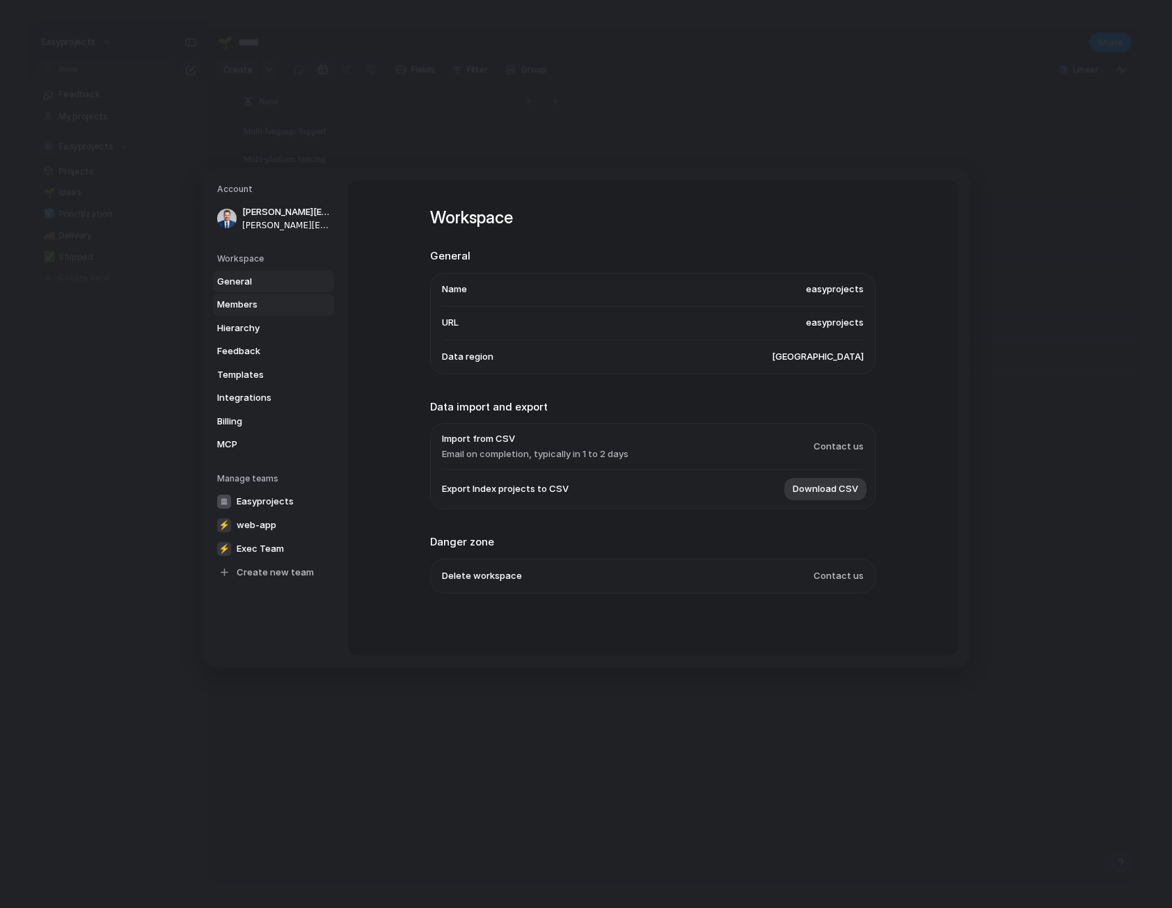
click at [246, 306] on span "Members" at bounding box center [261, 305] width 89 height 14
